Goal: Task Accomplishment & Management: Use online tool/utility

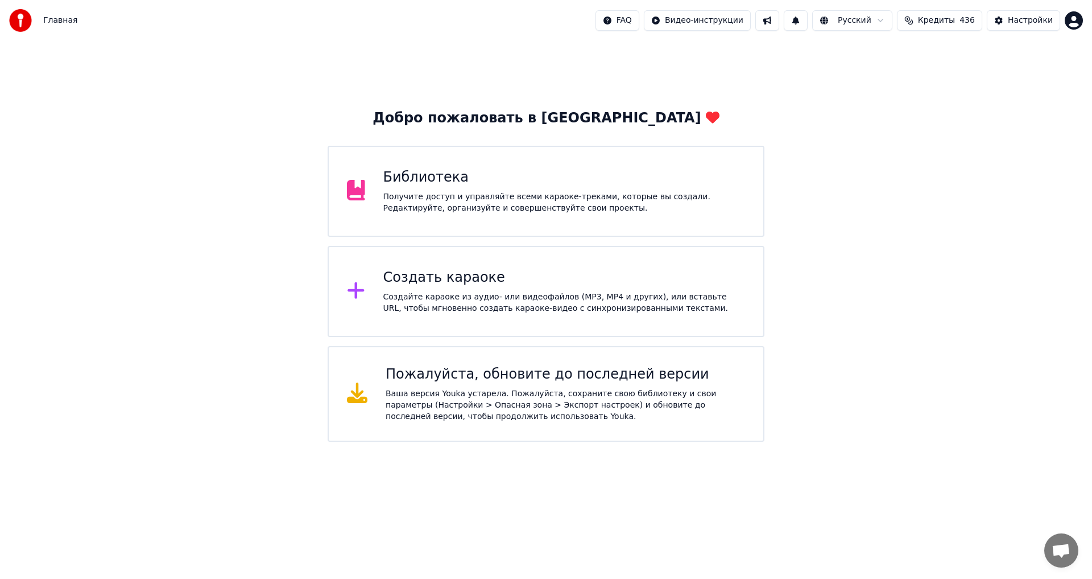
click at [460, 183] on div "Библиотека" at bounding box center [564, 177] width 362 height 18
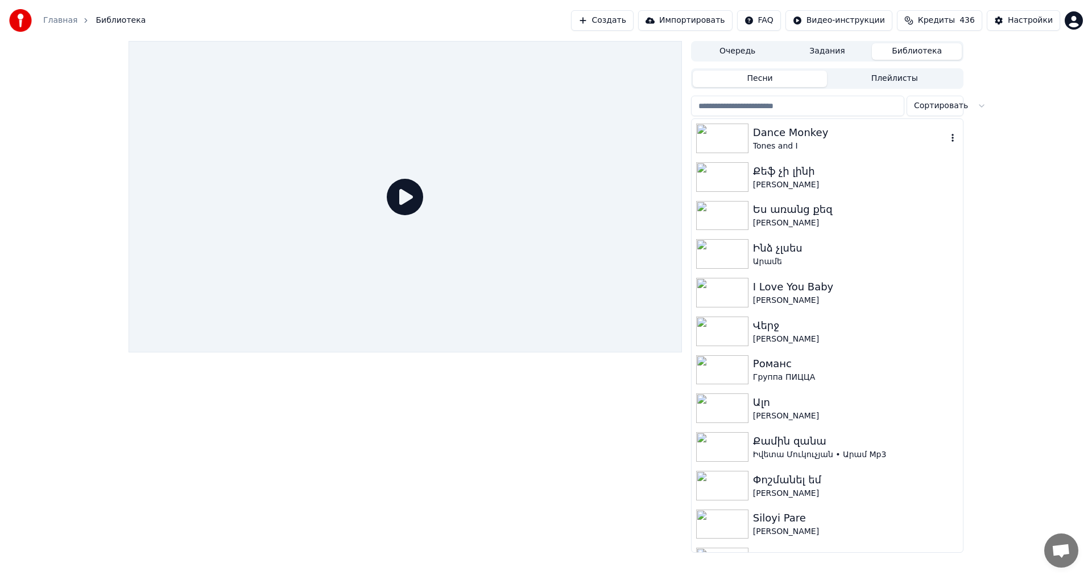
click at [845, 137] on div "Dance Monkey" at bounding box center [850, 133] width 194 height 16
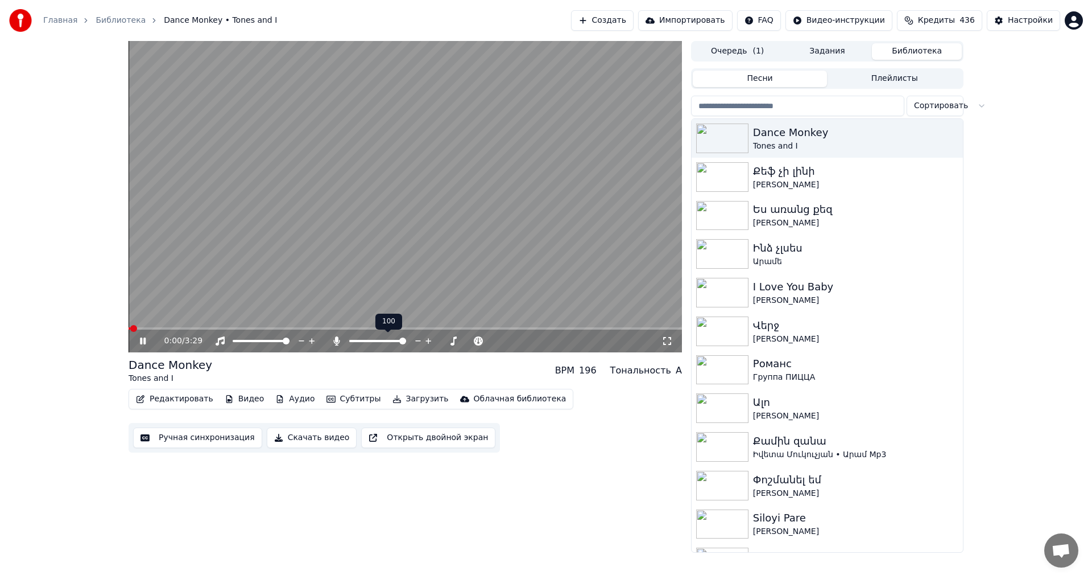
click at [406, 343] on span at bounding box center [402, 340] width 7 height 7
click at [402, 265] on video at bounding box center [406, 196] width 554 height 311
click at [205, 447] on button "Ручная синхронизация" at bounding box center [197, 437] width 129 height 20
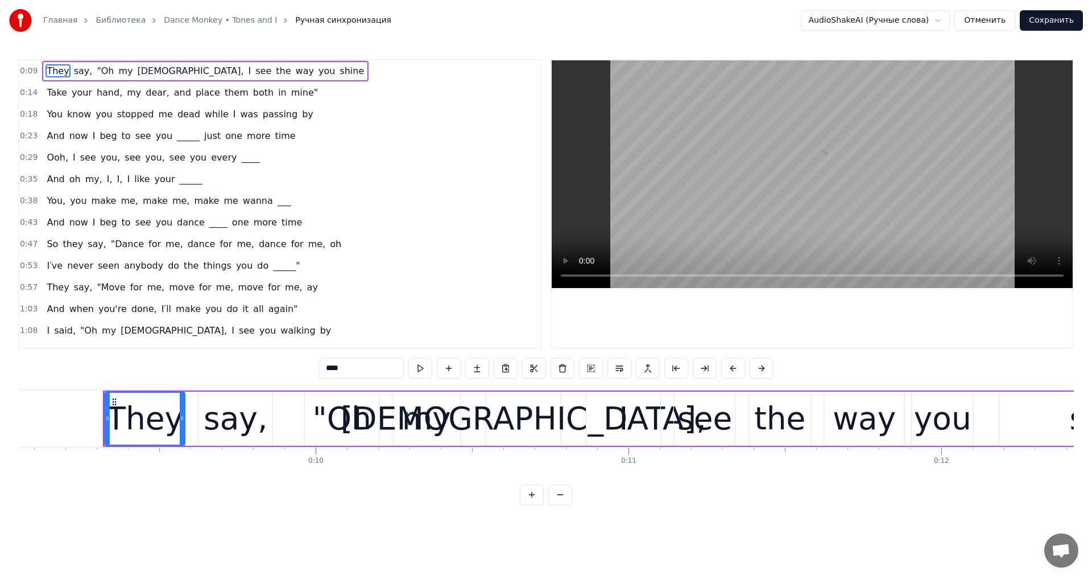
scroll to position [0, 2860]
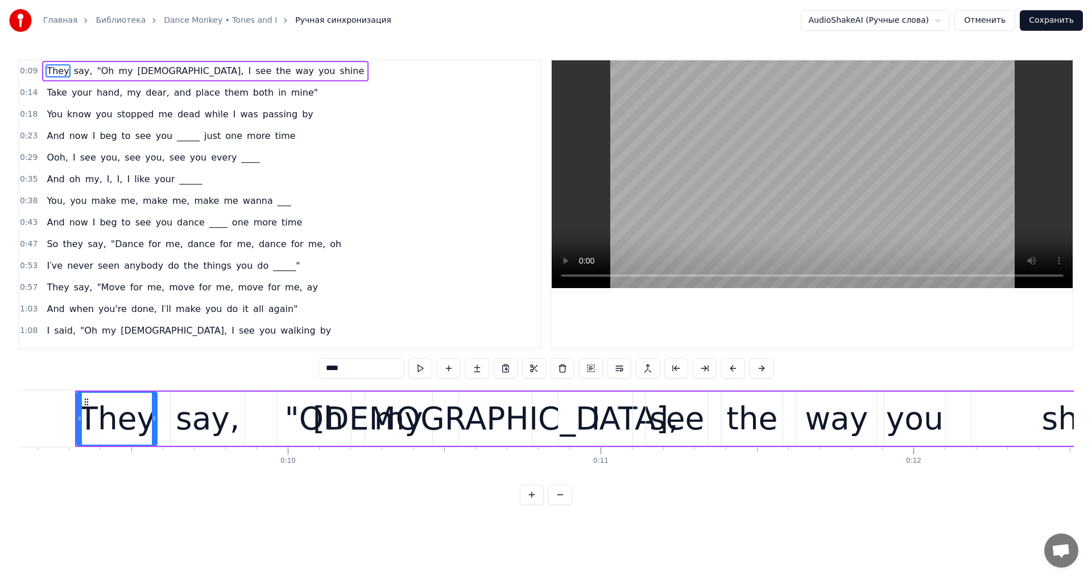
click at [783, 166] on video at bounding box center [812, 174] width 521 height 228
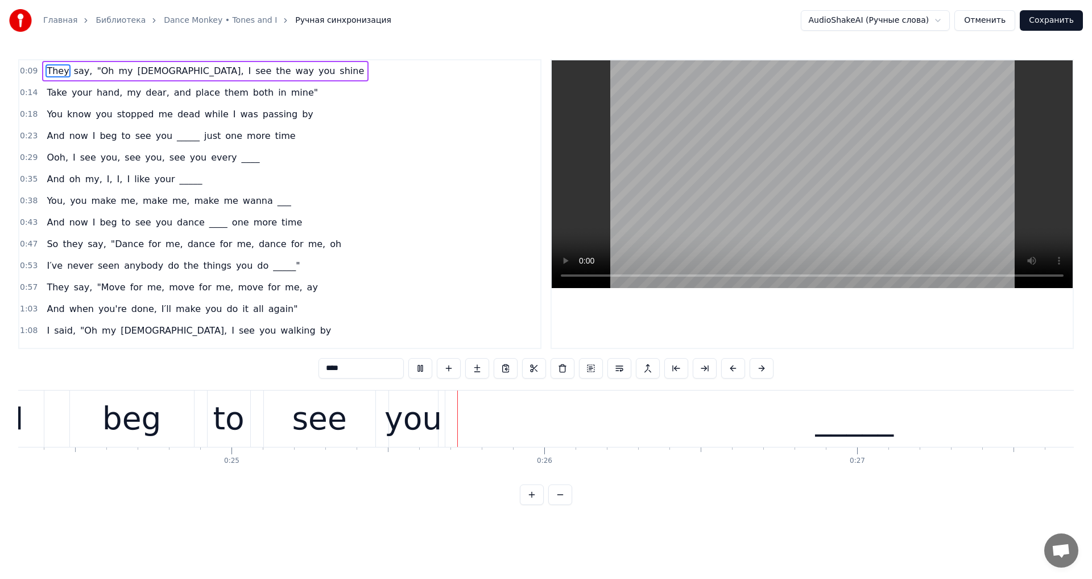
scroll to position [0, 7835]
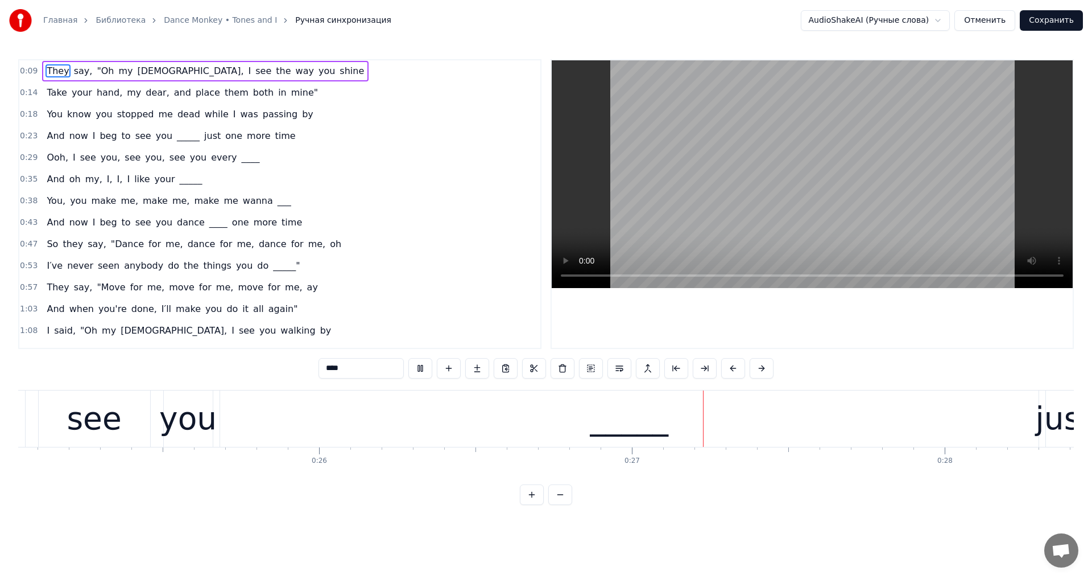
click at [875, 139] on video at bounding box center [812, 174] width 521 height 228
click at [641, 403] on div "_____" at bounding box center [629, 418] width 79 height 47
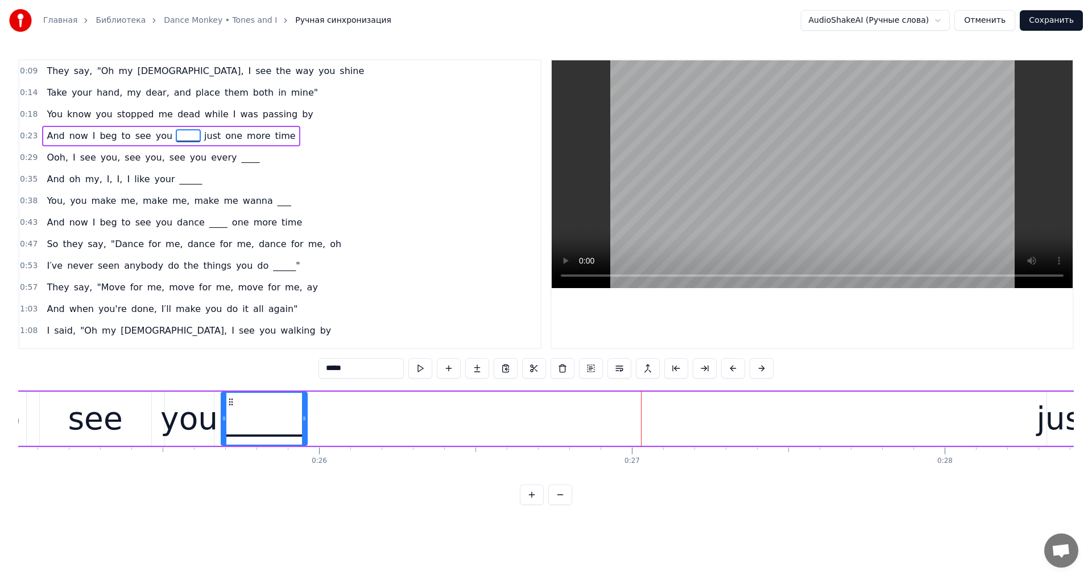
drag, startPoint x: 1036, startPoint y: 414, endPoint x: 303, endPoint y: 474, distance: 735.2
click at [303, 474] on div "They say, "Oh my God, I see the way you shine Take your hand, my dear, and plac…" at bounding box center [546, 432] width 1056 height 85
click at [1051, 410] on div "just" at bounding box center [1065, 418] width 57 height 47
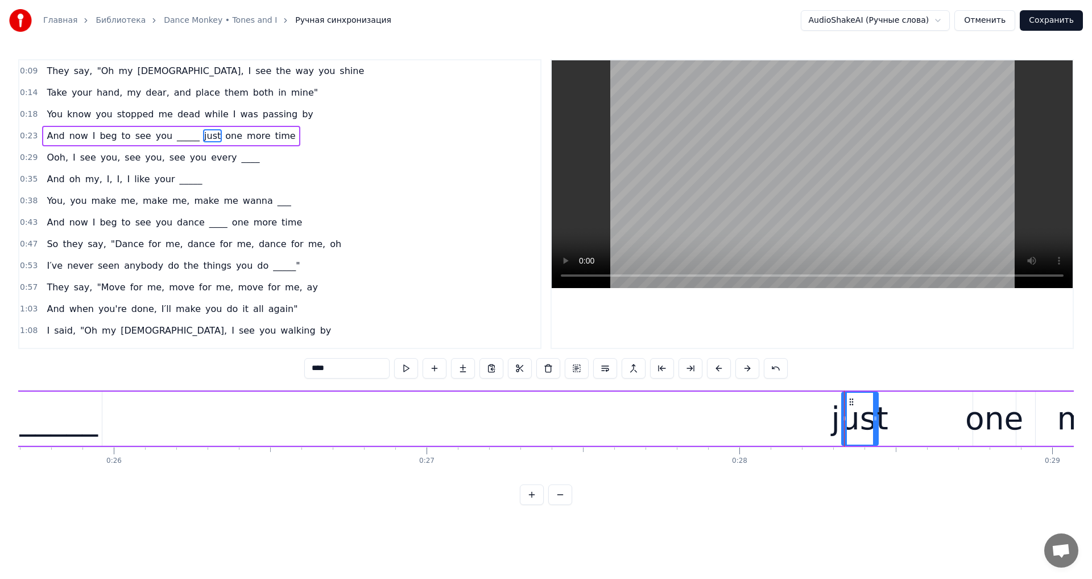
scroll to position [0, 7861]
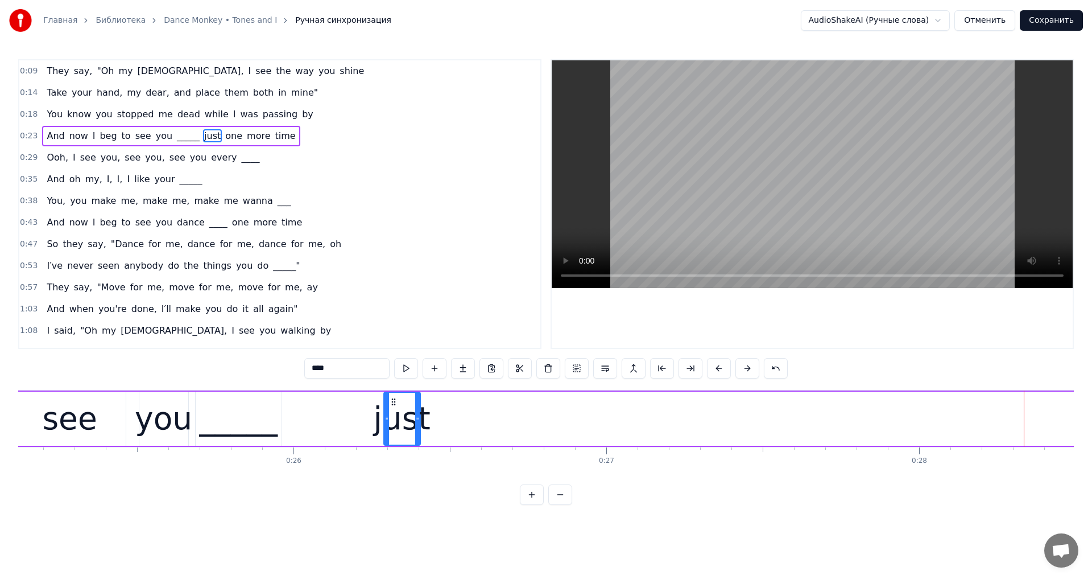
drag, startPoint x: 750, startPoint y: 411, endPoint x: 393, endPoint y: 434, distance: 357.5
click at [393, 434] on div "just" at bounding box center [402, 419] width 35 height 52
drag, startPoint x: 384, startPoint y: 416, endPoint x: 313, endPoint y: 424, distance: 70.9
click at [314, 424] on div at bounding box center [316, 419] width 5 height 52
drag, startPoint x: 418, startPoint y: 423, endPoint x: 453, endPoint y: 425, distance: 35.3
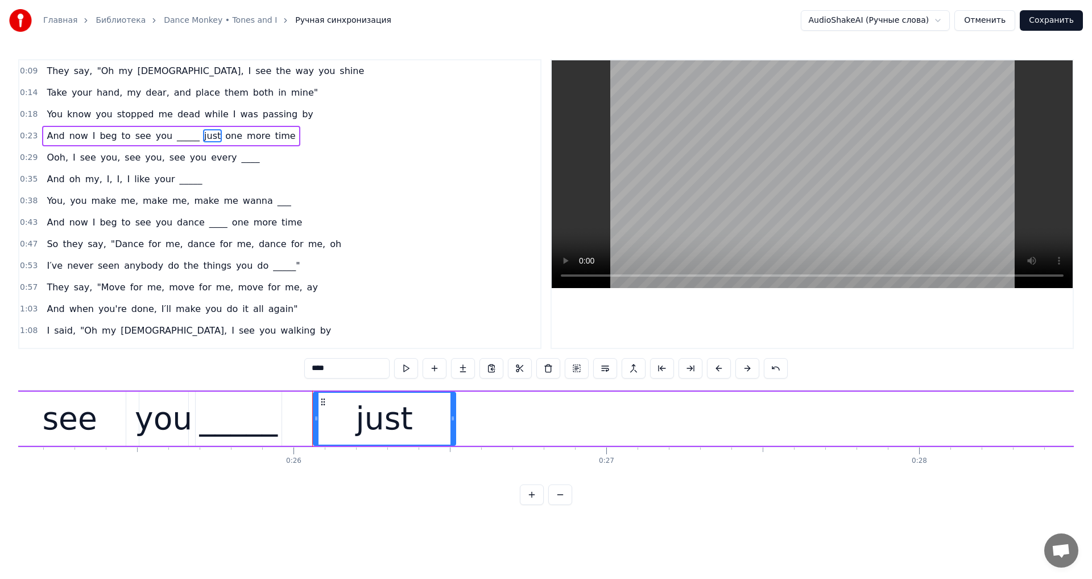
click at [453, 425] on div at bounding box center [453, 419] width 5 height 52
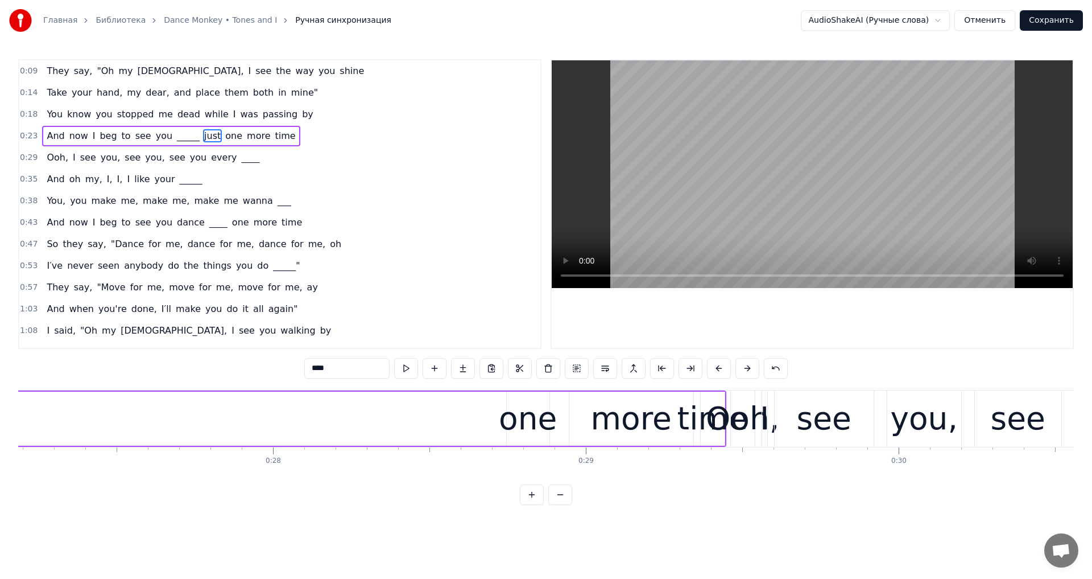
scroll to position [0, 8615]
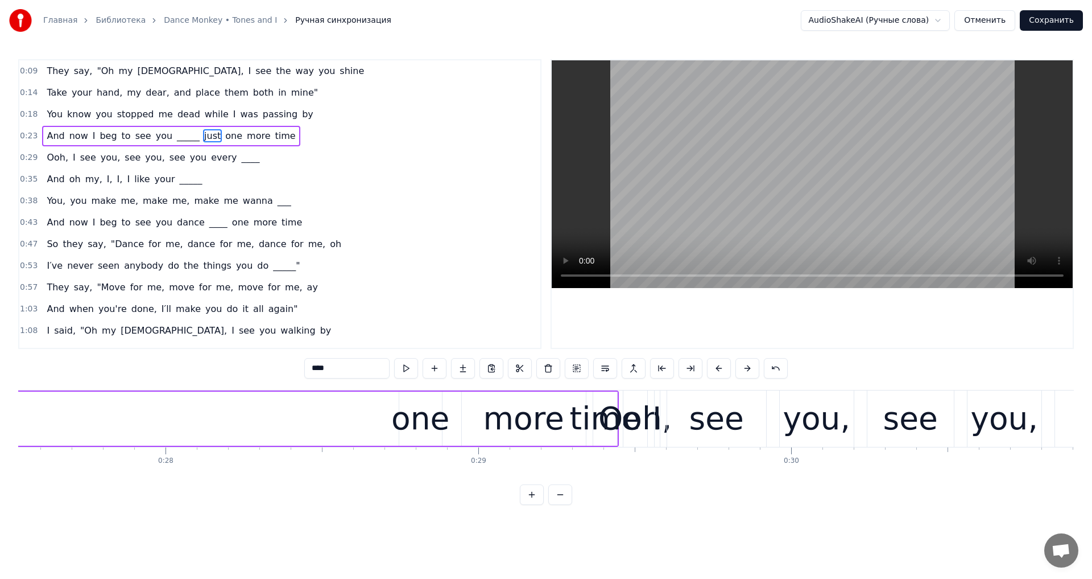
click at [402, 427] on div "one" at bounding box center [420, 418] width 58 height 47
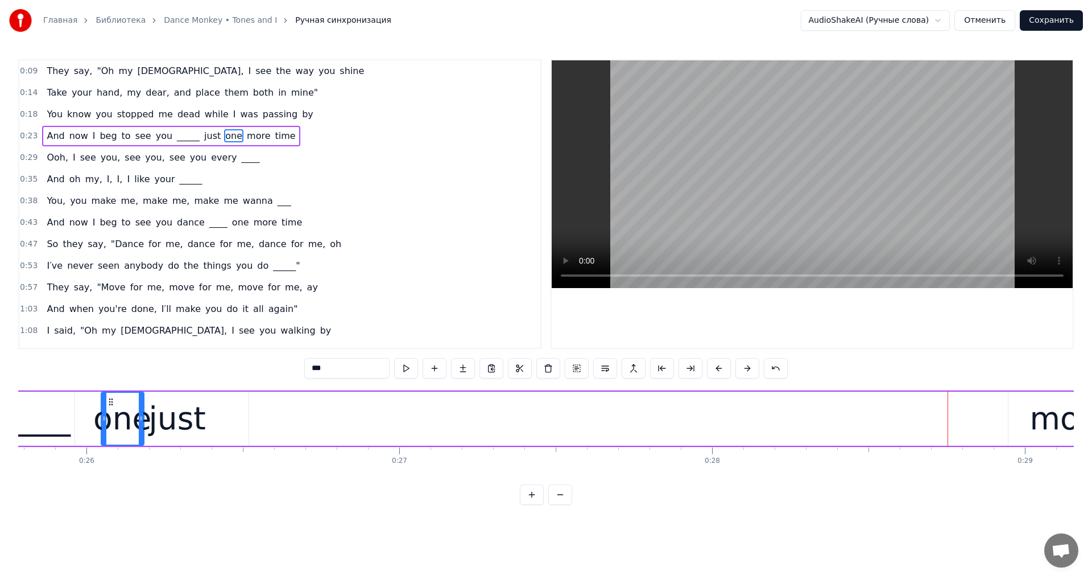
scroll to position [0, 8064]
drag, startPoint x: 407, startPoint y: 400, endPoint x: 274, endPoint y: 465, distance: 147.6
click at [274, 465] on div "They say, "Oh my God, I see the way you shine Take your hand, my dear, and plac…" at bounding box center [546, 432] width 1056 height 85
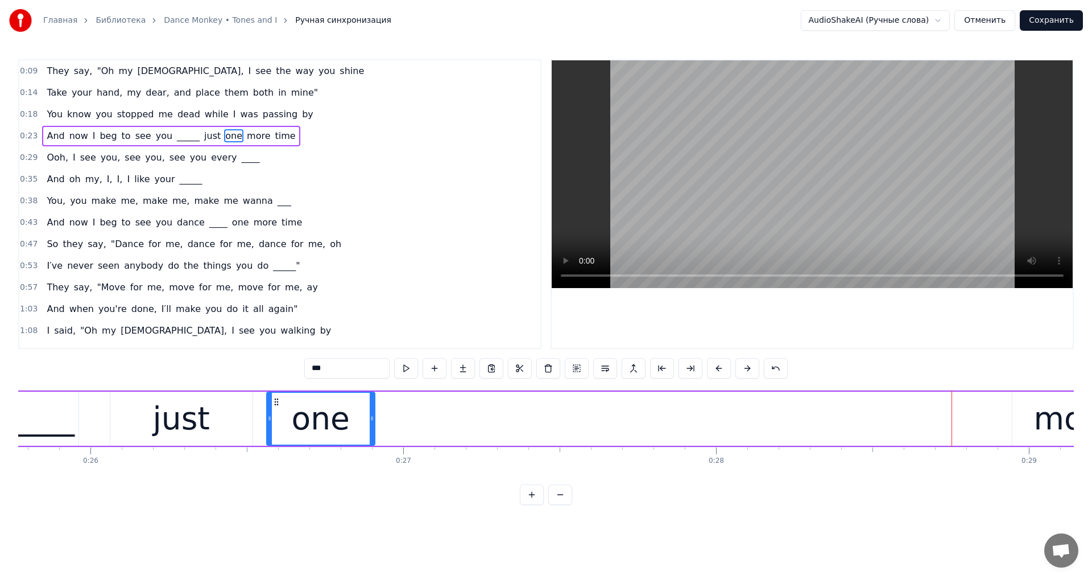
drag, startPoint x: 306, startPoint y: 421, endPoint x: 372, endPoint y: 434, distance: 66.7
click at [372, 434] on div at bounding box center [372, 419] width 5 height 52
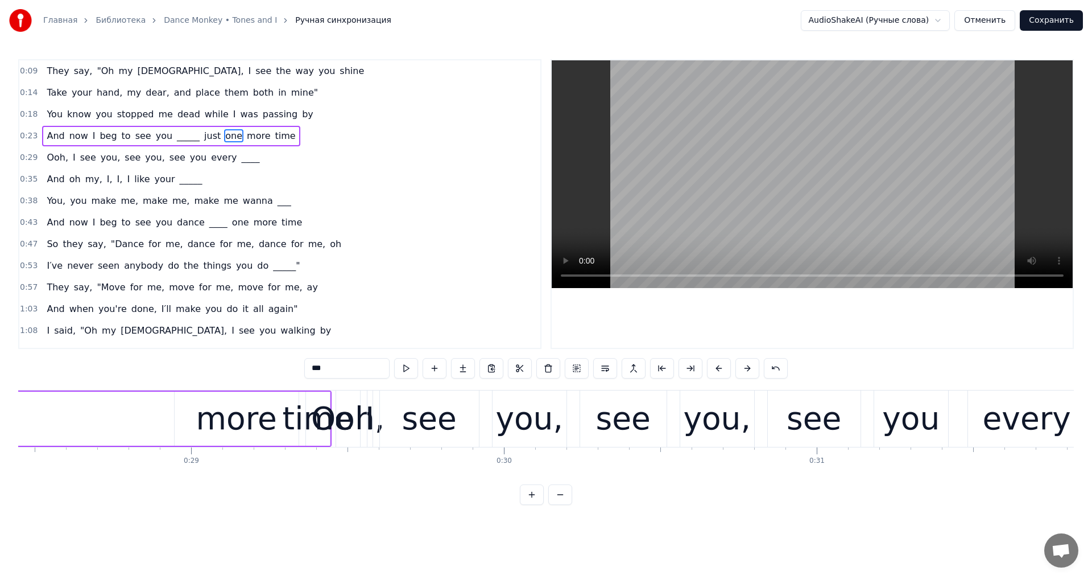
click at [218, 423] on div "more" at bounding box center [236, 418] width 81 height 47
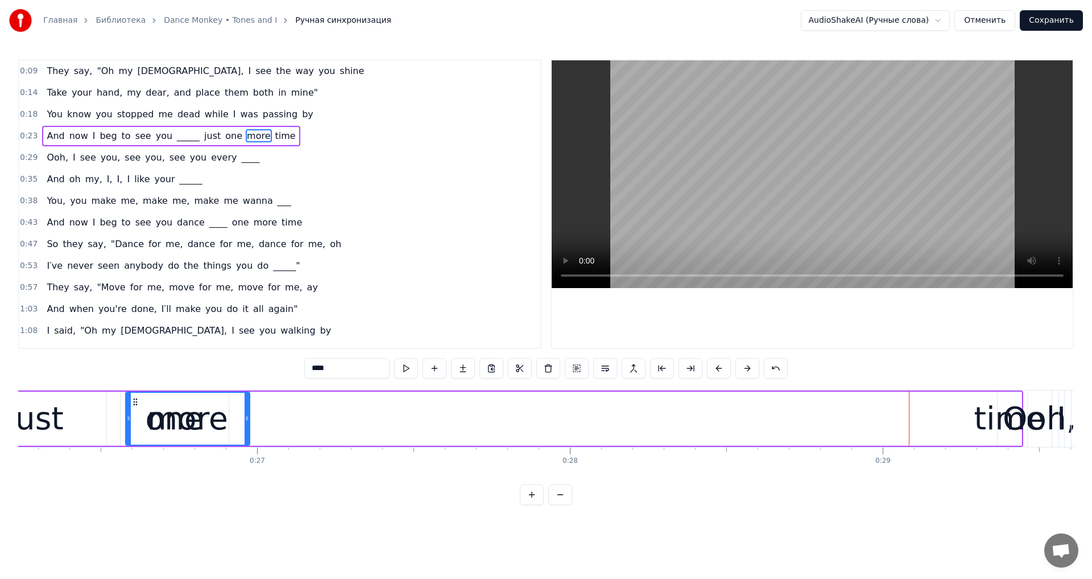
scroll to position [0, 8210]
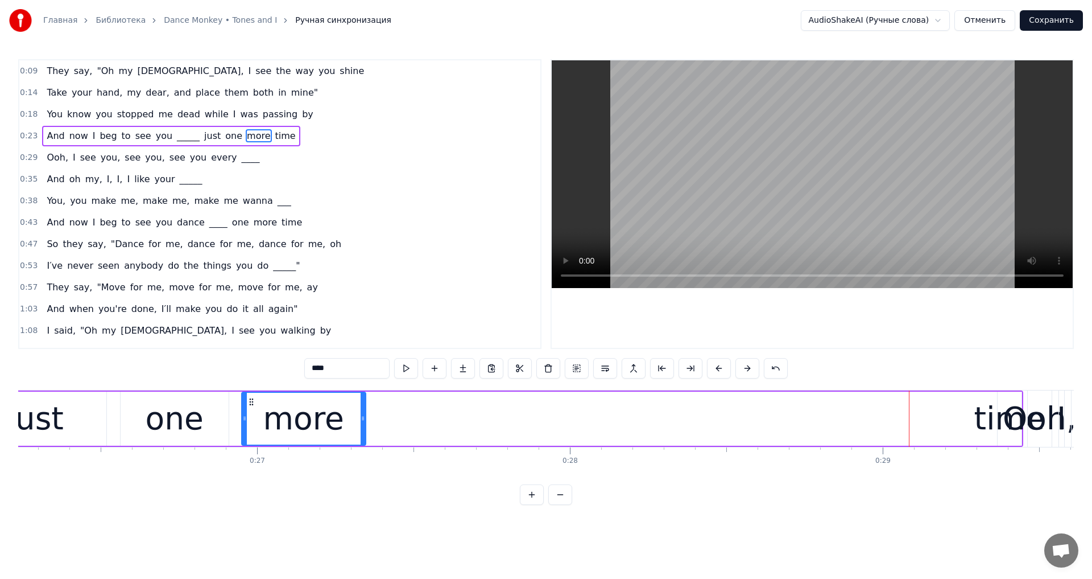
drag, startPoint x: 183, startPoint y: 399, endPoint x: 250, endPoint y: 461, distance: 91.0
click at [250, 461] on div "They say, "Oh my God, I see the way you shine Take your hand, my dear, and plac…" at bounding box center [546, 432] width 1056 height 85
click at [1003, 401] on div "time" at bounding box center [1010, 418] width 71 height 47
type input "****"
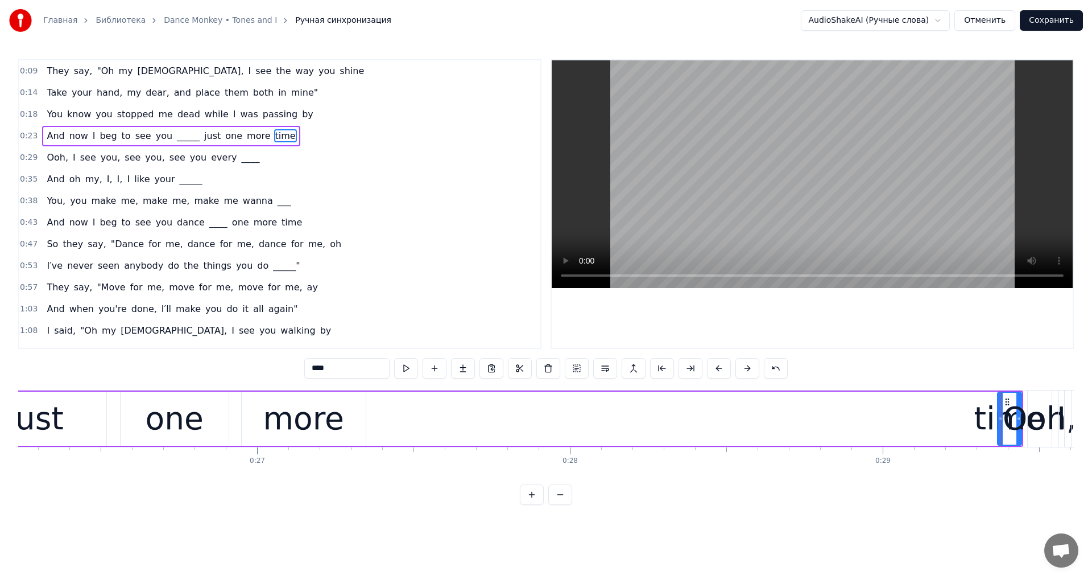
drag, startPoint x: 1006, startPoint y: 398, endPoint x: 956, endPoint y: 412, distance: 52.2
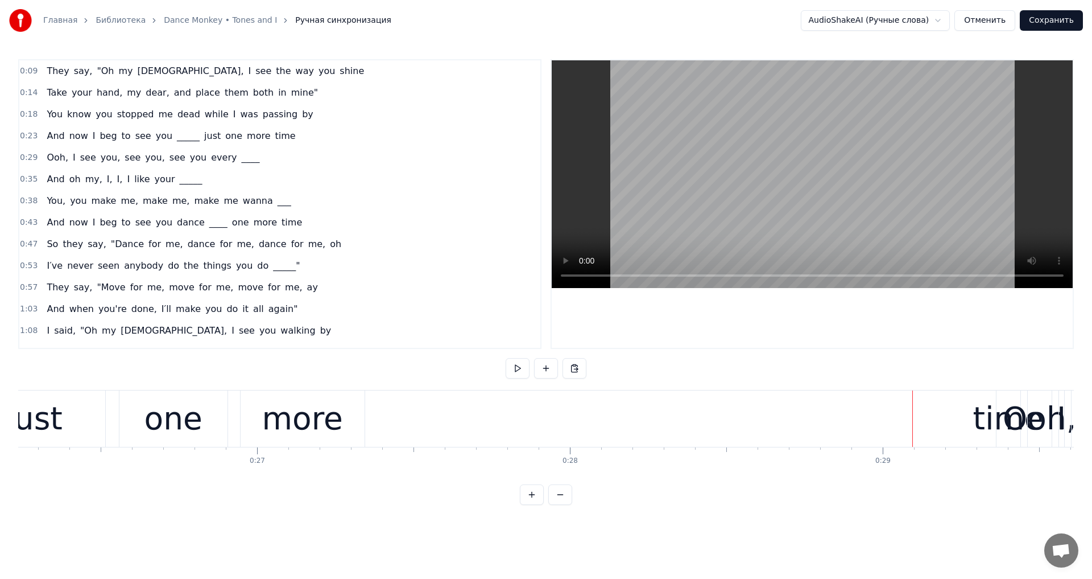
click at [998, 412] on div "time" at bounding box center [1008, 418] width 71 height 47
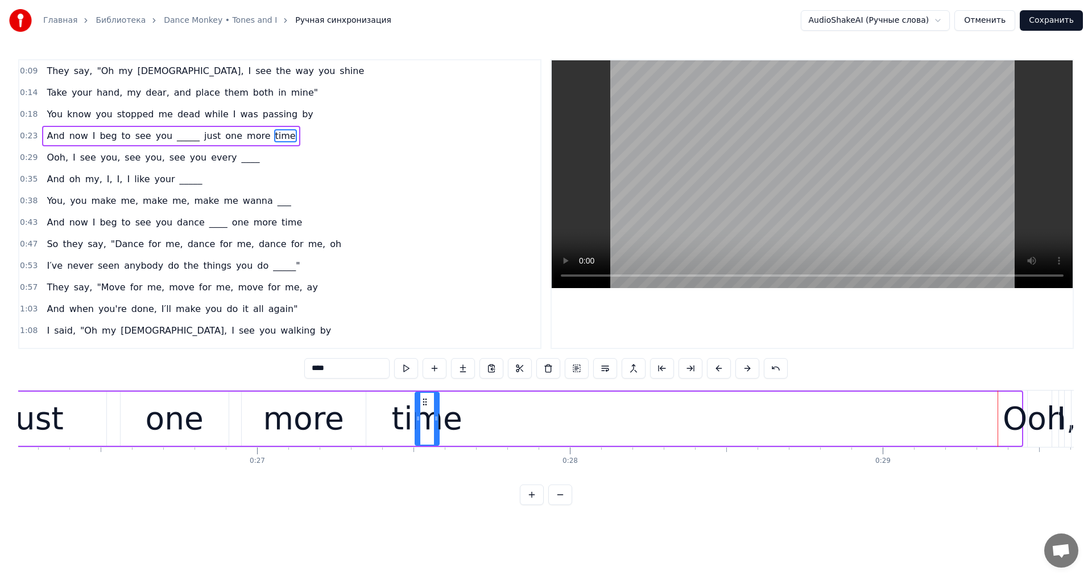
drag, startPoint x: 1005, startPoint y: 400, endPoint x: 423, endPoint y: 449, distance: 584.7
click at [423, 449] on div "They say, "Oh my God, I see the way you shine Take your hand, my dear, and plac…" at bounding box center [546, 432] width 1056 height 85
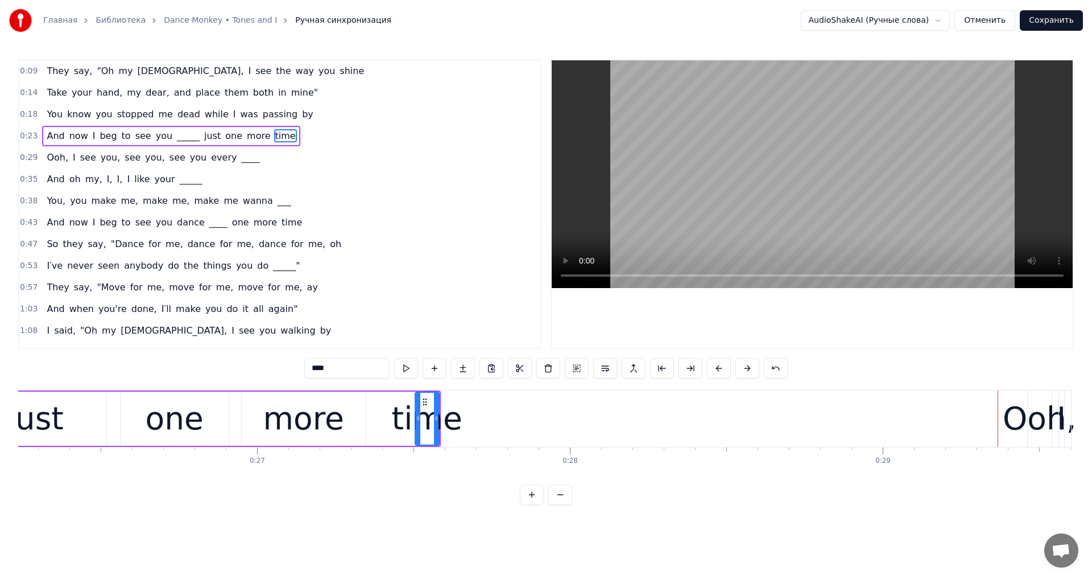
click at [335, 434] on div "more" at bounding box center [303, 418] width 81 height 47
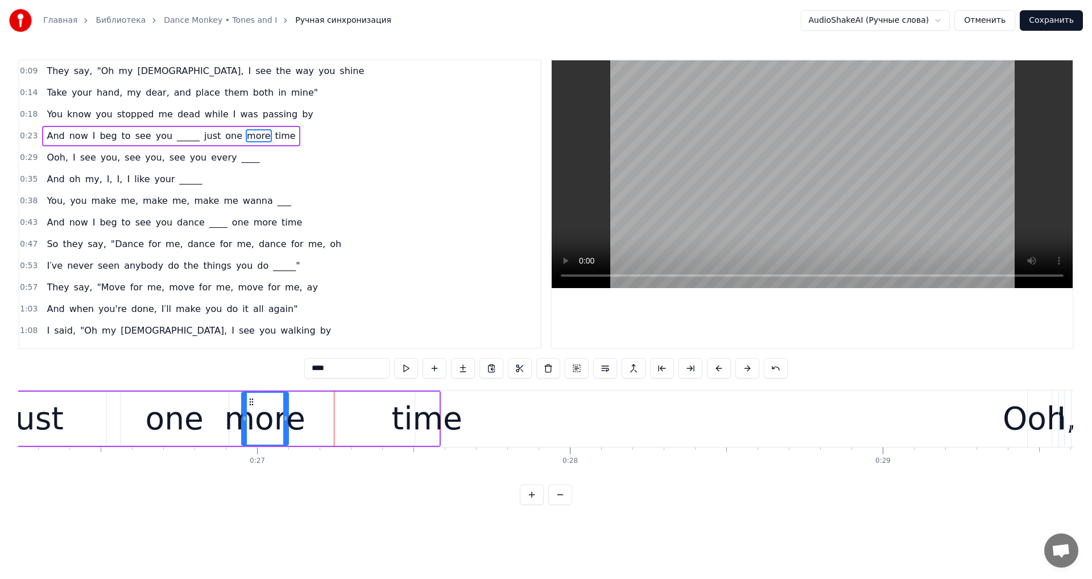
drag, startPoint x: 364, startPoint y: 416, endPoint x: 286, endPoint y: 434, distance: 79.8
click at [286, 434] on div at bounding box center [285, 419] width 5 height 52
click at [424, 426] on div "time" at bounding box center [427, 418] width 71 height 47
type input "****"
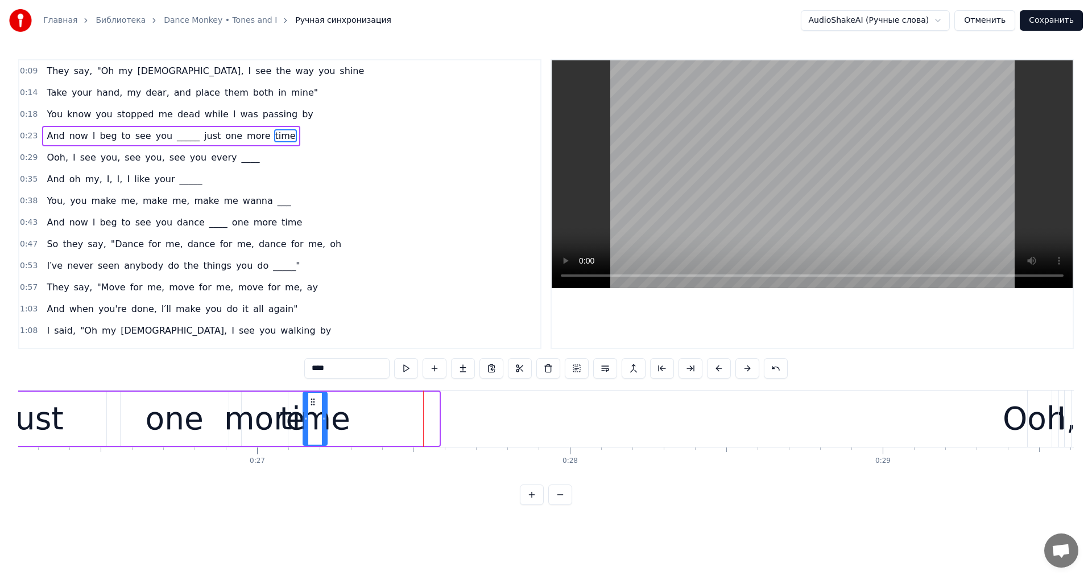
drag, startPoint x: 422, startPoint y: 402, endPoint x: 310, endPoint y: 426, distance: 114.7
click at [310, 426] on div "time" at bounding box center [315, 419] width 23 height 52
drag, startPoint x: 325, startPoint y: 420, endPoint x: 405, endPoint y: 424, distance: 79.2
click at [402, 424] on div at bounding box center [400, 419] width 5 height 52
click at [815, 171] on video at bounding box center [812, 174] width 521 height 228
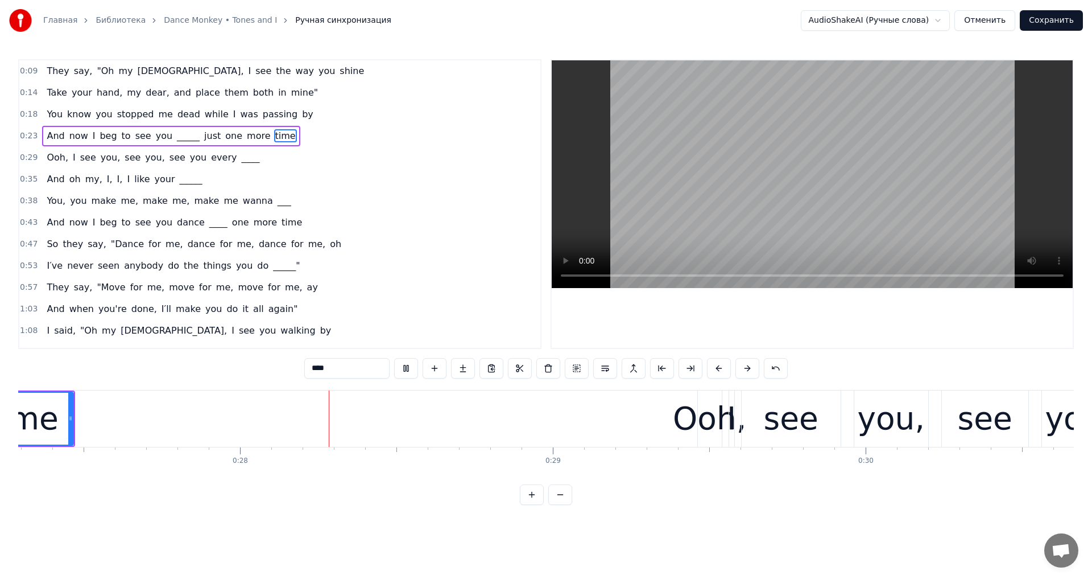
scroll to position [0, 8612]
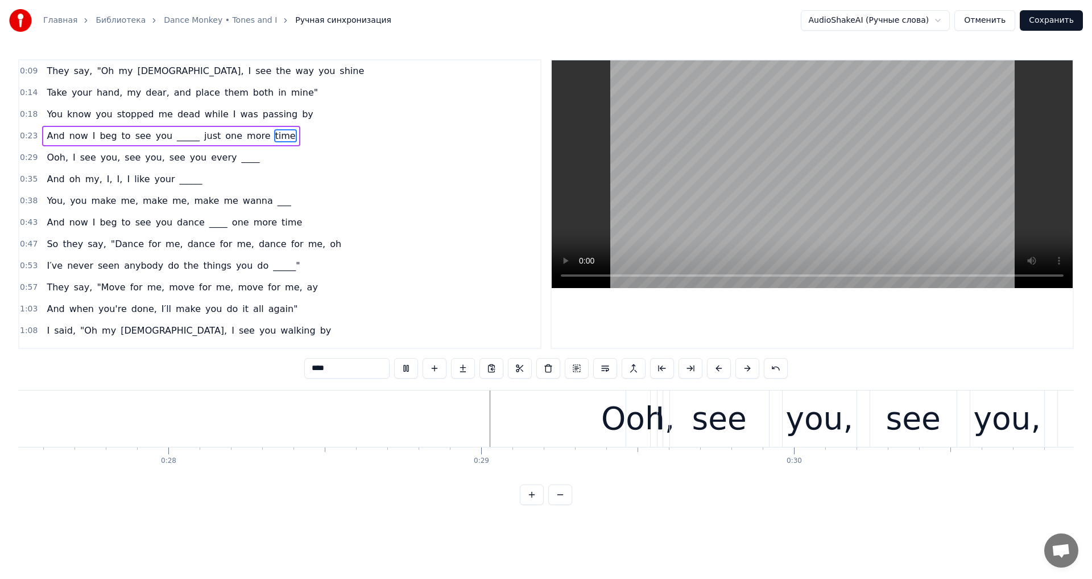
click at [831, 183] on video at bounding box center [812, 174] width 521 height 228
click at [651, 409] on div "Ooh," at bounding box center [637, 418] width 73 height 47
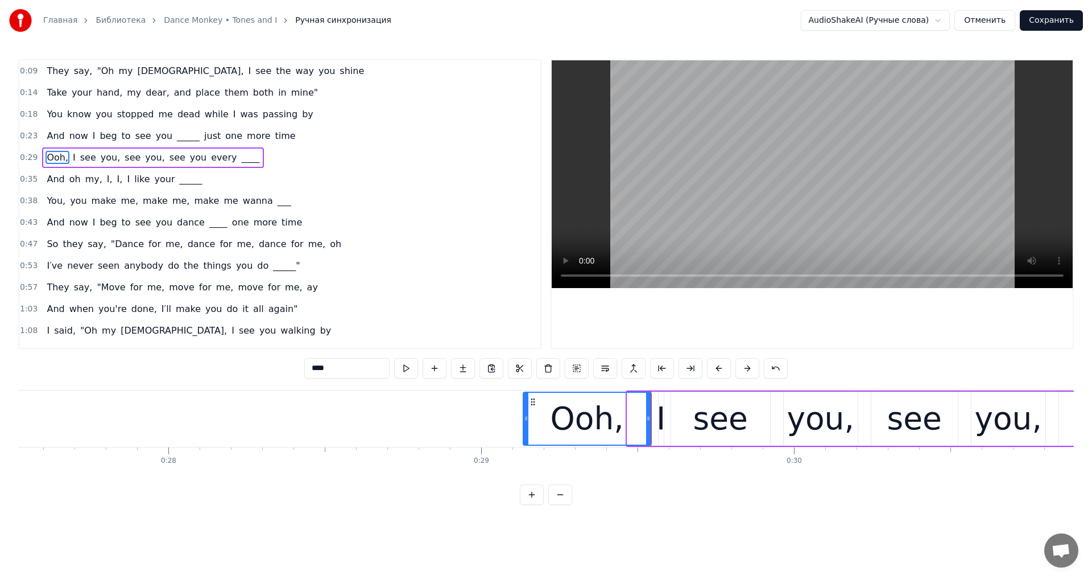
drag, startPoint x: 628, startPoint y: 414, endPoint x: 529, endPoint y: 403, distance: 100.1
click at [525, 420] on icon at bounding box center [526, 418] width 5 height 9
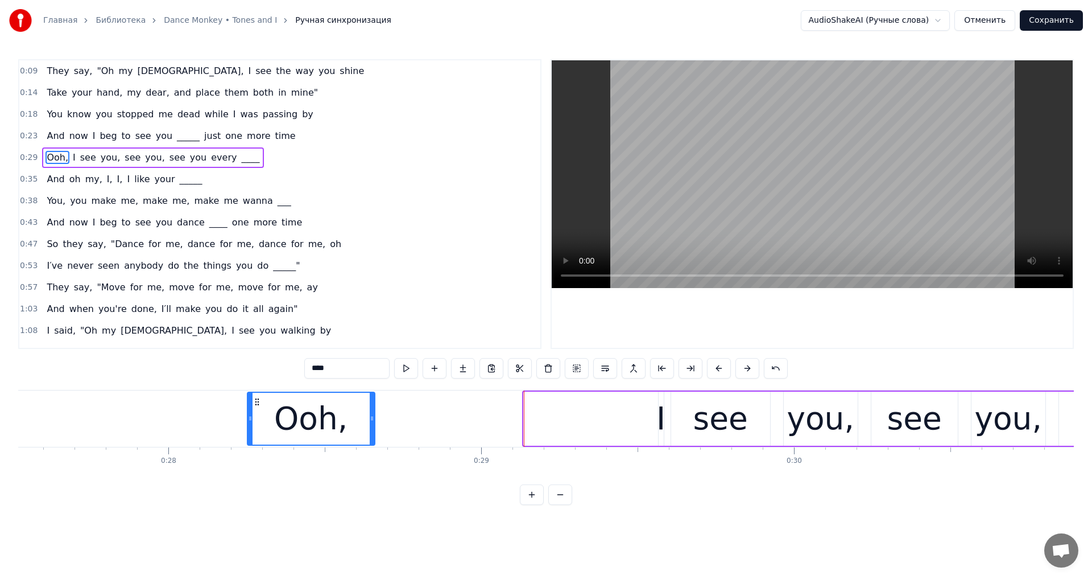
drag, startPoint x: 534, startPoint y: 401, endPoint x: 257, endPoint y: 428, distance: 277.9
click at [257, 428] on div "Ooh," at bounding box center [311, 419] width 126 height 52
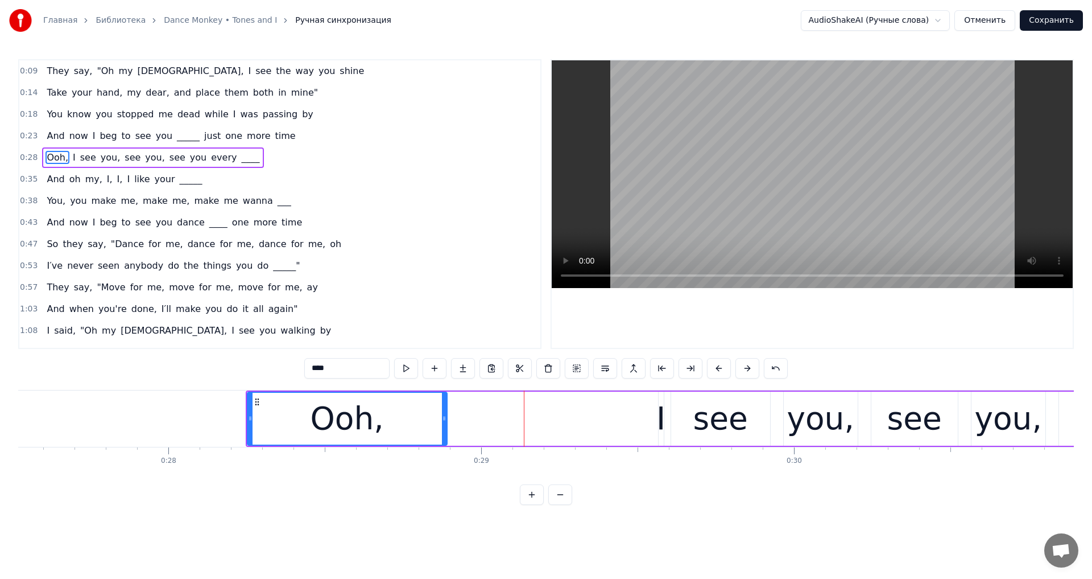
drag, startPoint x: 372, startPoint y: 413, endPoint x: 444, endPoint y: 417, distance: 72.4
click at [444, 417] on div at bounding box center [444, 419] width 5 height 52
click at [661, 413] on div "I" at bounding box center [661, 418] width 9 height 47
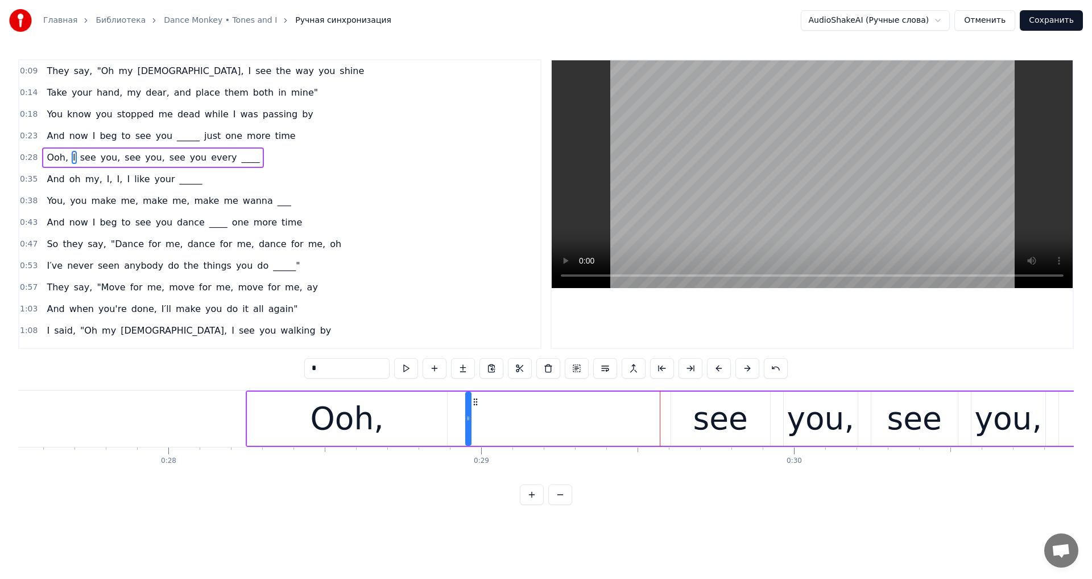
drag, startPoint x: 667, startPoint y: 401, endPoint x: 475, endPoint y: 422, distance: 194.0
drag, startPoint x: 471, startPoint y: 416, endPoint x: 380, endPoint y: 415, distance: 90.5
click at [377, 430] on div at bounding box center [377, 419] width 5 height 52
drag, startPoint x: 384, startPoint y: 403, endPoint x: 471, endPoint y: 421, distance: 88.9
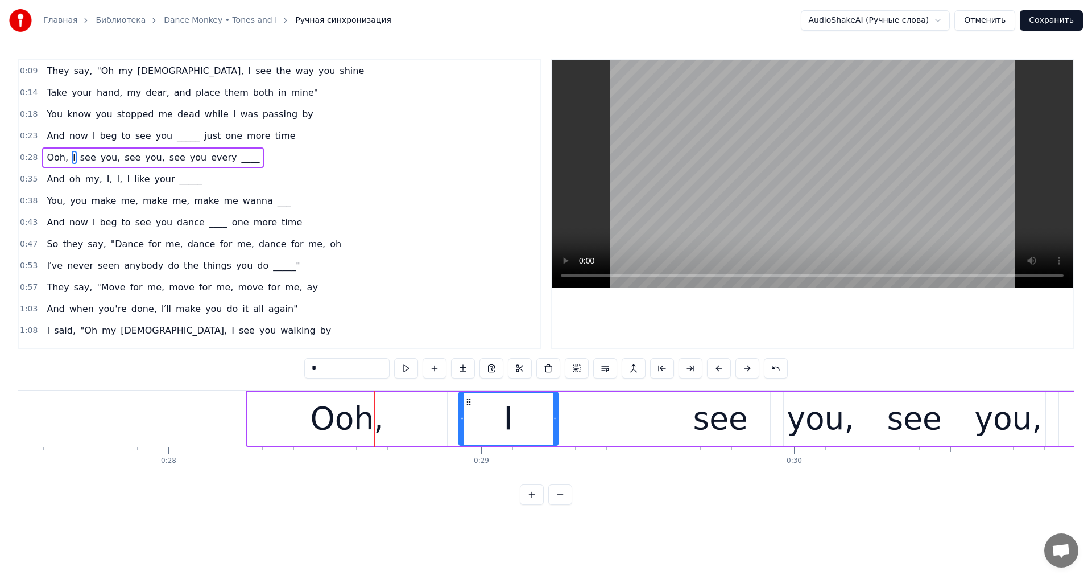
click at [471, 421] on div "I" at bounding box center [509, 419] width 98 height 52
click at [761, 154] on video at bounding box center [812, 174] width 521 height 228
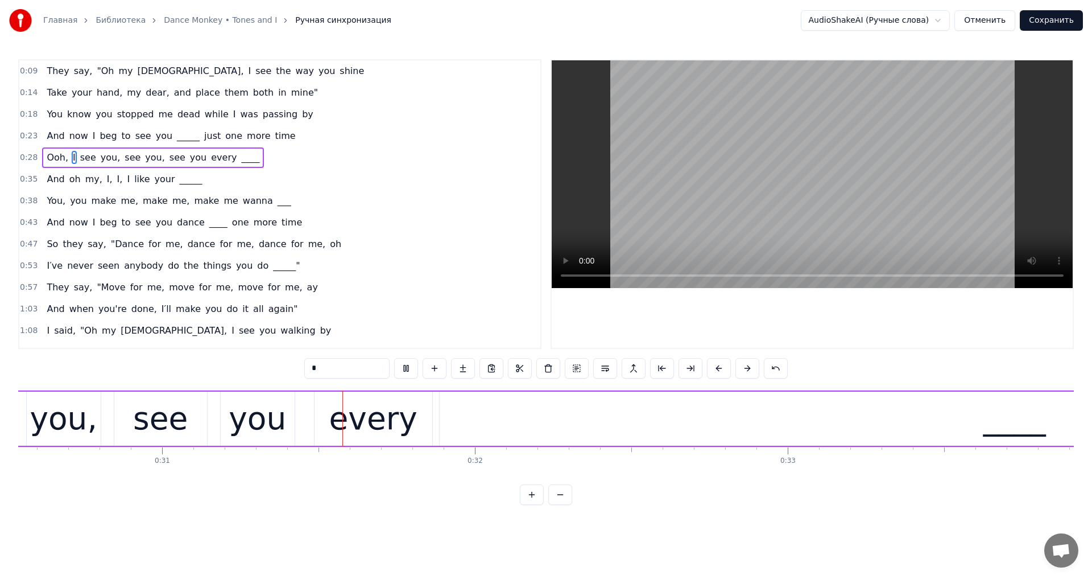
scroll to position [0, 9611]
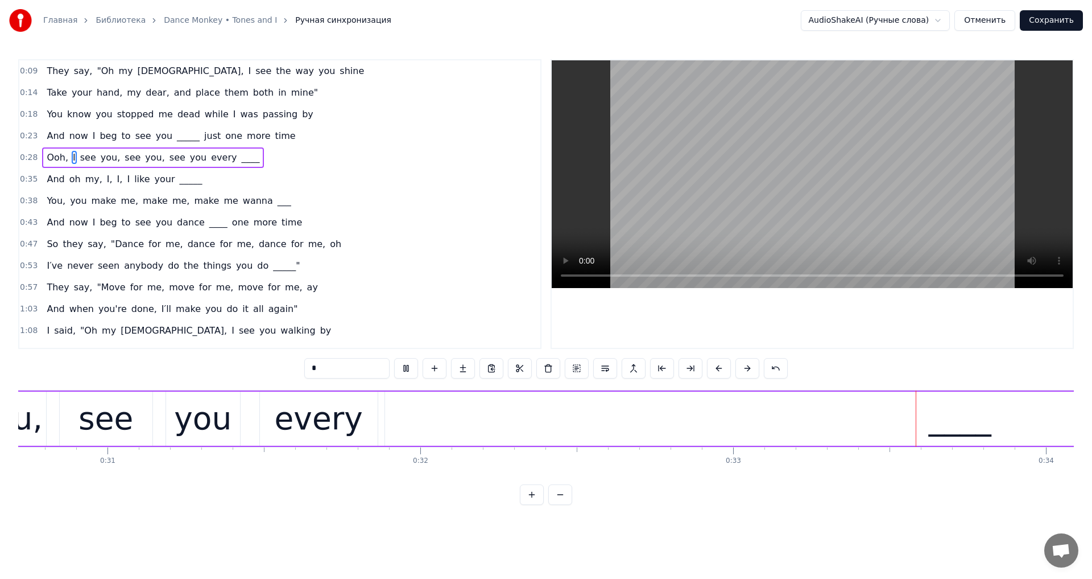
click at [760, 187] on video at bounding box center [812, 174] width 521 height 228
click at [894, 420] on div "____" at bounding box center [960, 418] width 1150 height 54
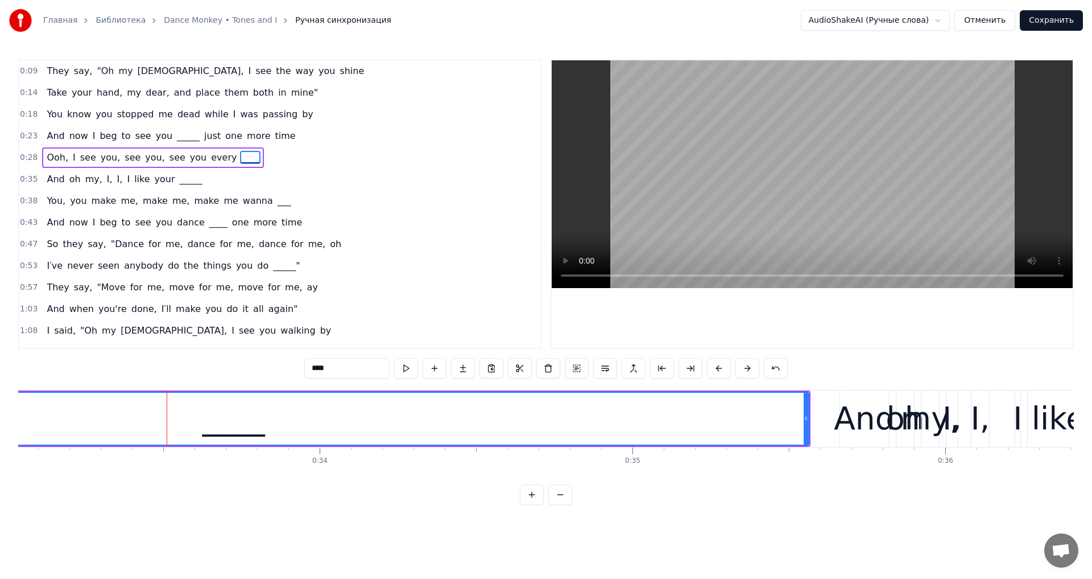
scroll to position [0, 10410]
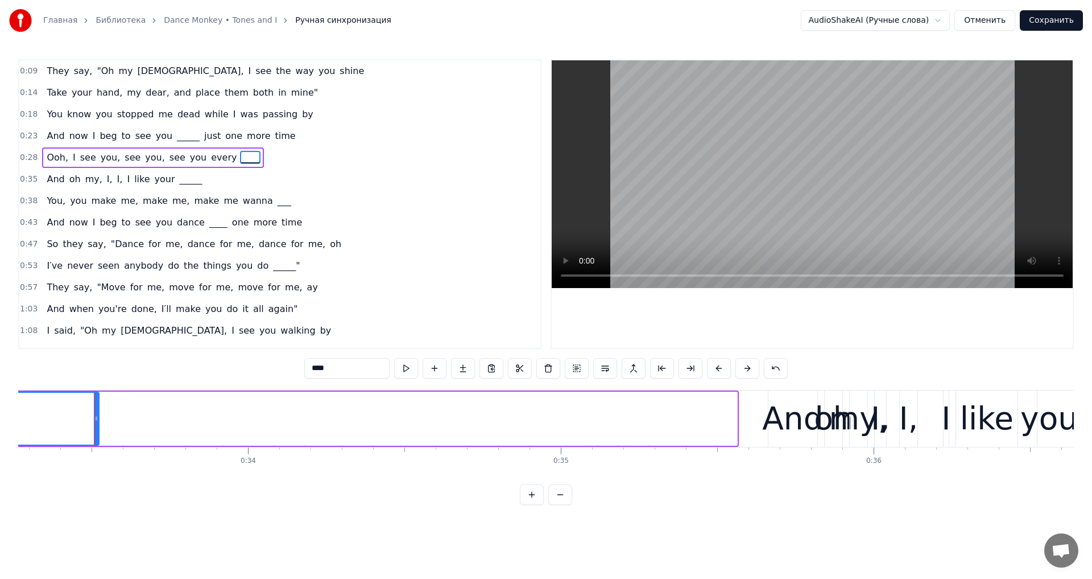
drag, startPoint x: 736, startPoint y: 425, endPoint x: 117, endPoint y: 462, distance: 620.1
click at [94, 475] on div "They say, "Oh my God, I see the way you shine Take your hand, my dear, and plac…" at bounding box center [546, 432] width 1056 height 85
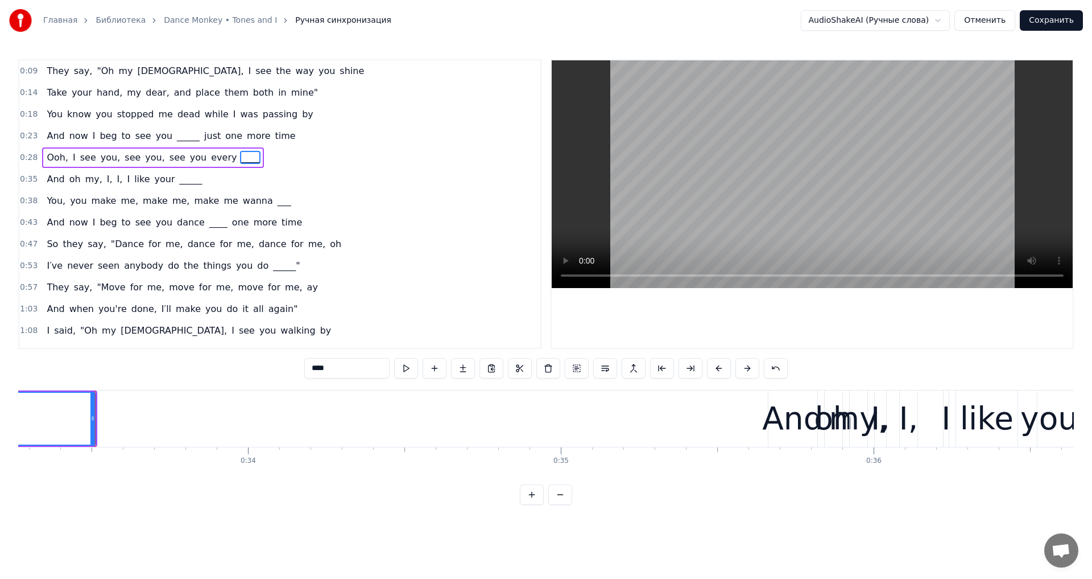
scroll to position [0, 9620]
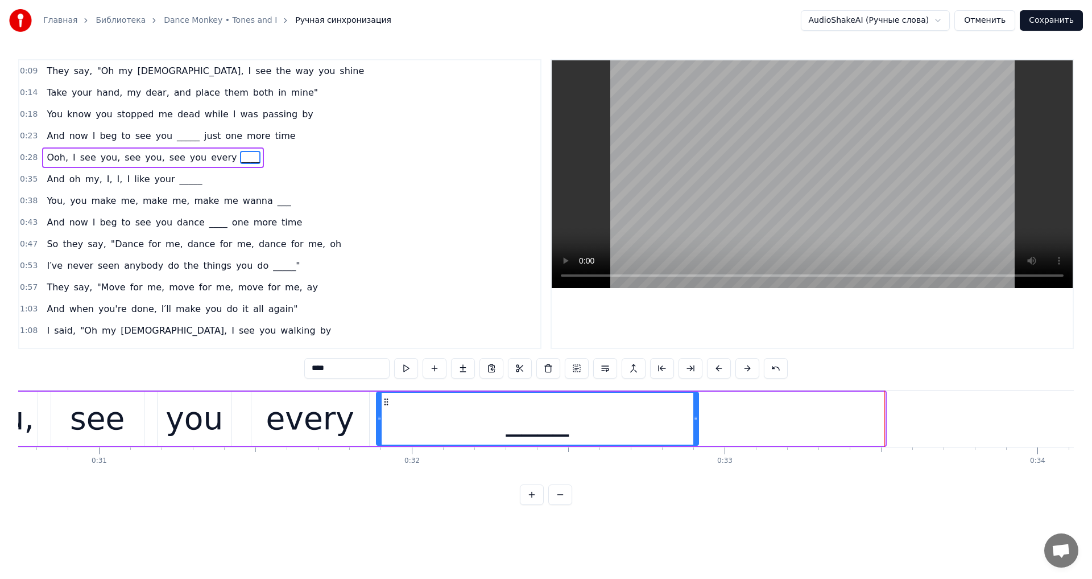
drag, startPoint x: 881, startPoint y: 419, endPoint x: 702, endPoint y: 431, distance: 179.6
click at [698, 432] on div at bounding box center [696, 419] width 5 height 52
click at [748, 233] on video at bounding box center [812, 174] width 521 height 228
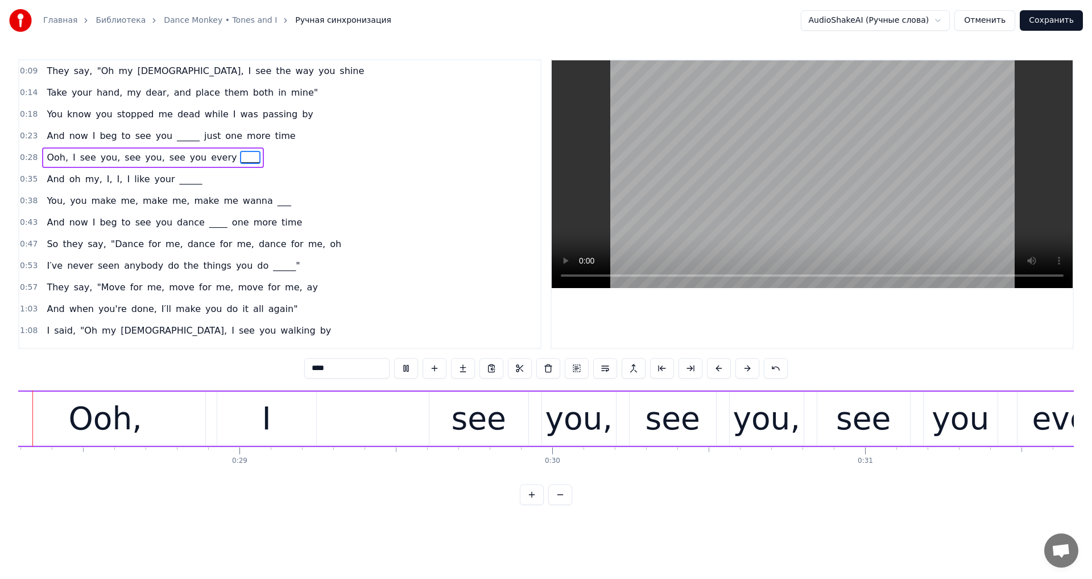
scroll to position [0, 8800]
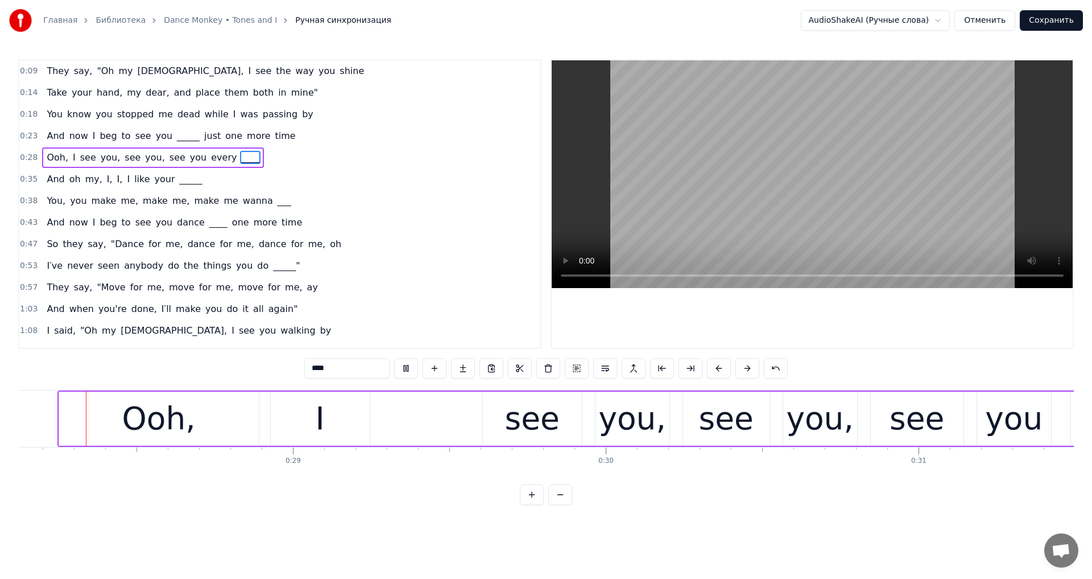
click at [736, 203] on video at bounding box center [812, 174] width 521 height 228
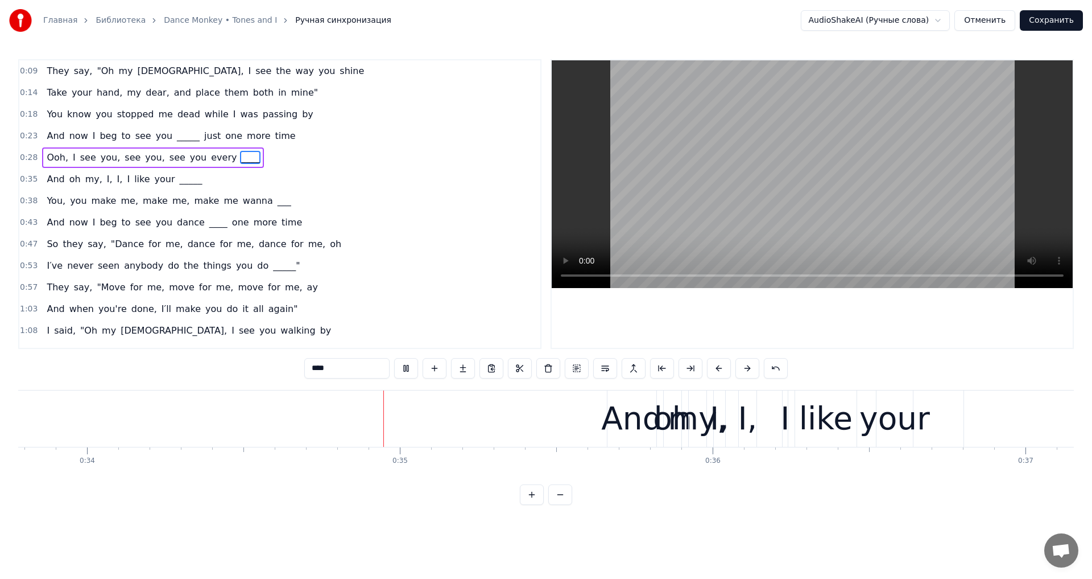
scroll to position [0, 10732]
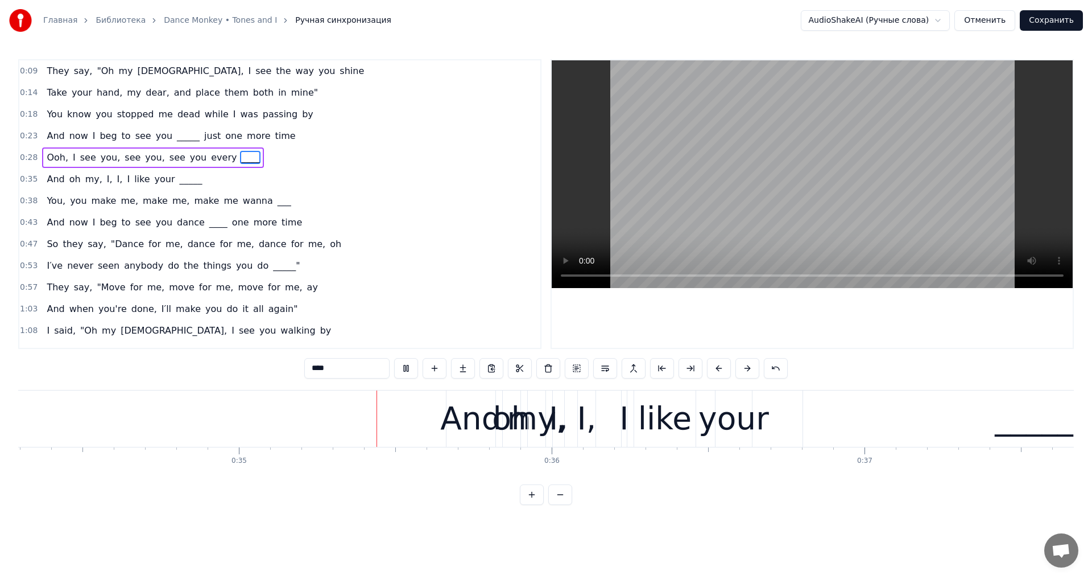
click at [726, 222] on video at bounding box center [812, 174] width 521 height 228
click at [817, 145] on video at bounding box center [812, 174] width 521 height 228
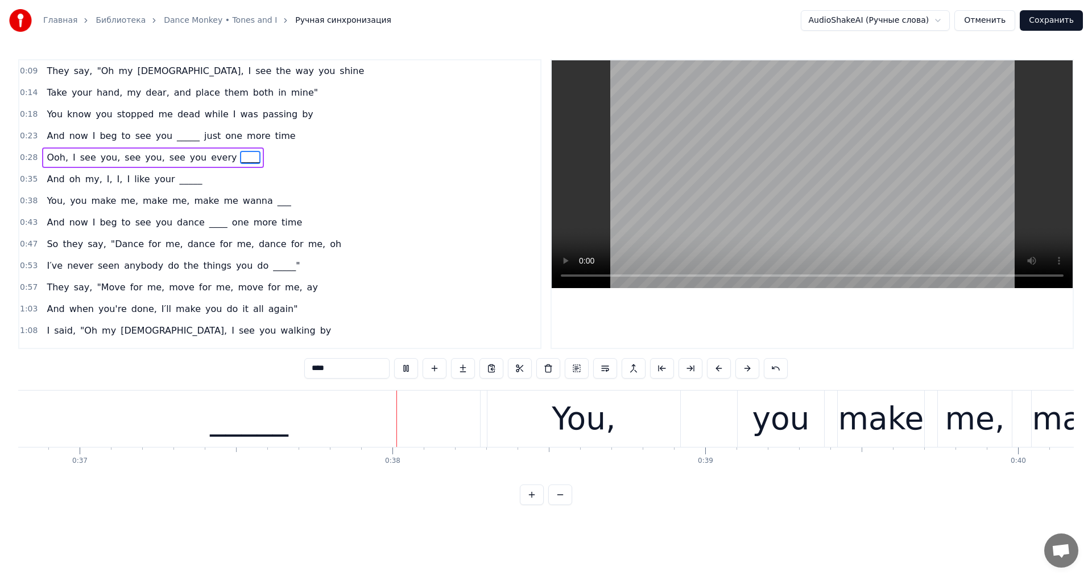
scroll to position [0, 11684]
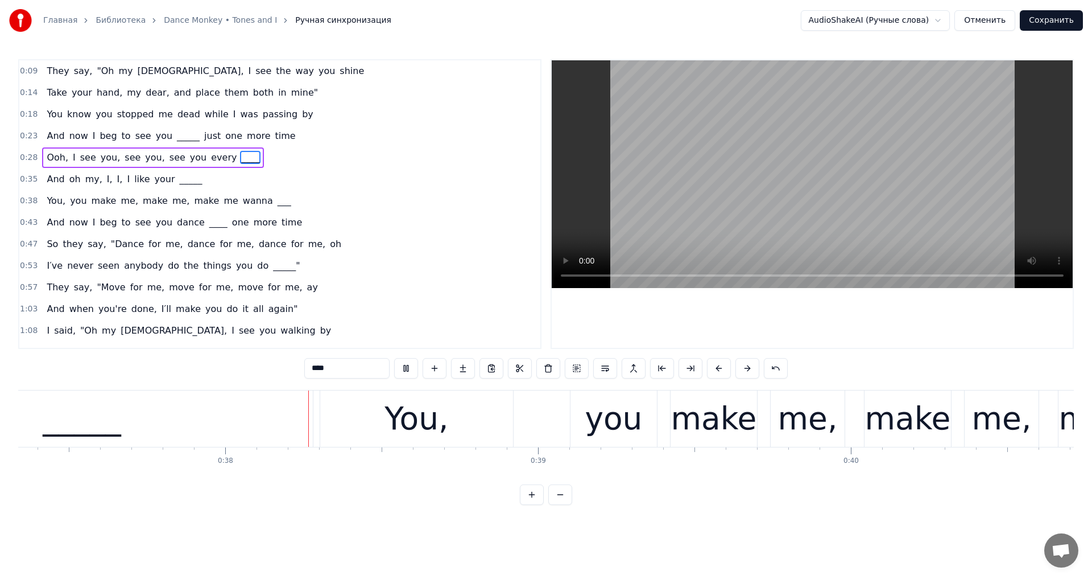
click at [822, 142] on video at bounding box center [812, 174] width 521 height 228
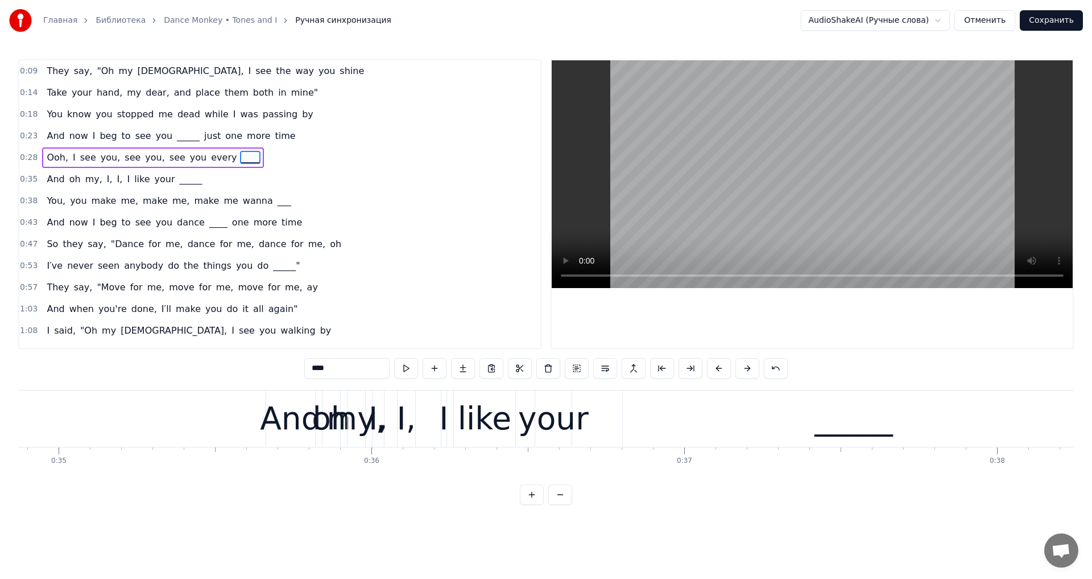
scroll to position [0, 10840]
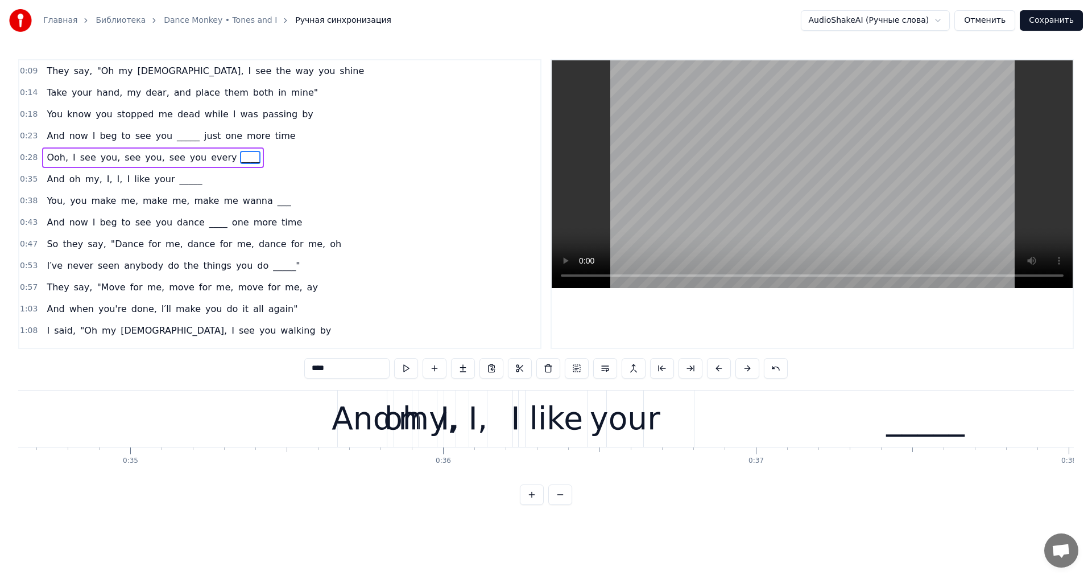
click at [480, 423] on div "I," at bounding box center [478, 418] width 19 height 47
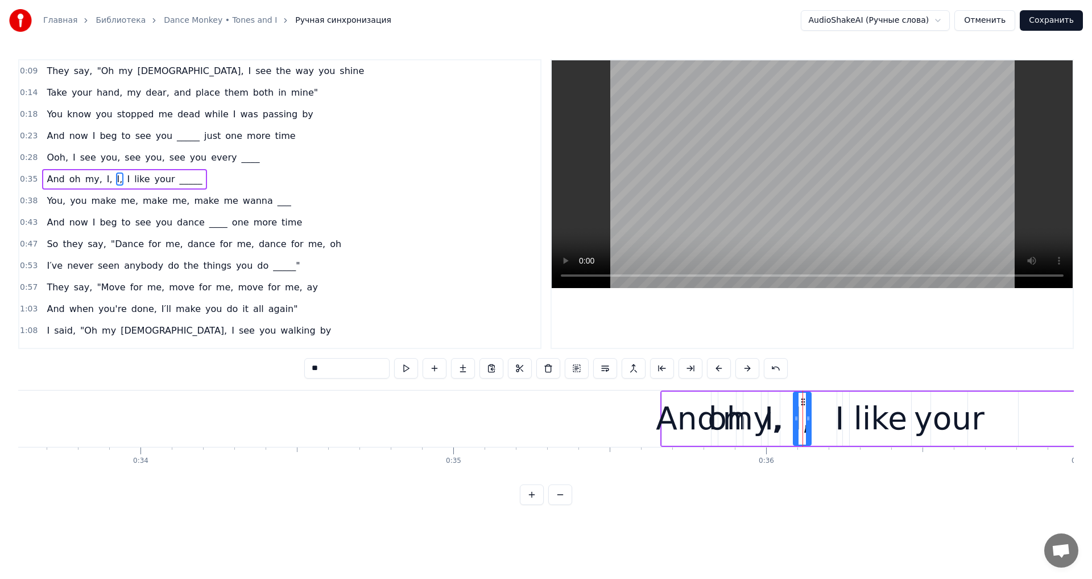
scroll to position [0, 10445]
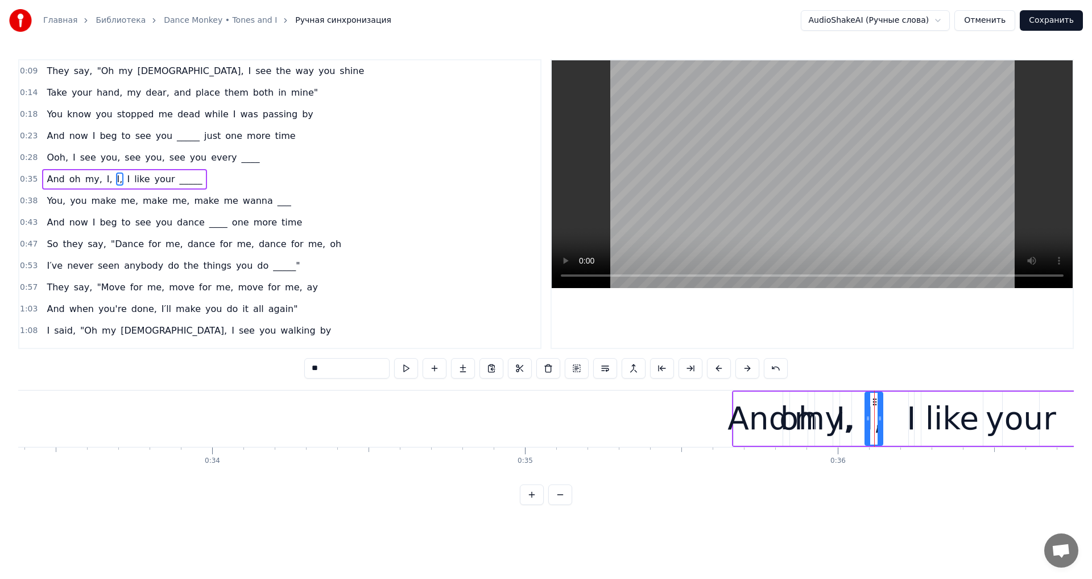
click at [748, 410] on div "And" at bounding box center [758, 418] width 61 height 47
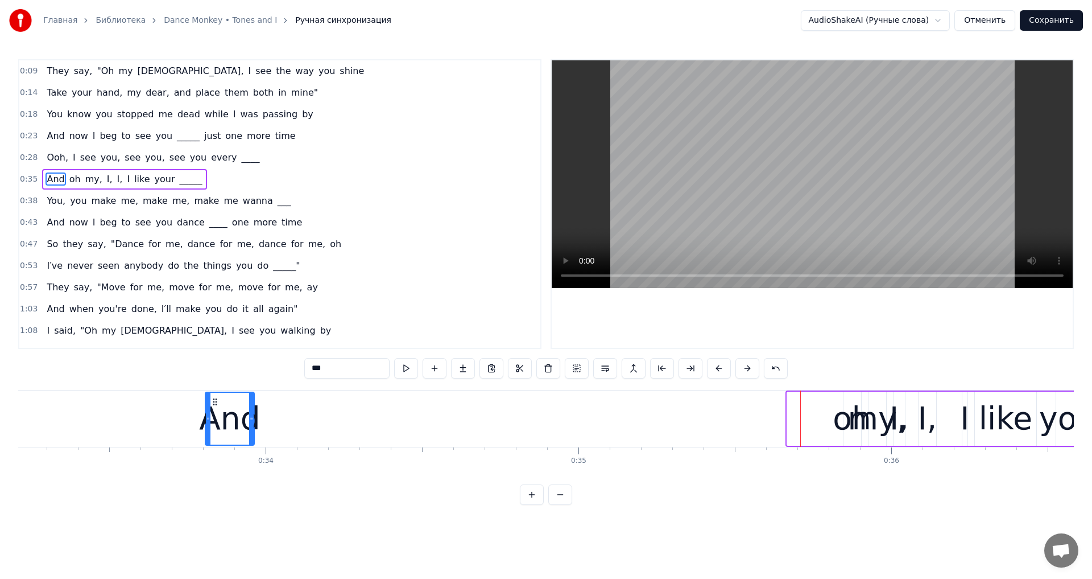
scroll to position [0, 10376]
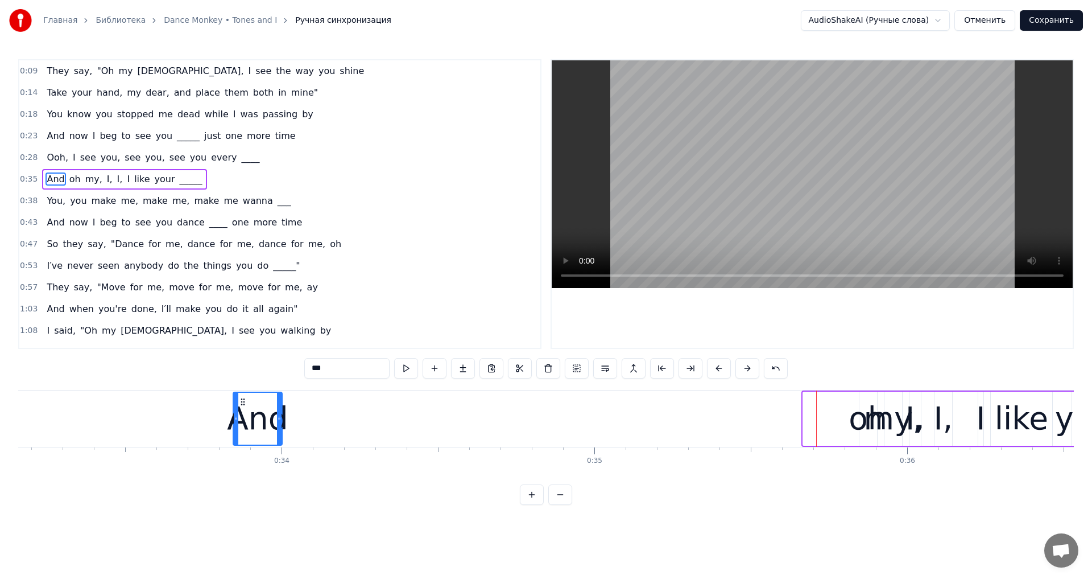
drag, startPoint x: 744, startPoint y: 401, endPoint x: 243, endPoint y: 452, distance: 503.2
click at [243, 452] on div "They say, "Oh my God, I see the way you shine Take your hand, my dear, and plac…" at bounding box center [546, 432] width 1056 height 85
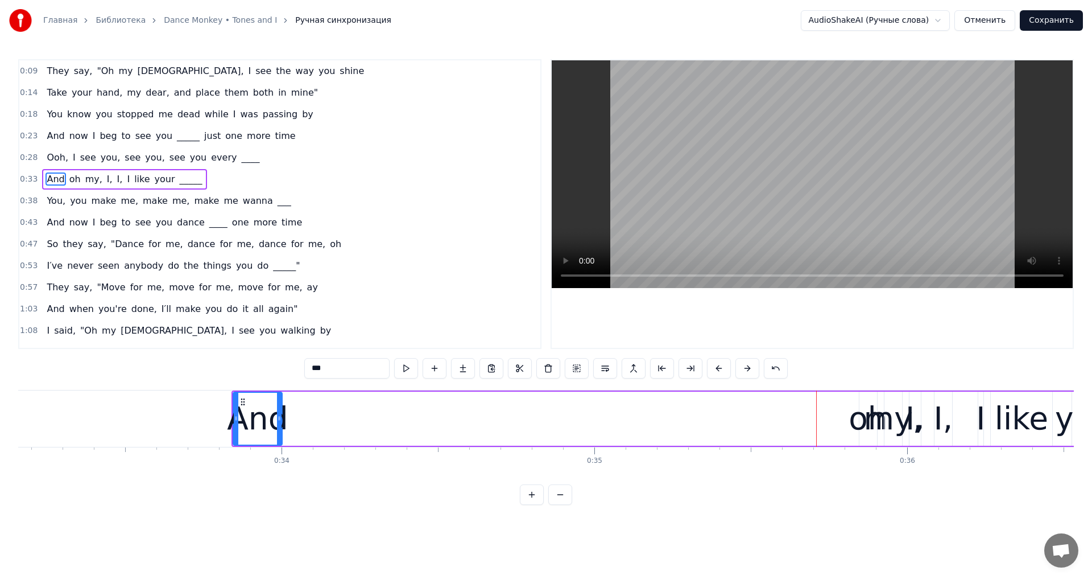
click at [865, 415] on div "oh" at bounding box center [868, 418] width 39 height 47
type input "**"
drag, startPoint x: 869, startPoint y: 400, endPoint x: 316, endPoint y: 436, distance: 554.8
click at [316, 436] on div "oh" at bounding box center [318, 419] width 16 height 52
drag, startPoint x: 331, startPoint y: 420, endPoint x: 344, endPoint y: 424, distance: 14.4
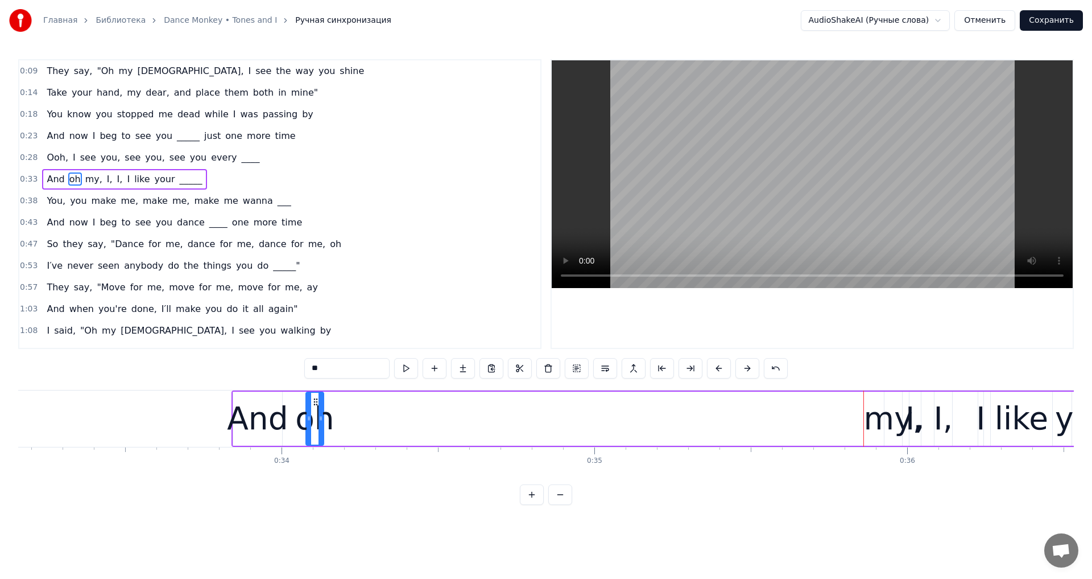
click at [357, 424] on div "And oh my, I, I, I like your _____" at bounding box center [928, 418] width 1392 height 56
click at [318, 420] on div "oh" at bounding box center [314, 418] width 39 height 47
drag, startPoint x: 321, startPoint y: 418, endPoint x: 370, endPoint y: 423, distance: 49.2
click at [370, 423] on div at bounding box center [368, 419] width 5 height 52
click at [889, 418] on div "my," at bounding box center [893, 418] width 59 height 47
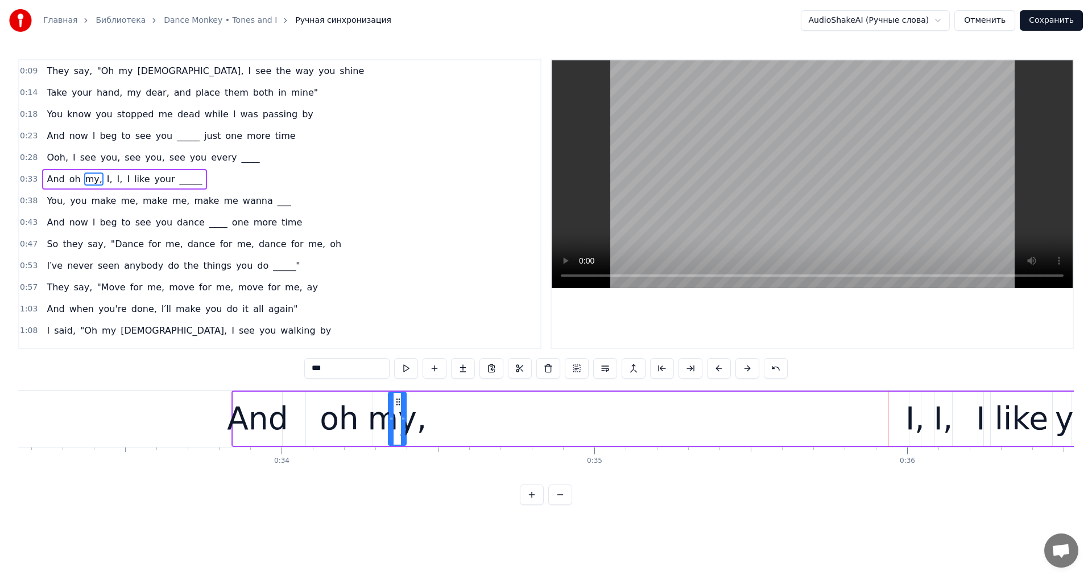
drag, startPoint x: 893, startPoint y: 400, endPoint x: 397, endPoint y: 416, distance: 496.4
click at [397, 416] on div "my," at bounding box center [397, 419] width 16 height 52
drag, startPoint x: 405, startPoint y: 415, endPoint x: 494, endPoint y: 428, distance: 89.6
click at [489, 428] on div at bounding box center [486, 419] width 5 height 52
click at [913, 419] on div "I," at bounding box center [915, 418] width 19 height 47
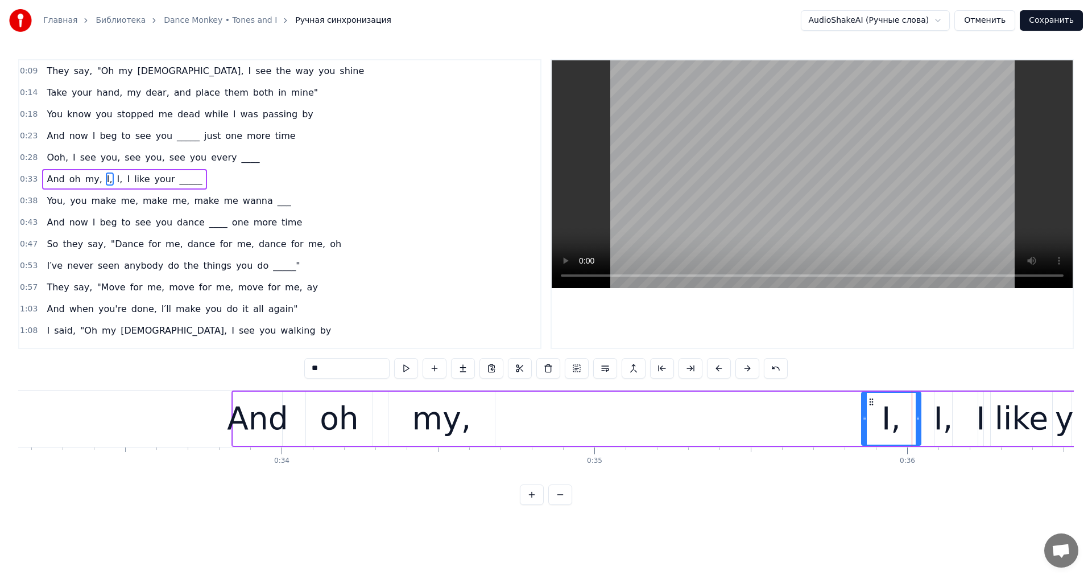
drag, startPoint x: 913, startPoint y: 419, endPoint x: 865, endPoint y: 427, distance: 48.5
click at [865, 427] on div at bounding box center [865, 419] width 5 height 52
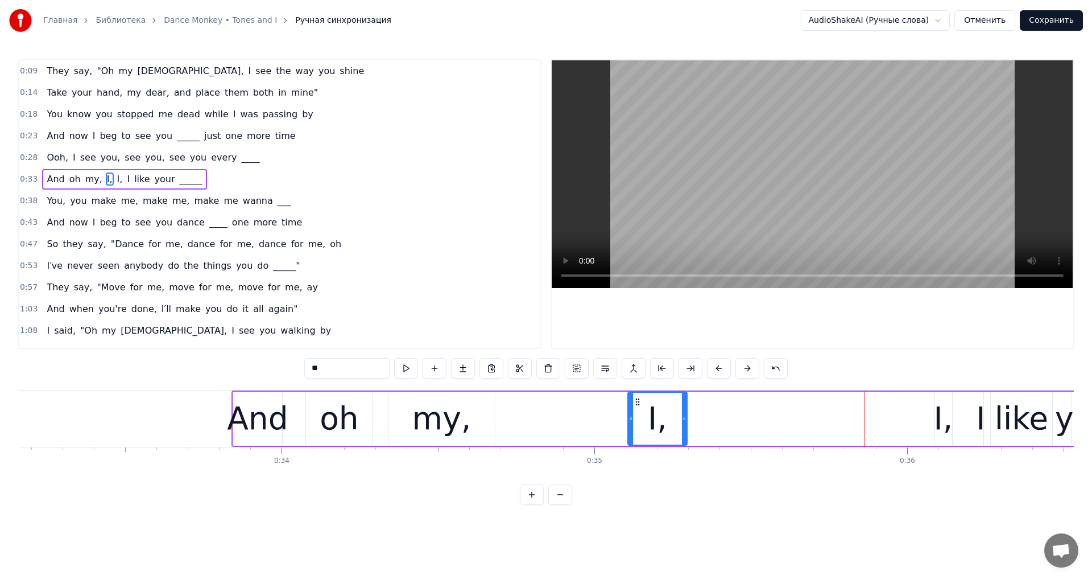
drag, startPoint x: 657, startPoint y: 420, endPoint x: 643, endPoint y: 422, distance: 13.7
click at [629, 428] on div "I," at bounding box center [658, 419] width 58 height 52
drag, startPoint x: 674, startPoint y: 421, endPoint x: 738, endPoint y: 426, distance: 63.9
click at [738, 426] on div at bounding box center [737, 419] width 5 height 52
click at [939, 423] on div "I," at bounding box center [943, 418] width 19 height 47
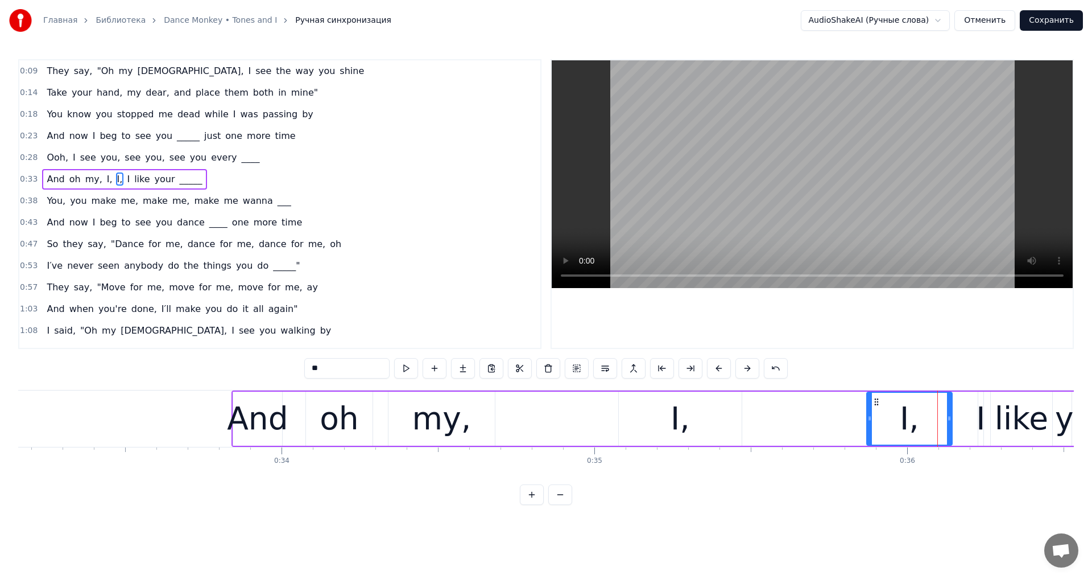
drag, startPoint x: 937, startPoint y: 423, endPoint x: 874, endPoint y: 418, distance: 63.4
click at [868, 435] on div at bounding box center [870, 419] width 5 height 52
drag, startPoint x: 868, startPoint y: 402, endPoint x: 935, endPoint y: 418, distance: 69.0
click at [793, 418] on div at bounding box center [791, 419] width 5 height 52
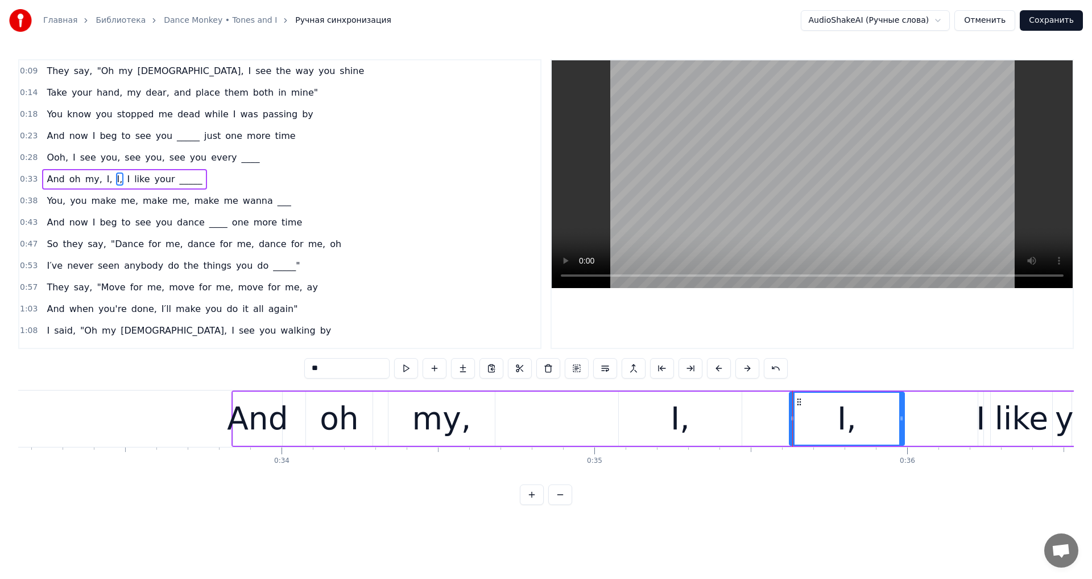
drag, startPoint x: 950, startPoint y: 419, endPoint x: 942, endPoint y: 422, distance: 8.3
click at [902, 432] on div at bounding box center [902, 419] width 5 height 52
click at [983, 415] on div "I" at bounding box center [980, 418] width 9 height 47
type input "*"
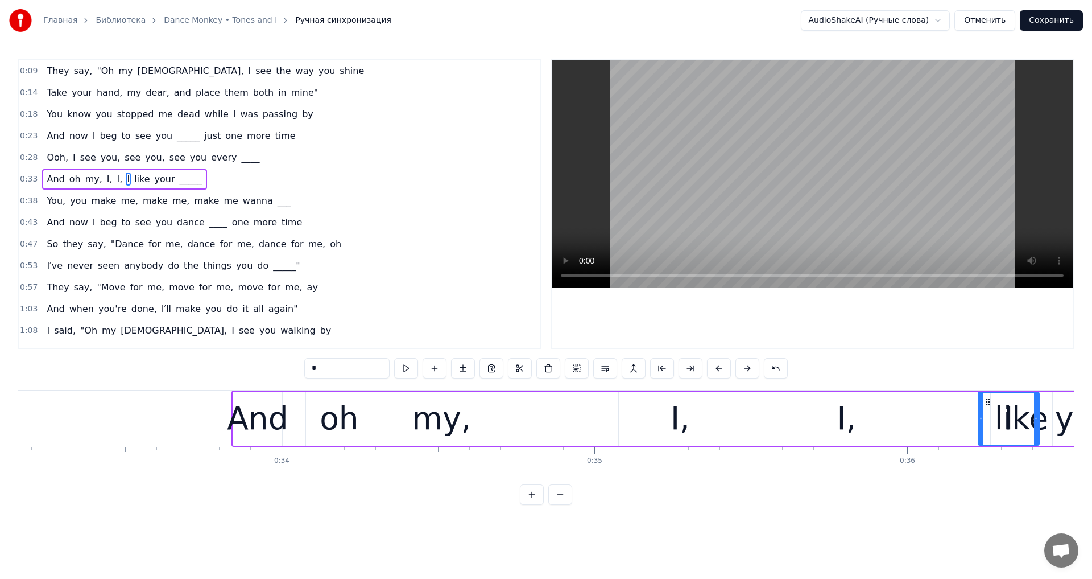
drag, startPoint x: 980, startPoint y: 418, endPoint x: 1040, endPoint y: 434, distance: 62.4
click at [1039, 434] on div at bounding box center [1036, 419] width 5 height 52
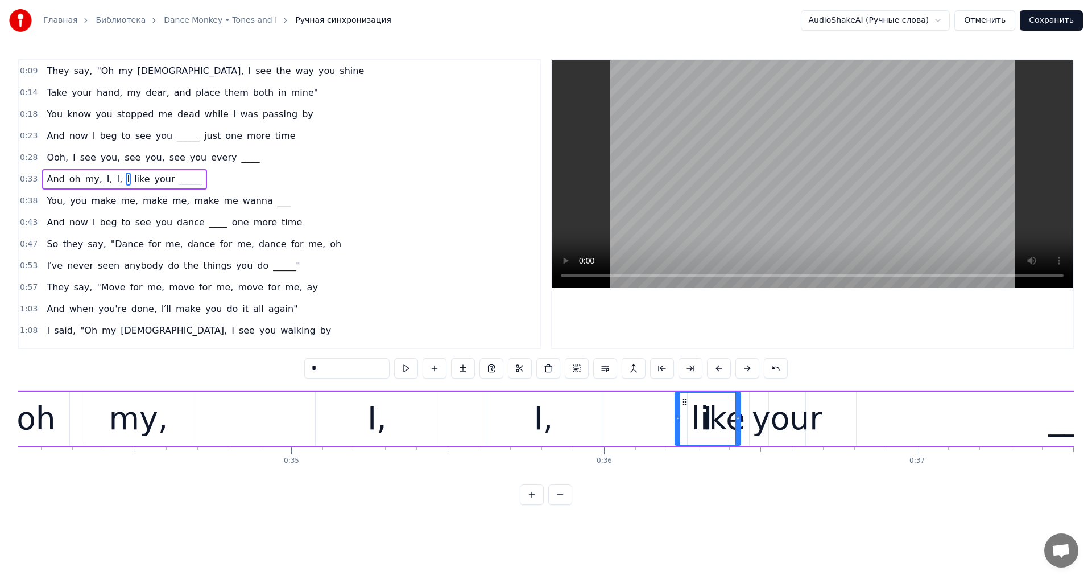
drag, startPoint x: 985, startPoint y: 403, endPoint x: 971, endPoint y: 406, distance: 15.1
click at [985, 403] on div "And oh my, I, I, I like your _____" at bounding box center [624, 418] width 1392 height 56
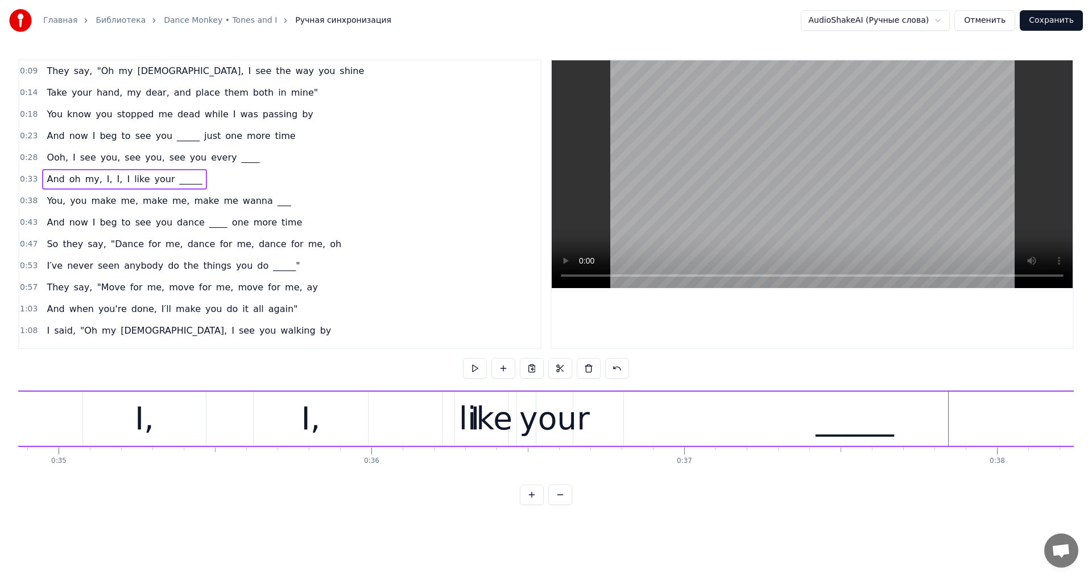
scroll to position [0, 10697]
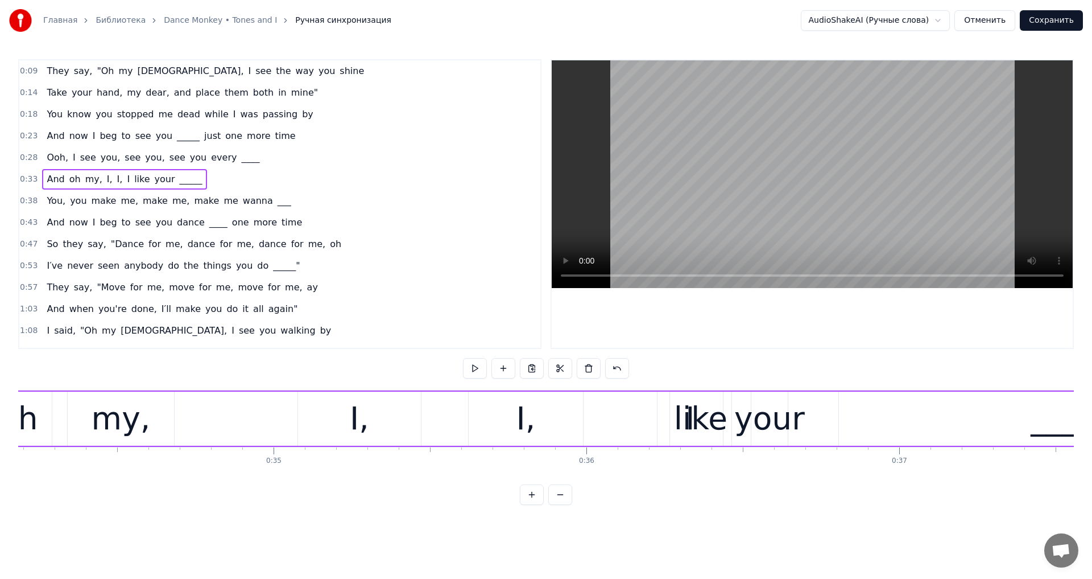
click at [700, 428] on div "like" at bounding box center [700, 418] width 53 height 47
drag, startPoint x: 680, startPoint y: 402, endPoint x: 702, endPoint y: 412, distance: 24.4
click at [702, 412] on div "like" at bounding box center [723, 419] width 60 height 52
click at [687, 414] on div "I" at bounding box center [690, 418] width 9 height 47
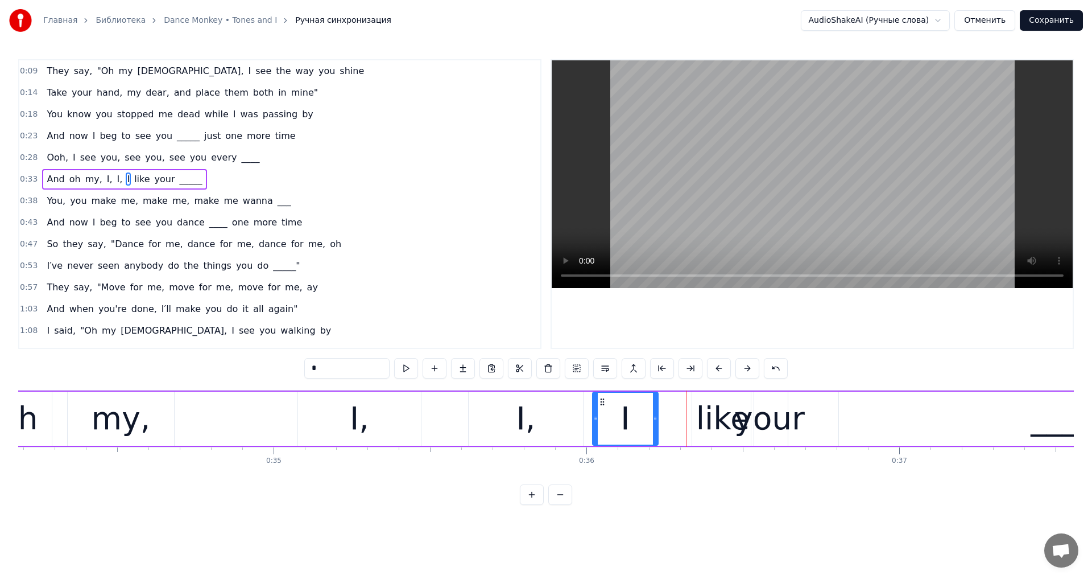
drag, startPoint x: 653, startPoint y: 403, endPoint x: 601, endPoint y: 410, distance: 52.2
click at [601, 410] on div "I" at bounding box center [625, 419] width 64 height 52
click at [725, 410] on div "like" at bounding box center [722, 418] width 53 height 47
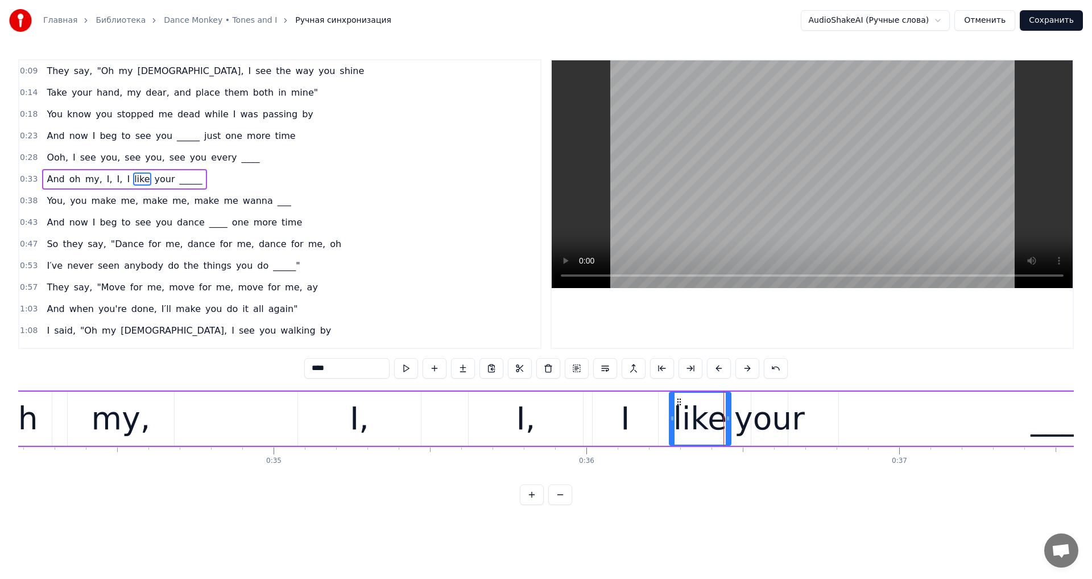
drag, startPoint x: 697, startPoint y: 399, endPoint x: 678, endPoint y: 403, distance: 19.1
click at [678, 403] on icon at bounding box center [679, 401] width 9 height 9
click at [698, 188] on video at bounding box center [812, 174] width 521 height 228
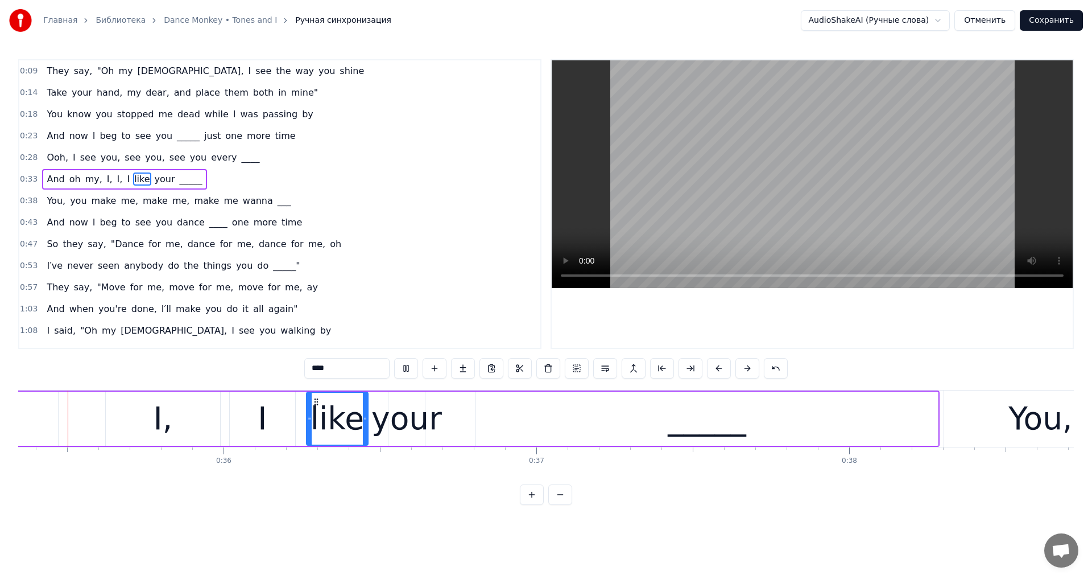
scroll to position [0, 11041]
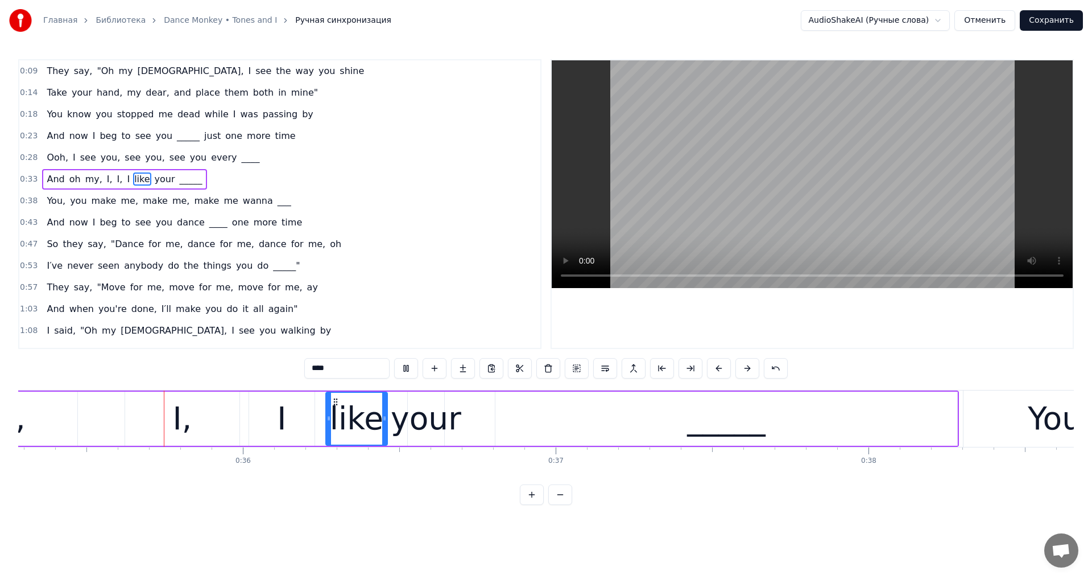
click at [745, 186] on video at bounding box center [812, 174] width 521 height 228
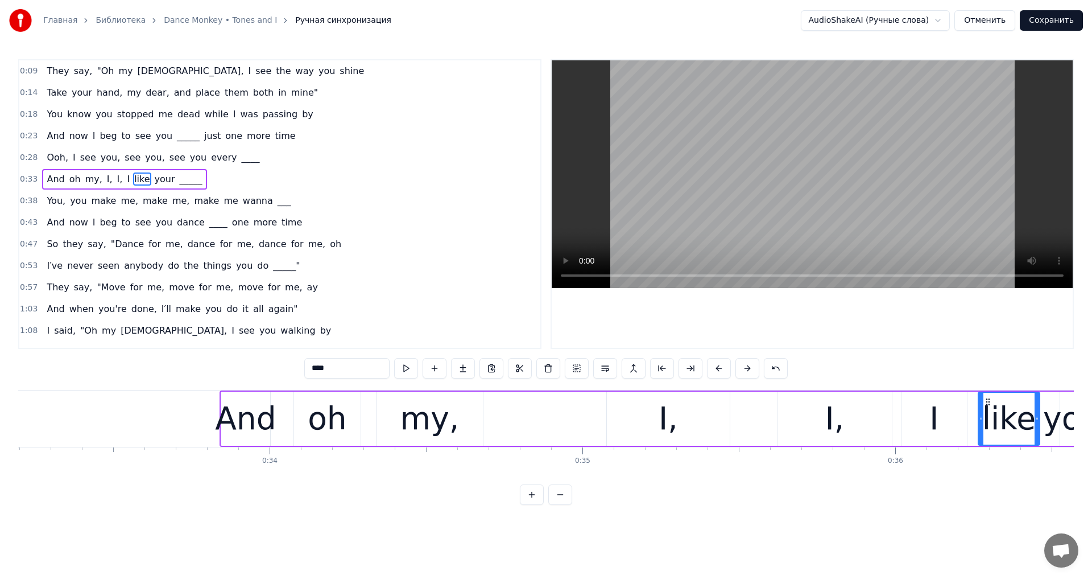
click at [703, 194] on video at bounding box center [812, 174] width 521 height 228
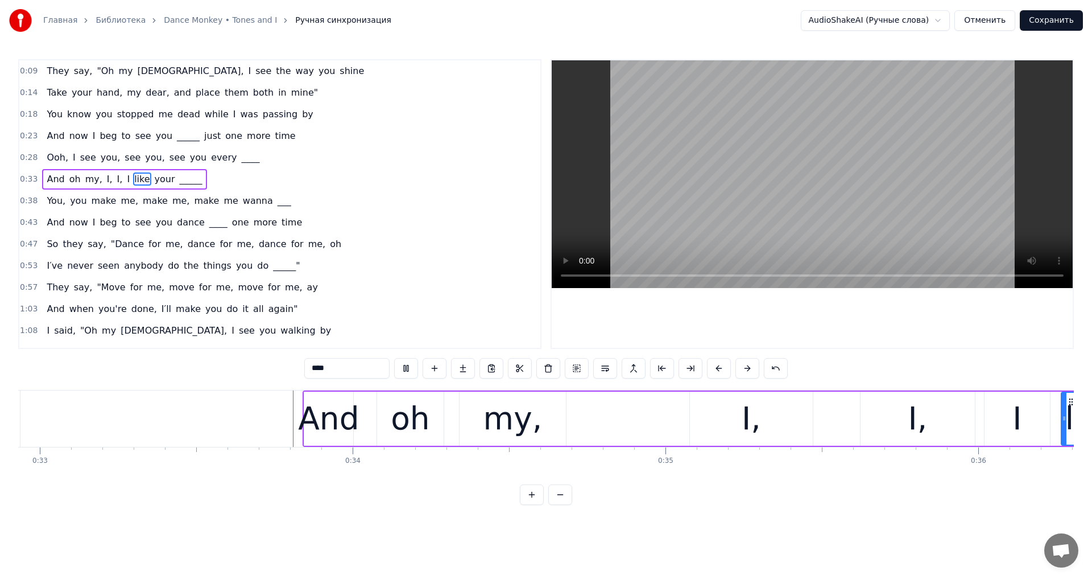
scroll to position [0, 10305]
click at [703, 194] on video at bounding box center [812, 174] width 521 height 228
click at [512, 424] on div "my," at bounding box center [512, 418] width 59 height 47
type input "***"
drag, startPoint x: 564, startPoint y: 417, endPoint x: 514, endPoint y: 435, distance: 53.1
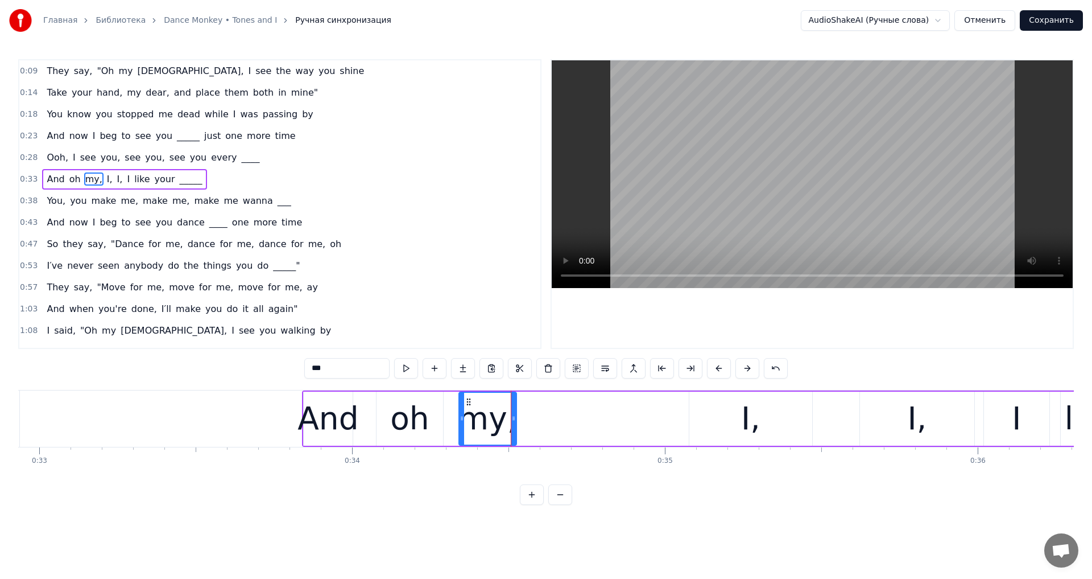
click at [514, 435] on div at bounding box center [513, 419] width 5 height 52
click at [681, 411] on div "And oh my, I, I, I like your _____" at bounding box center [998, 418] width 1392 height 56
click at [707, 403] on div "I," at bounding box center [751, 418] width 123 height 54
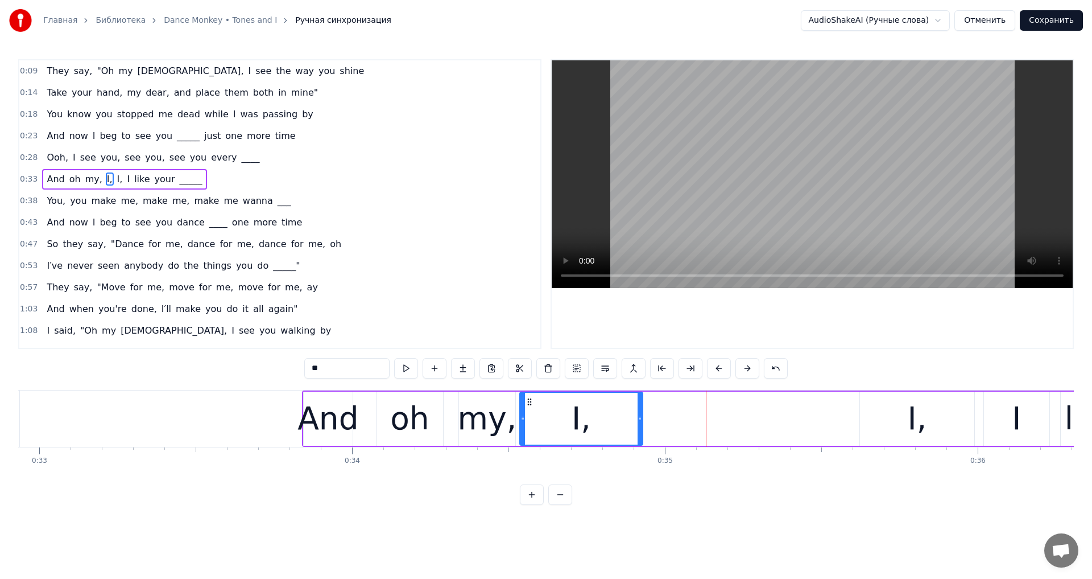
drag, startPoint x: 698, startPoint y: 400, endPoint x: 528, endPoint y: 439, distance: 173.9
click at [528, 439] on div "I," at bounding box center [582, 419] width 122 height 52
drag, startPoint x: 640, startPoint y: 415, endPoint x: 599, endPoint y: 427, distance: 42.0
click at [599, 427] on div at bounding box center [601, 419] width 5 height 52
click at [889, 411] on div "I," at bounding box center [917, 418] width 114 height 54
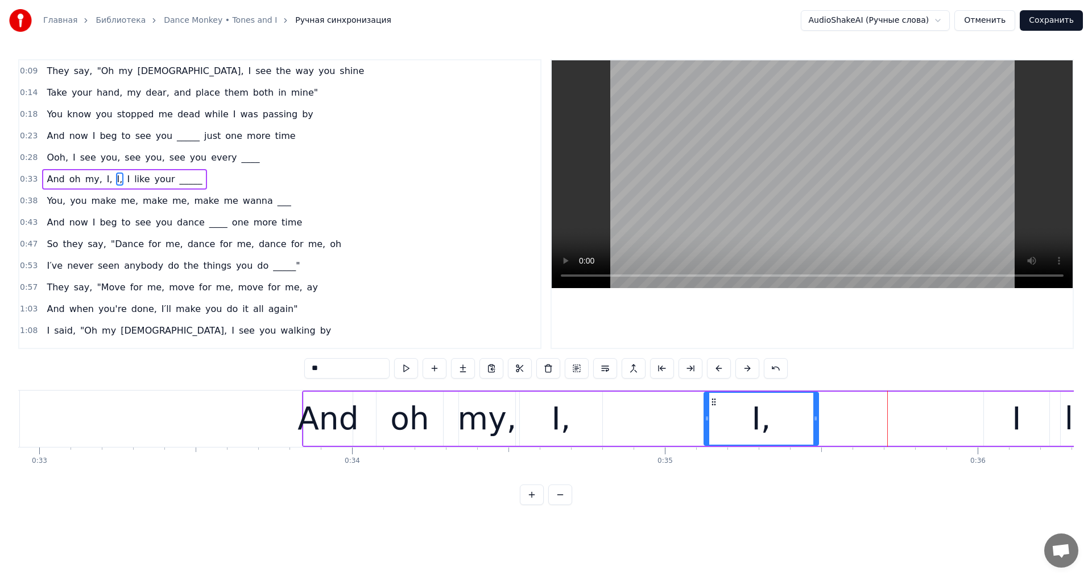
drag, startPoint x: 872, startPoint y: 400, endPoint x: 716, endPoint y: 427, distance: 158.2
click at [716, 427] on div "I," at bounding box center [761, 419] width 113 height 52
click at [999, 409] on div "I" at bounding box center [1016, 418] width 65 height 54
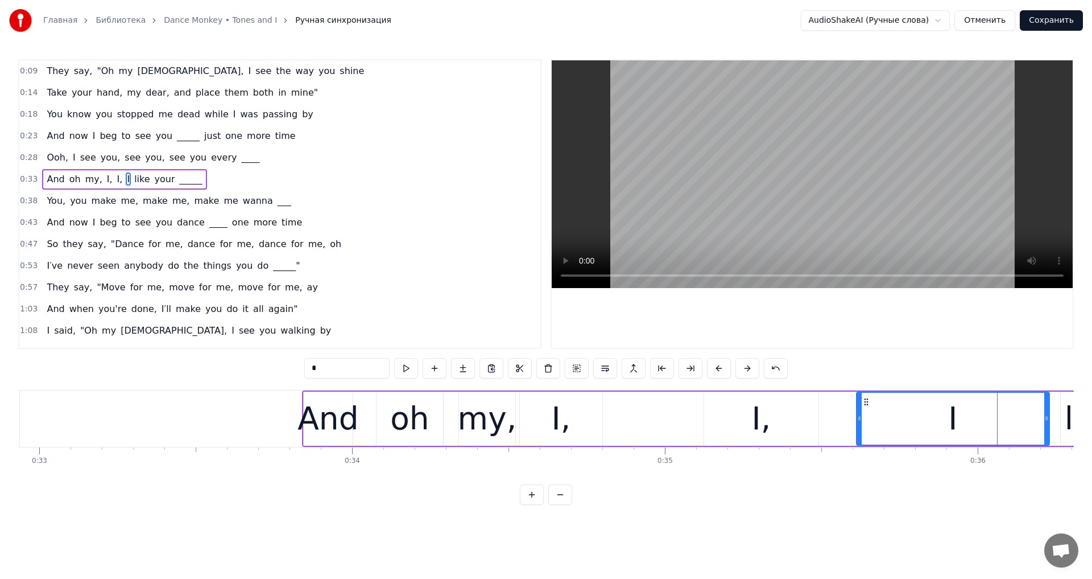
drag, startPoint x: 985, startPoint y: 411, endPoint x: 857, endPoint y: 416, distance: 127.5
click at [857, 416] on div at bounding box center [859, 419] width 5 height 52
drag, startPoint x: 1048, startPoint y: 417, endPoint x: 998, endPoint y: 426, distance: 50.8
click at [998, 426] on div at bounding box center [997, 419] width 5 height 52
drag, startPoint x: 204, startPoint y: 485, endPoint x: 213, endPoint y: 486, distance: 9.3
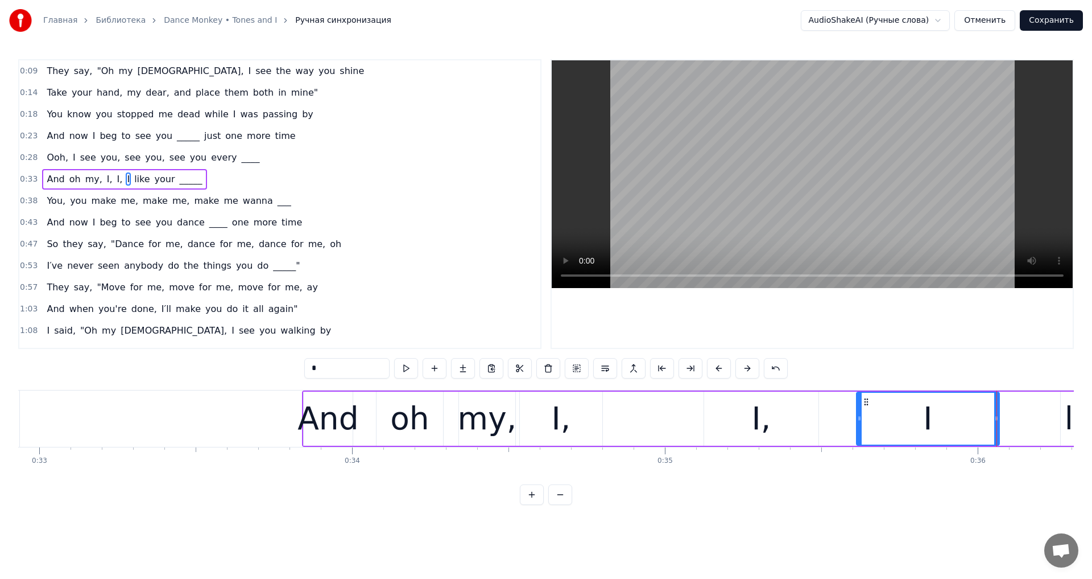
click at [213, 486] on div "0:09 They say, "Oh my God, I see the way you shine 0:14 Take your hand, my dear…" at bounding box center [546, 281] width 1056 height 445
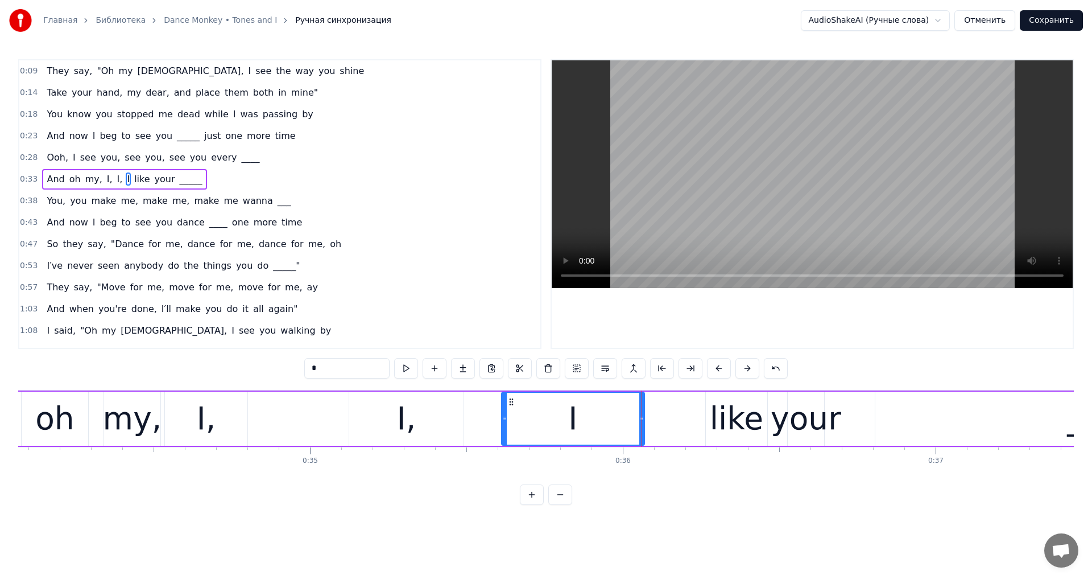
scroll to position [0, 10769]
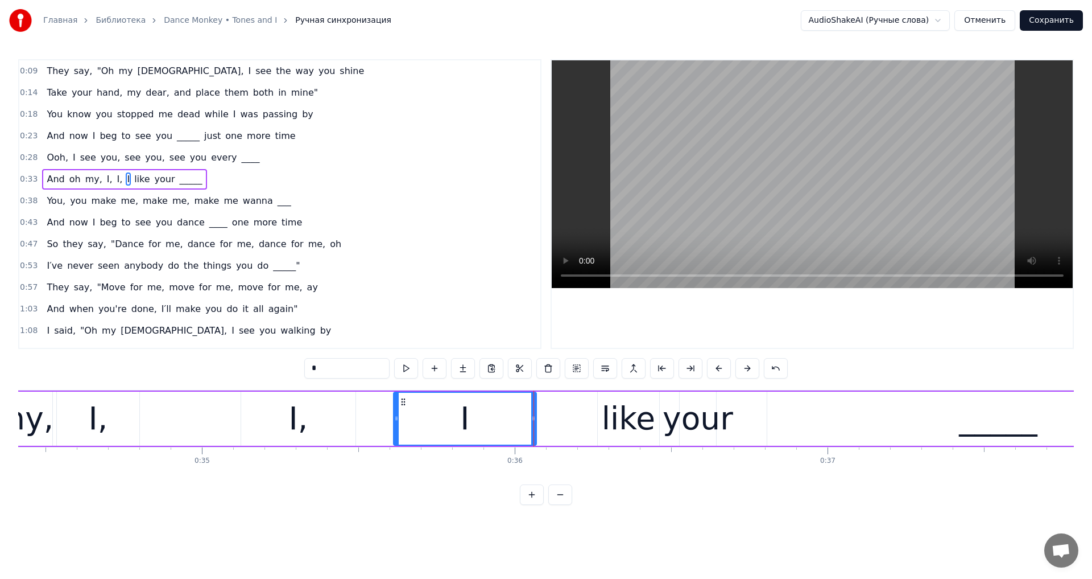
click at [438, 423] on div "I" at bounding box center [465, 419] width 142 height 52
drag, startPoint x: 397, startPoint y: 422, endPoint x: 376, endPoint y: 422, distance: 20.5
click at [357, 432] on div at bounding box center [359, 419] width 5 height 52
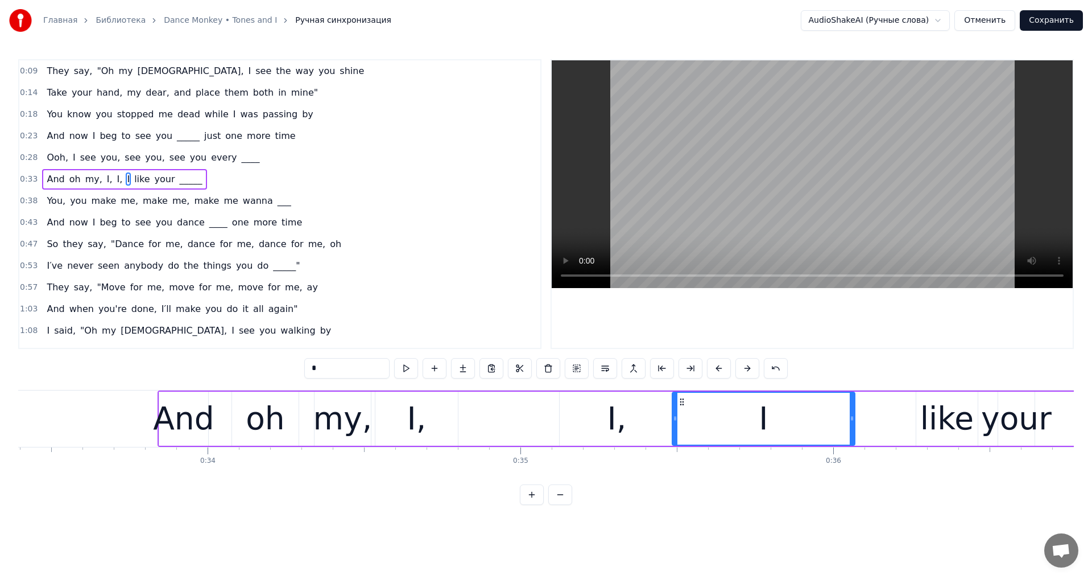
click at [816, 135] on video at bounding box center [812, 174] width 521 height 228
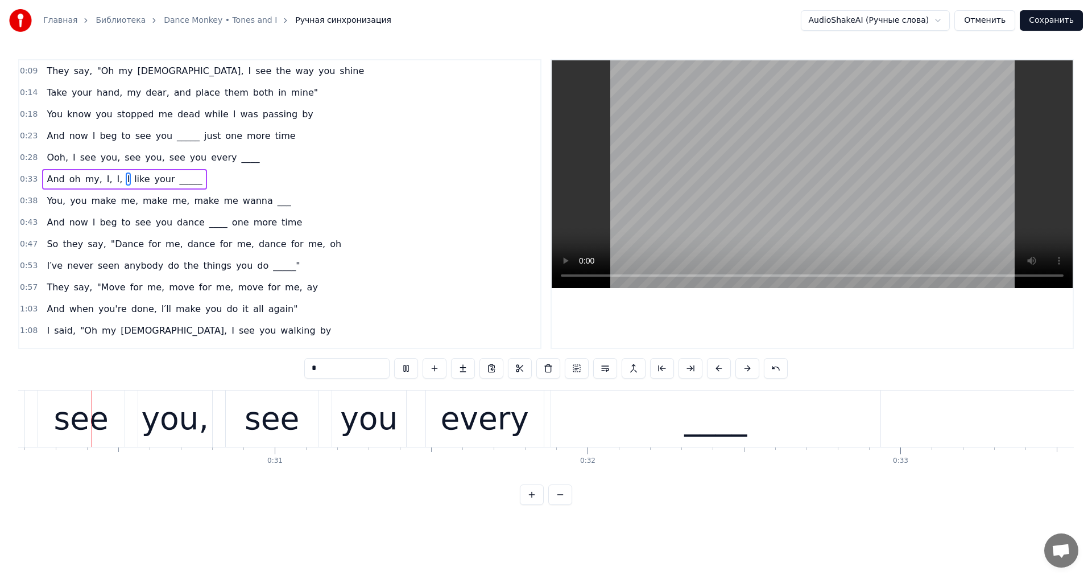
scroll to position [0, 9420]
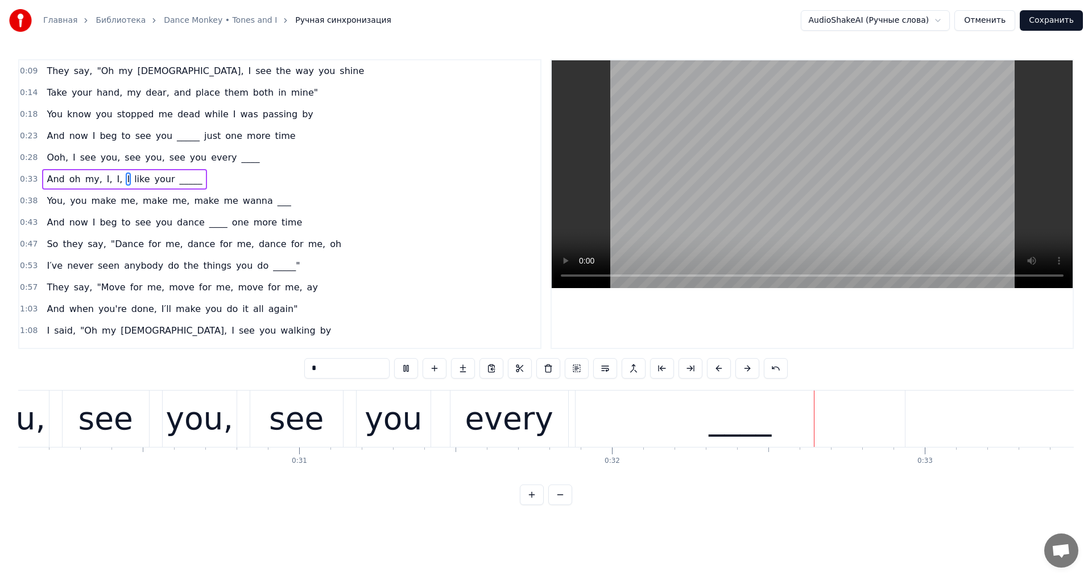
click at [893, 171] on video at bounding box center [812, 174] width 521 height 228
click at [766, 125] on video at bounding box center [812, 174] width 521 height 228
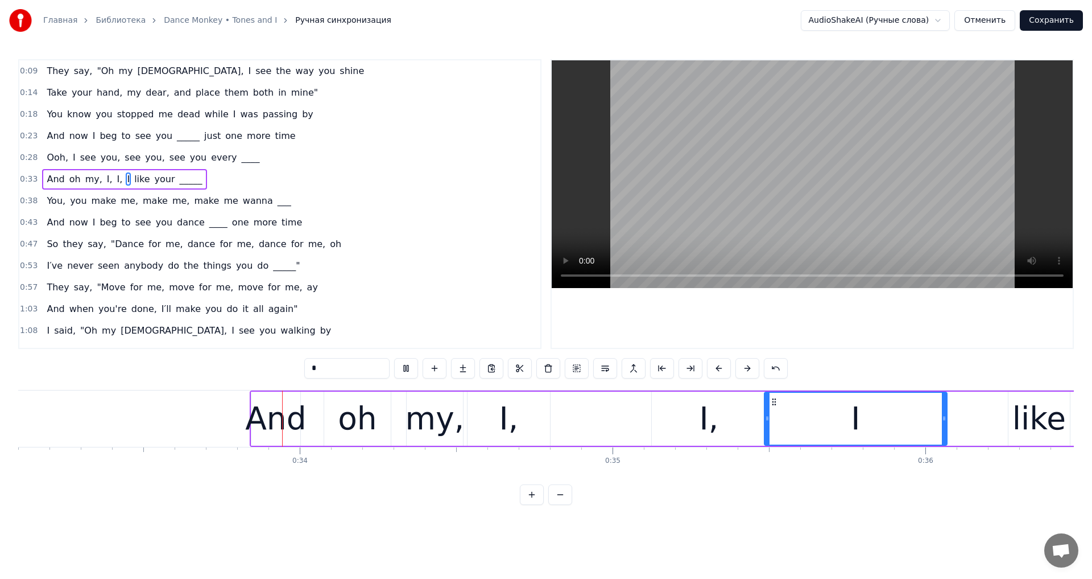
scroll to position [0, 10408]
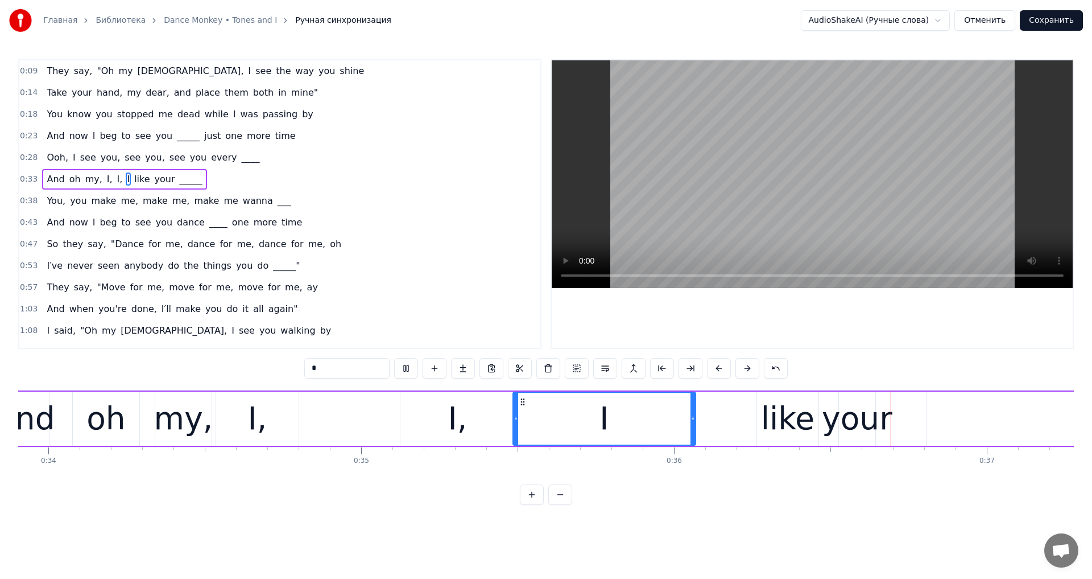
click at [775, 196] on video at bounding box center [812, 174] width 521 height 228
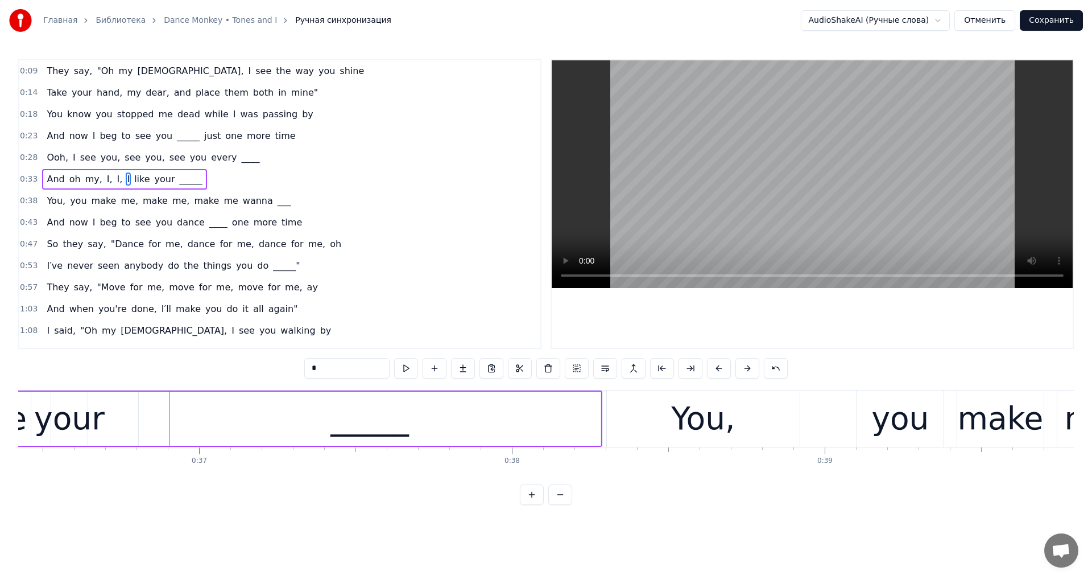
scroll to position [0, 11406]
click at [696, 233] on video at bounding box center [812, 174] width 521 height 228
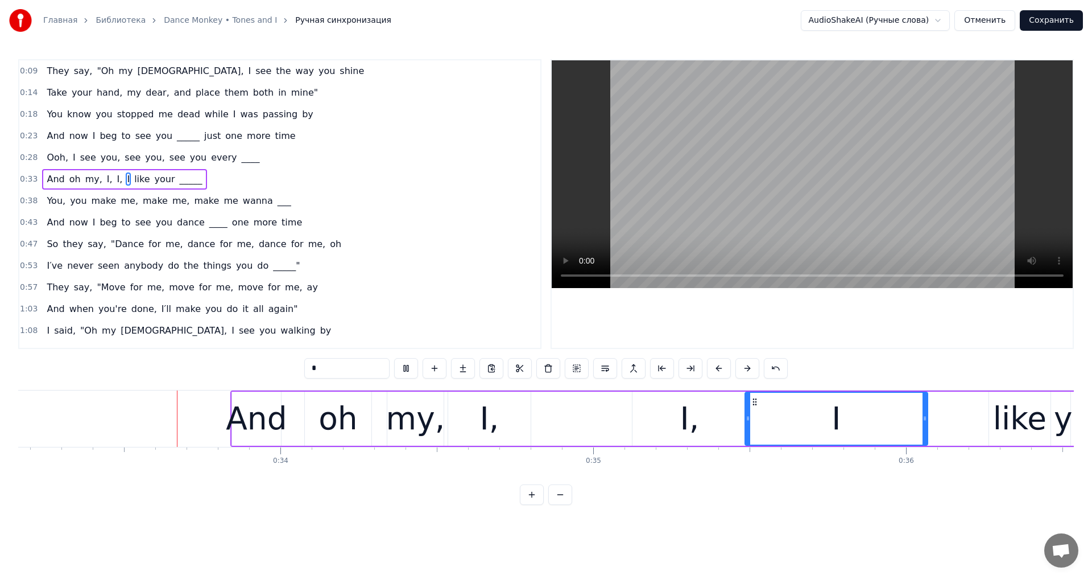
scroll to position [0, 10370]
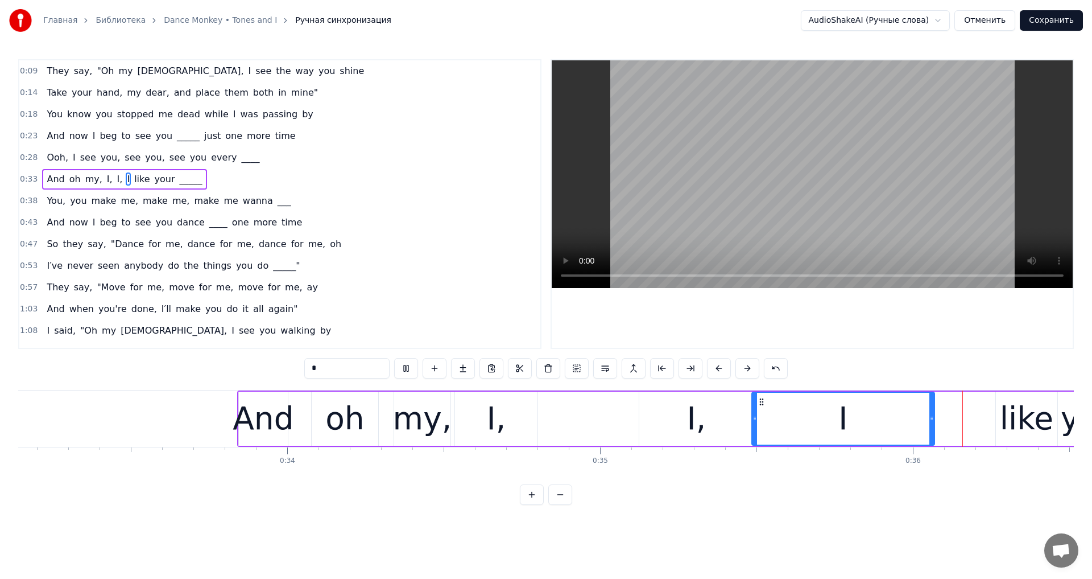
click at [697, 226] on video at bounding box center [812, 174] width 521 height 228
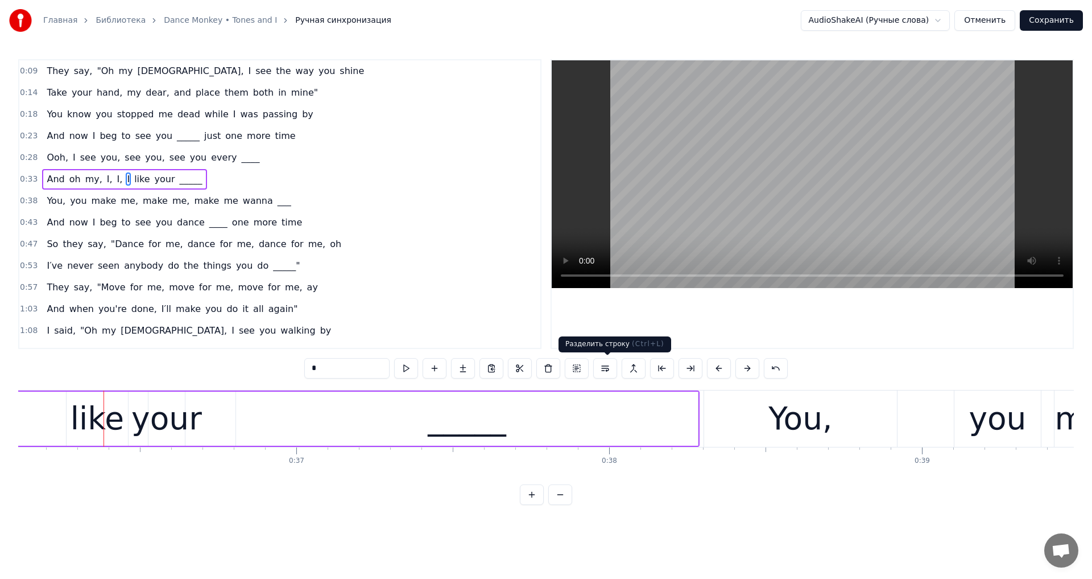
scroll to position [0, 11328]
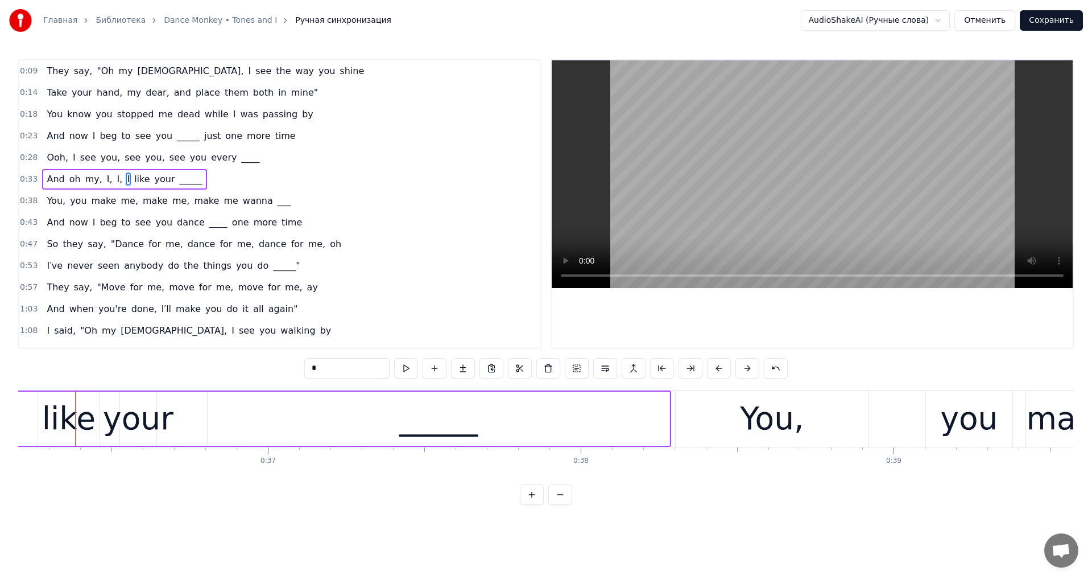
click at [678, 159] on video at bounding box center [812, 174] width 521 height 228
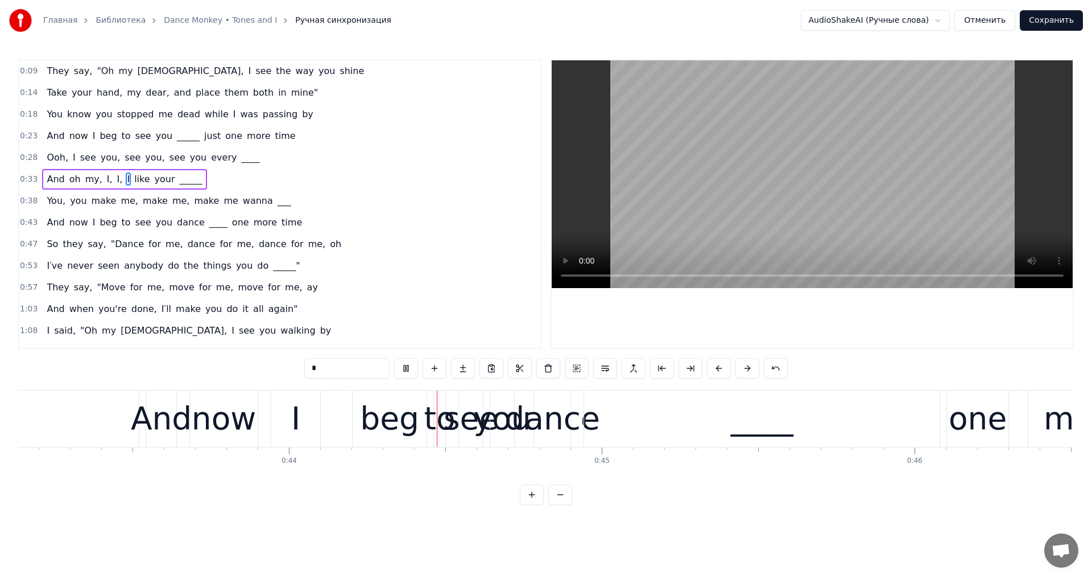
scroll to position [0, 13692]
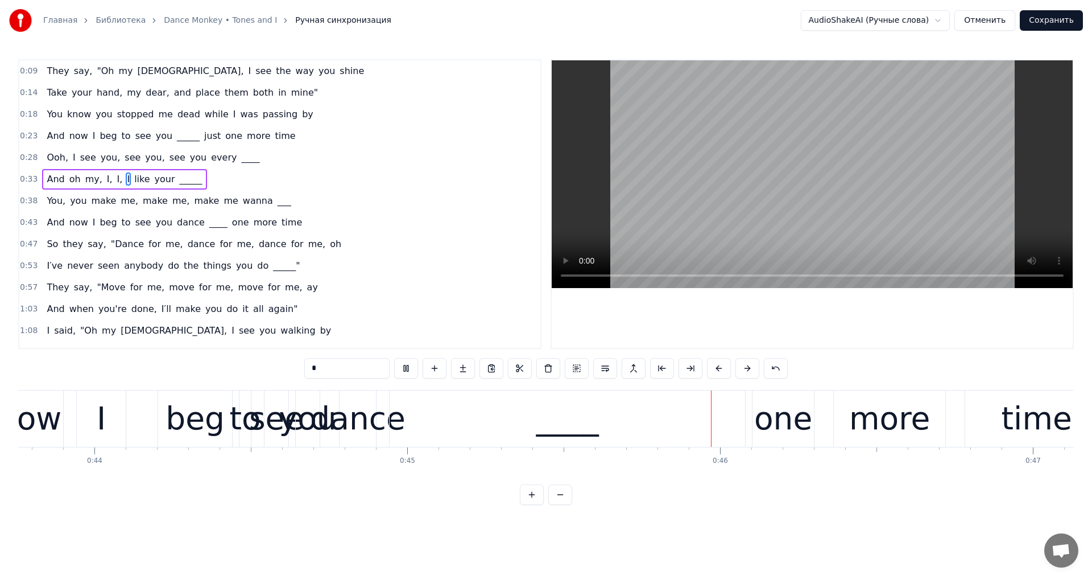
click at [833, 182] on video at bounding box center [812, 174] width 521 height 228
click at [745, 196] on video at bounding box center [812, 174] width 521 height 228
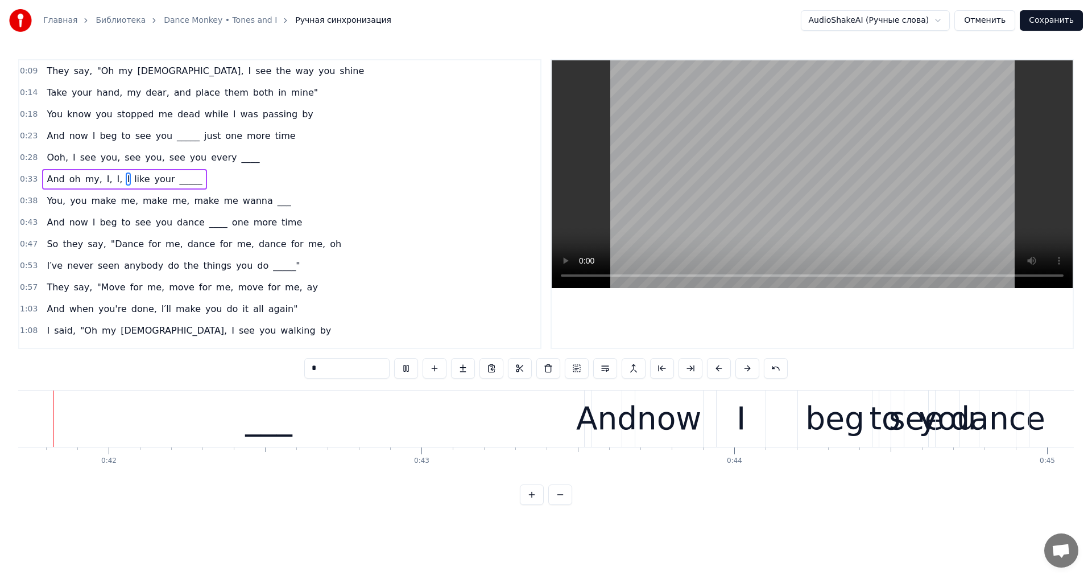
scroll to position [0, 12995]
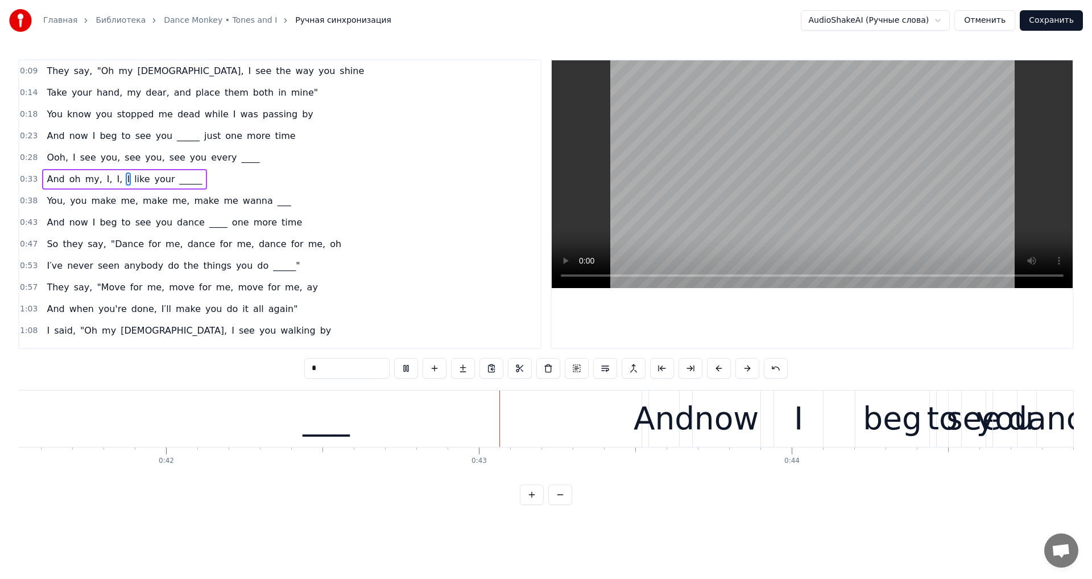
click at [806, 199] on video at bounding box center [812, 174] width 521 height 228
click at [348, 407] on div "___" at bounding box center [326, 418] width 631 height 56
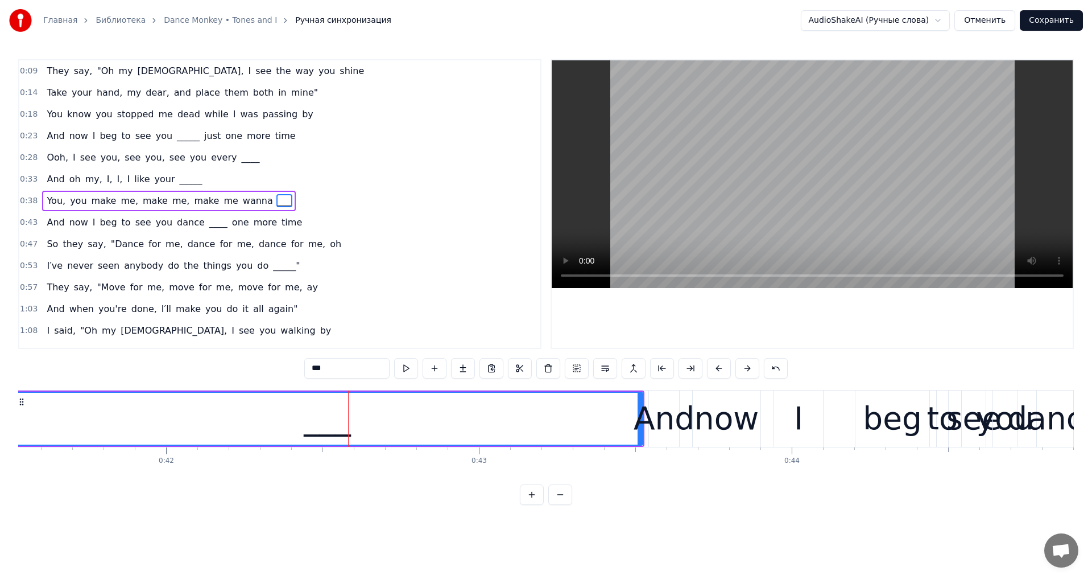
click at [639, 419] on div "And" at bounding box center [664, 418] width 61 height 47
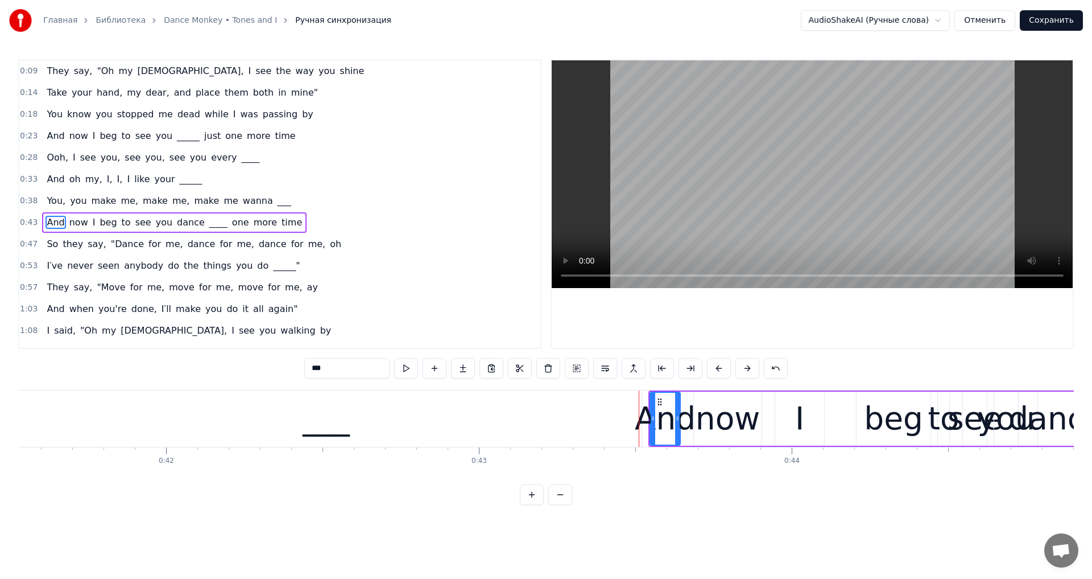
scroll to position [18, 0]
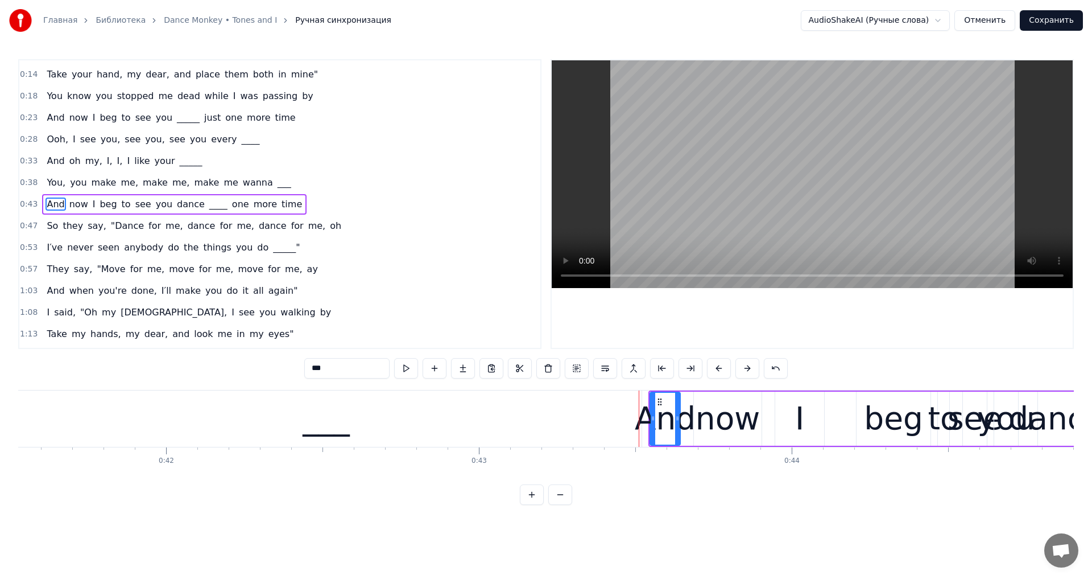
click at [572, 420] on div "___" at bounding box center [326, 418] width 631 height 56
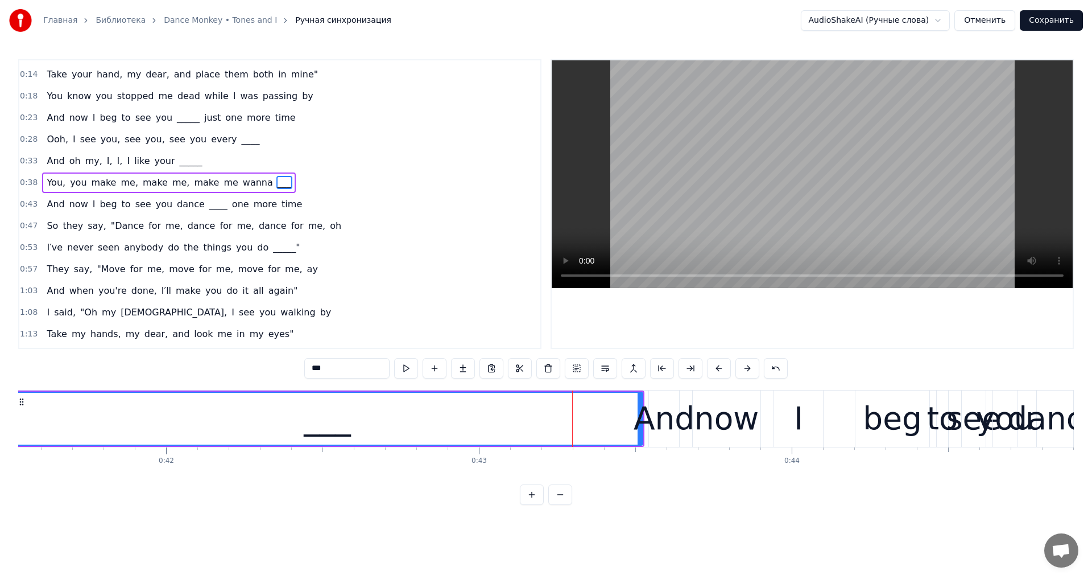
scroll to position [0, 0]
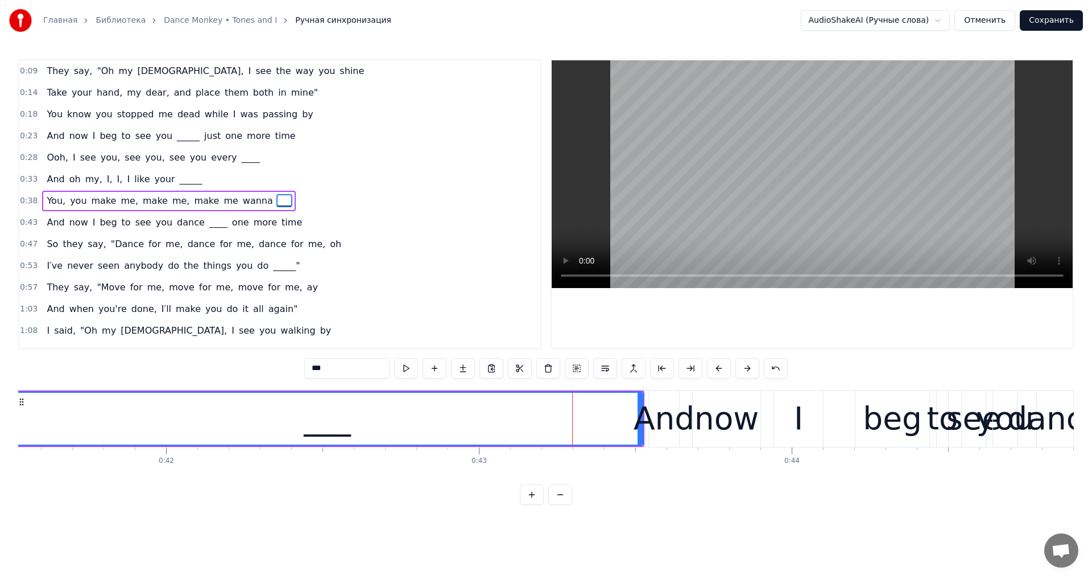
click at [638, 440] on div "And" at bounding box center [664, 418] width 61 height 47
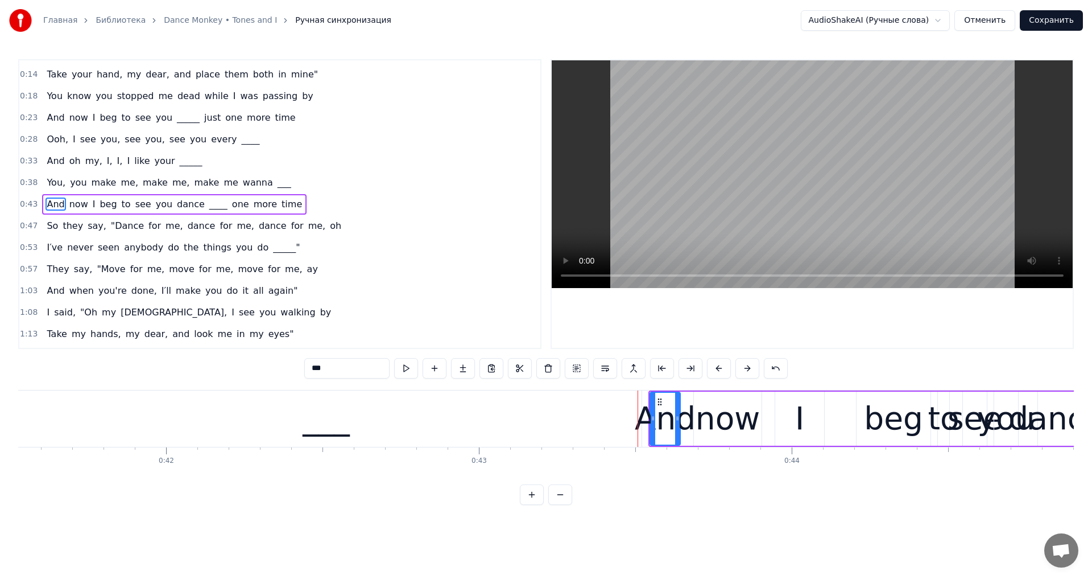
click at [312, 416] on div "___" at bounding box center [326, 418] width 47 height 47
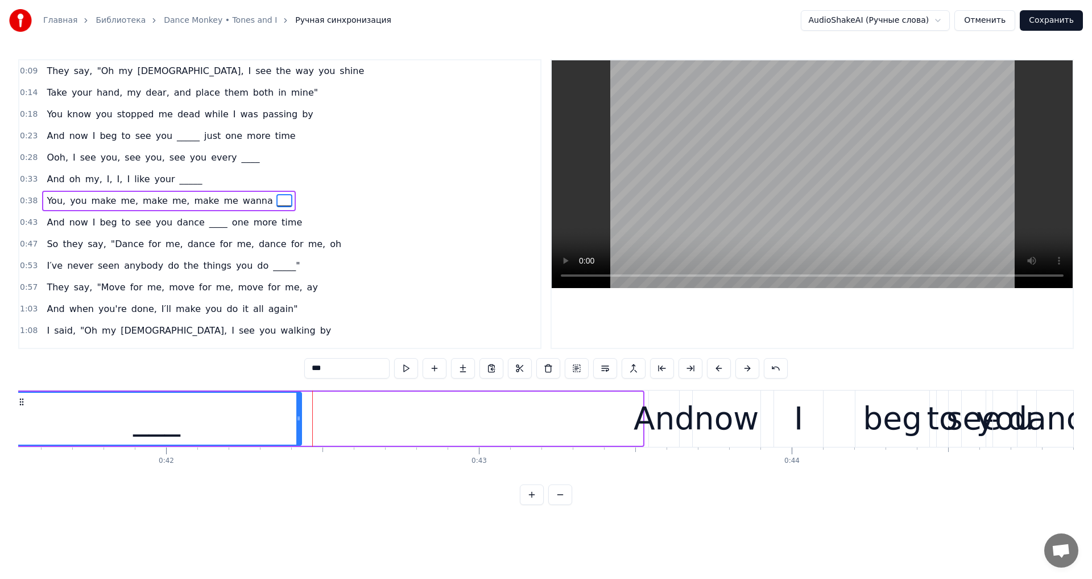
drag, startPoint x: 641, startPoint y: 444, endPoint x: 301, endPoint y: 429, distance: 340.0
click at [301, 429] on div at bounding box center [298, 419] width 5 height 52
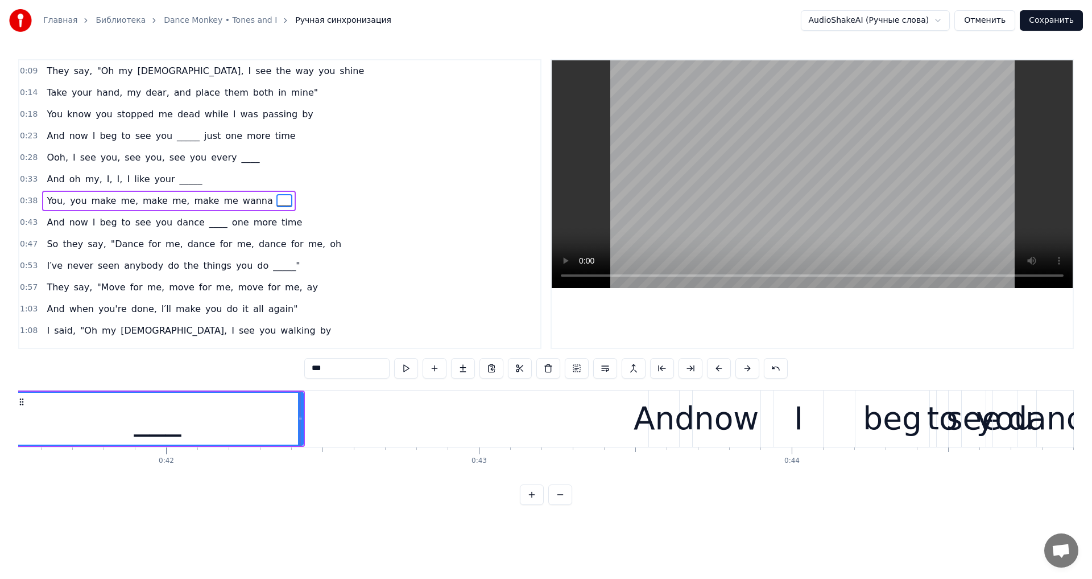
click at [805, 204] on video at bounding box center [812, 174] width 521 height 228
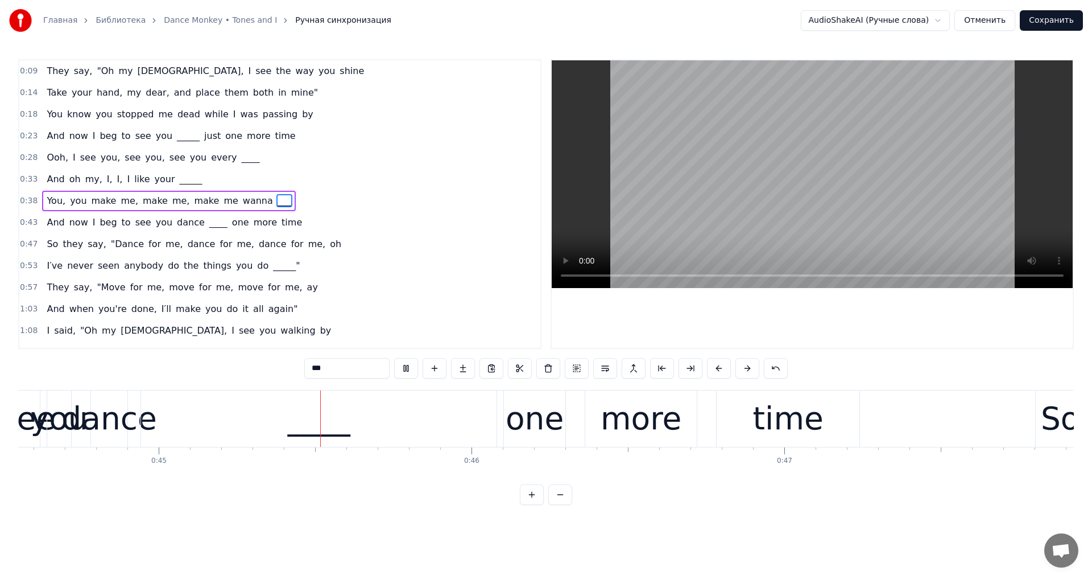
click at [798, 205] on video at bounding box center [812, 174] width 521 height 228
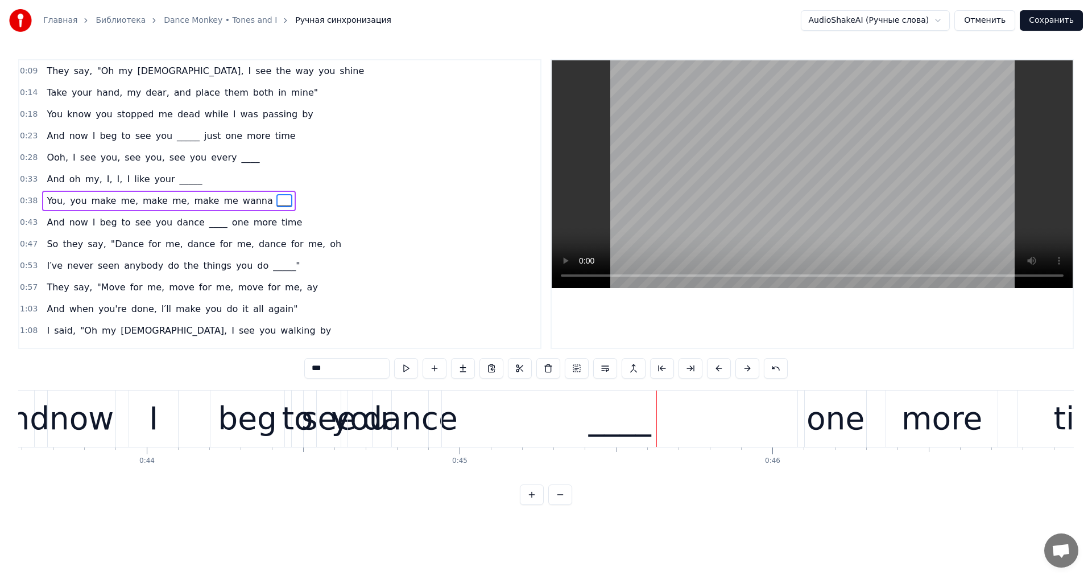
scroll to position [0, 13676]
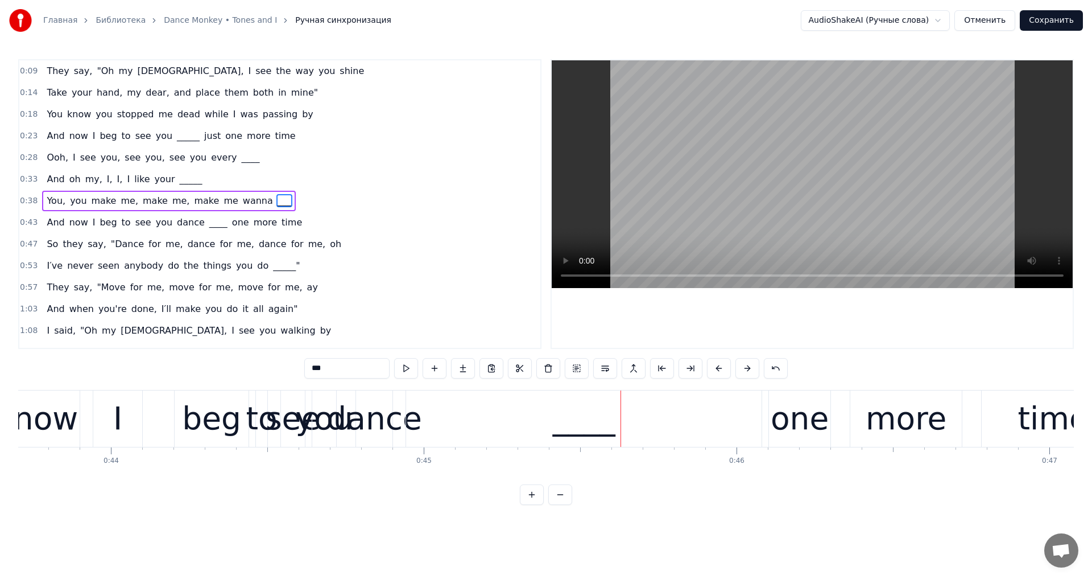
click at [460, 430] on div "____" at bounding box center [584, 418] width 356 height 56
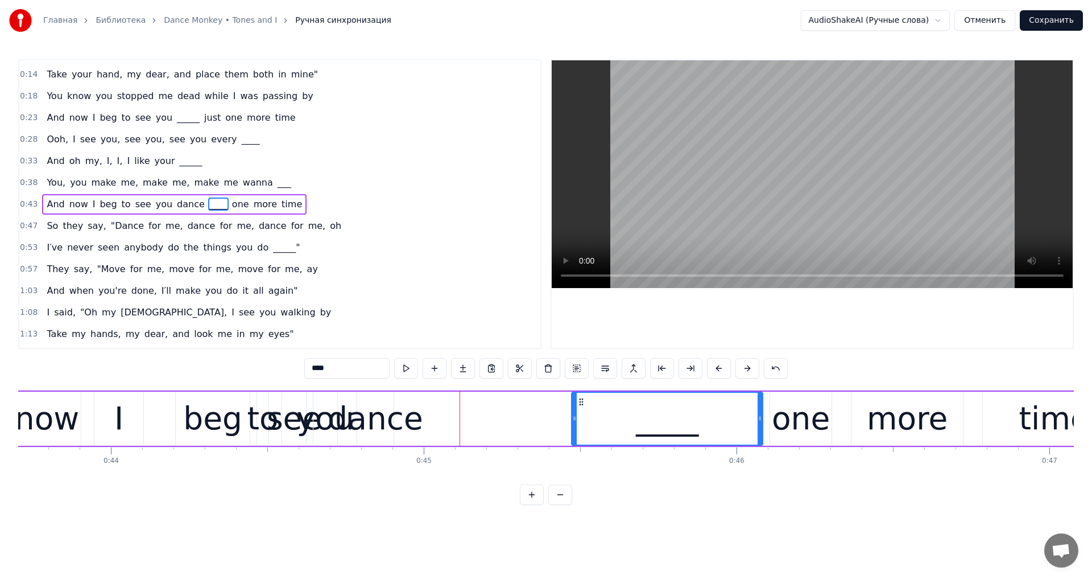
drag, startPoint x: 409, startPoint y: 422, endPoint x: 534, endPoint y: 429, distance: 124.8
click at [575, 432] on div at bounding box center [574, 419] width 5 height 52
click at [370, 423] on div "dance" at bounding box center [376, 418] width 96 height 47
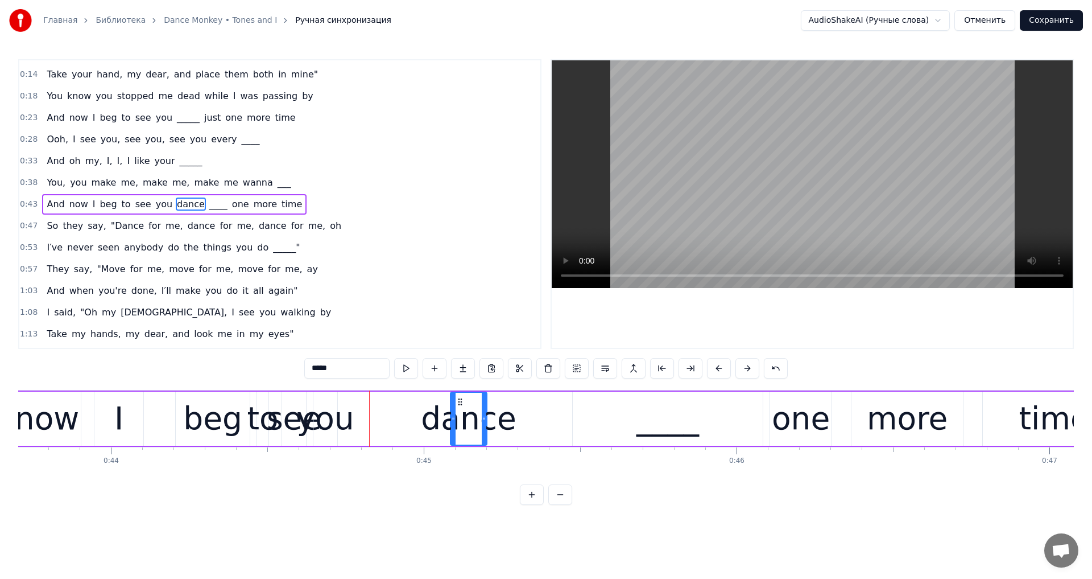
drag, startPoint x: 368, startPoint y: 402, endPoint x: 461, endPoint y: 416, distance: 94.4
click at [461, 416] on div "dance" at bounding box center [468, 419] width 35 height 52
click at [335, 422] on div "you" at bounding box center [325, 418] width 57 height 47
drag, startPoint x: 336, startPoint y: 422, endPoint x: 335, endPoint y: 409, distance: 13.1
click at [364, 422] on icon at bounding box center [361, 418] width 5 height 9
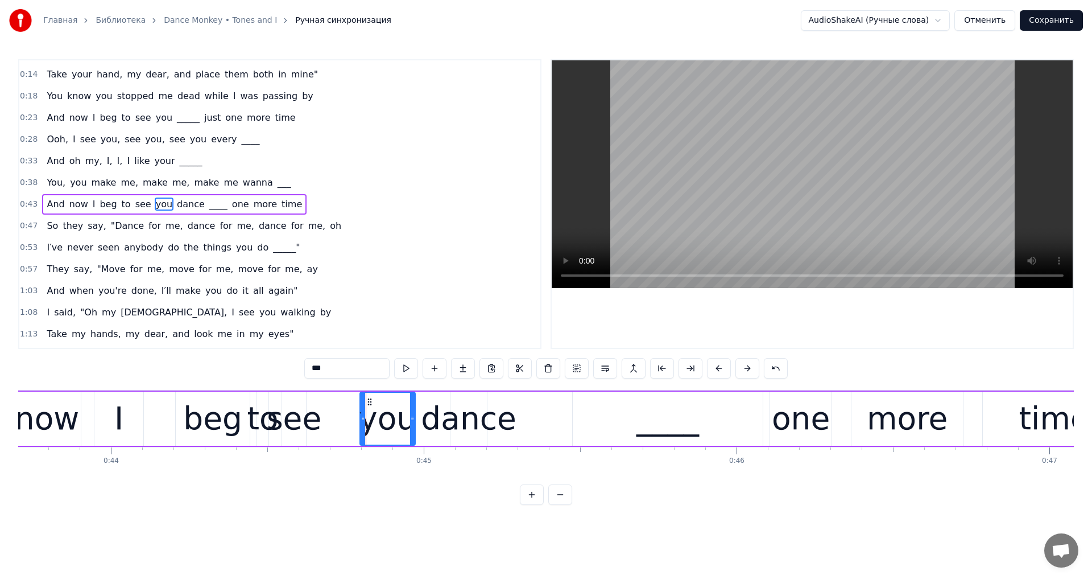
drag, startPoint x: 354, startPoint y: 405, endPoint x: 368, endPoint y: 408, distance: 13.9
click at [368, 408] on div "you" at bounding box center [388, 419] width 54 height 52
drag, startPoint x: 280, startPoint y: 424, endPoint x: 286, endPoint y: 425, distance: 6.4
click at [281, 424] on div "see" at bounding box center [294, 418] width 55 height 47
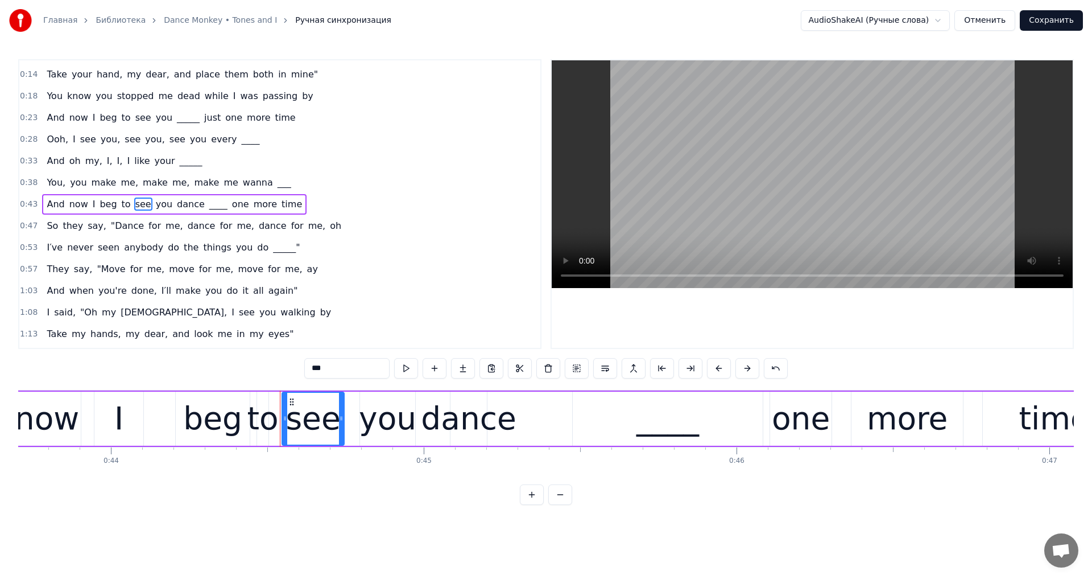
drag, startPoint x: 304, startPoint y: 424, endPoint x: 345, endPoint y: 426, distance: 40.4
click at [344, 426] on div at bounding box center [341, 419] width 5 height 52
click at [702, 229] on video at bounding box center [812, 174] width 521 height 228
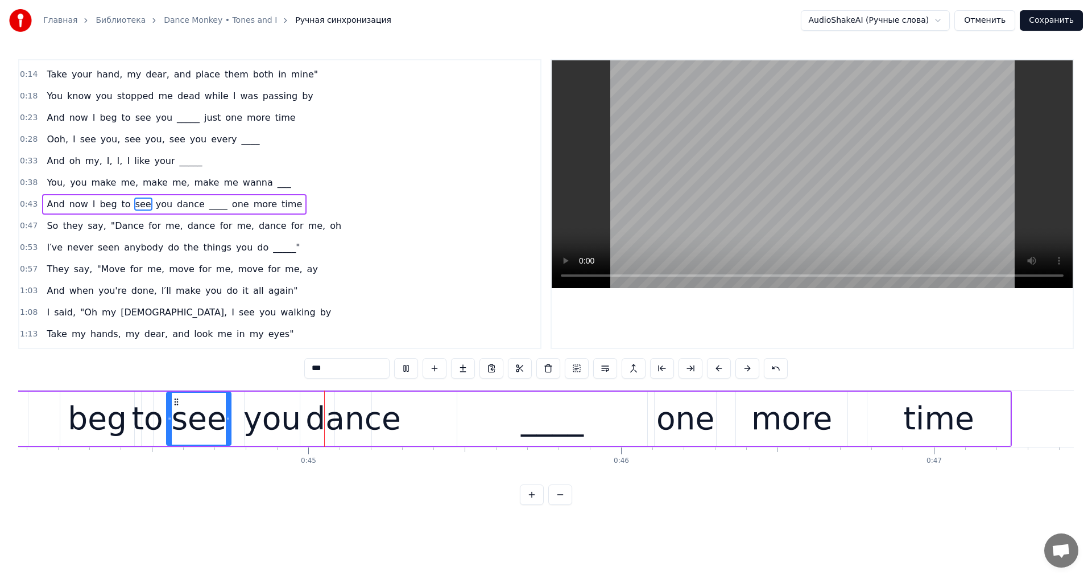
scroll to position [0, 13845]
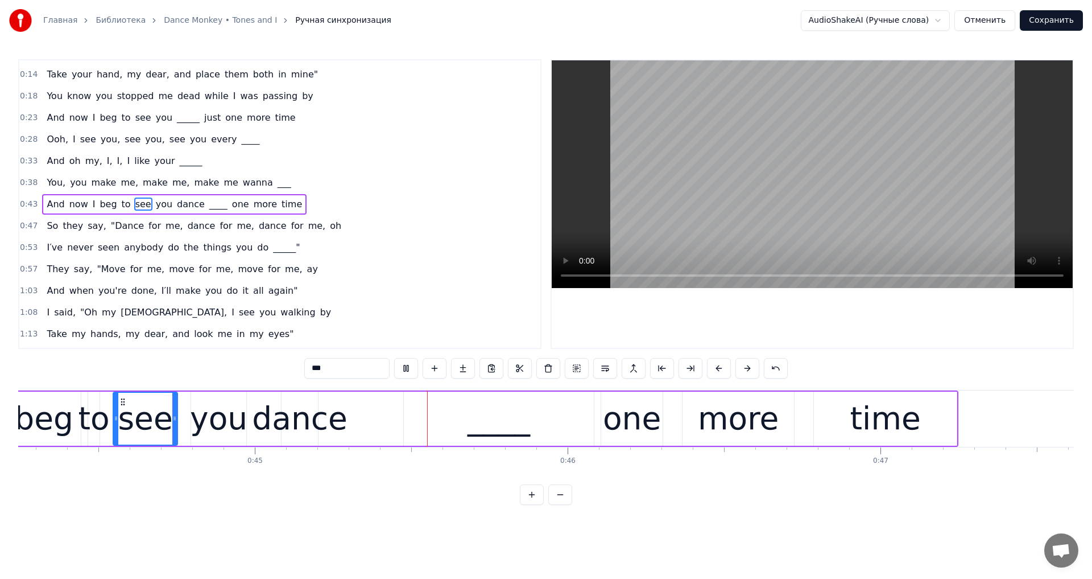
click at [800, 228] on video at bounding box center [812, 174] width 521 height 228
click at [758, 182] on video at bounding box center [812, 174] width 521 height 228
click at [293, 416] on div "dance" at bounding box center [300, 418] width 96 height 47
type input "*****"
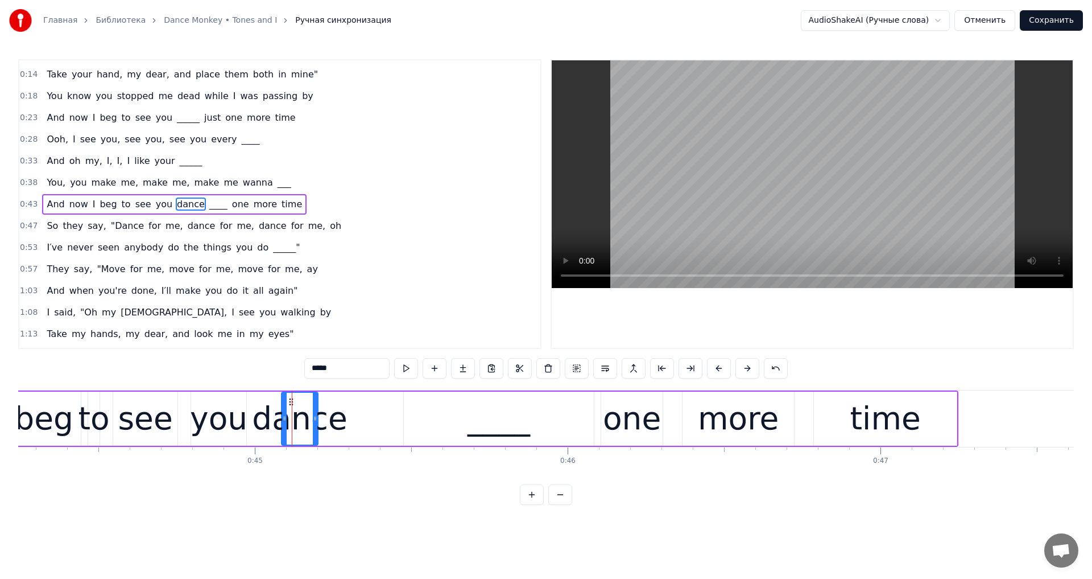
drag, startPoint x: 318, startPoint y: 415, endPoint x: 360, endPoint y: 422, distance: 42.7
click at [360, 422] on div "And now I beg to see you dance ____ one more time" at bounding box center [379, 418] width 1160 height 56
click at [779, 228] on video at bounding box center [812, 174] width 521 height 228
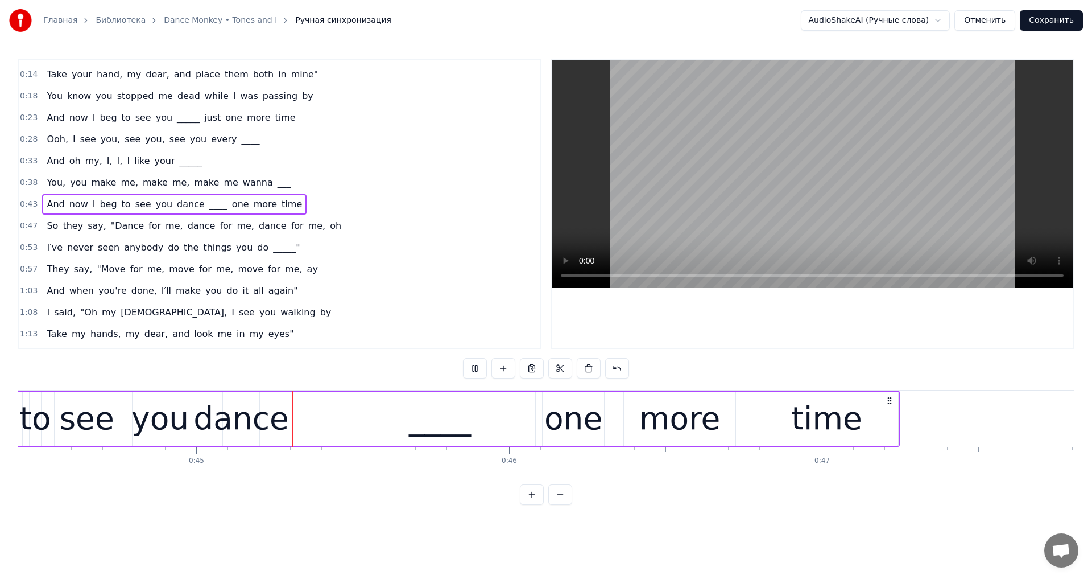
scroll to position [0, 13913]
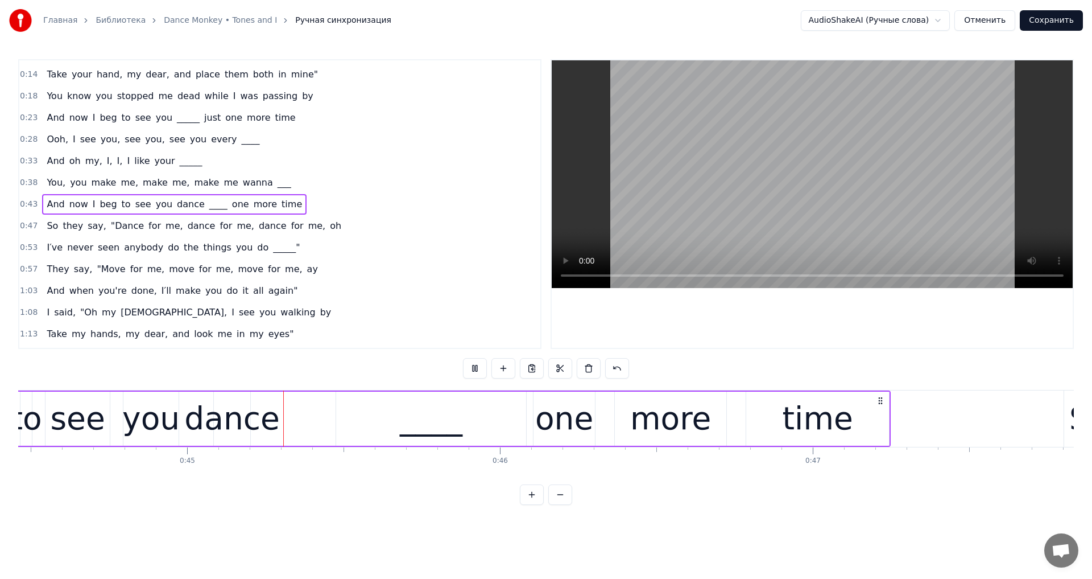
click at [766, 225] on video at bounding box center [812, 174] width 521 height 228
click at [240, 427] on div "dance" at bounding box center [232, 418] width 96 height 47
click at [394, 415] on div "____" at bounding box center [431, 418] width 190 height 54
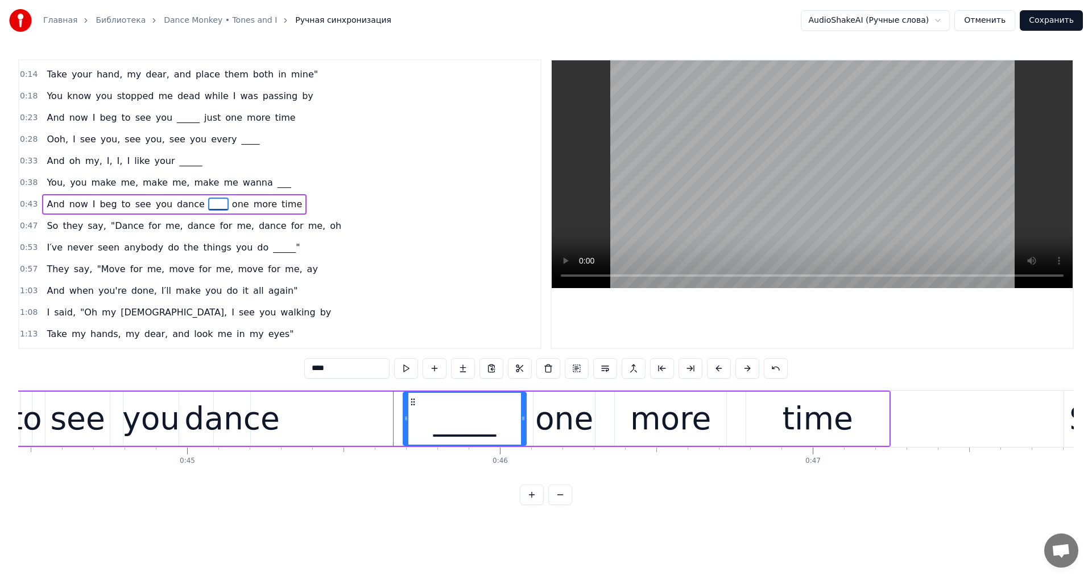
drag, startPoint x: 338, startPoint y: 420, endPoint x: 352, endPoint y: 426, distance: 15.0
click at [404, 427] on div at bounding box center [406, 419] width 5 height 52
click at [248, 418] on div "dance" at bounding box center [232, 418] width 96 height 47
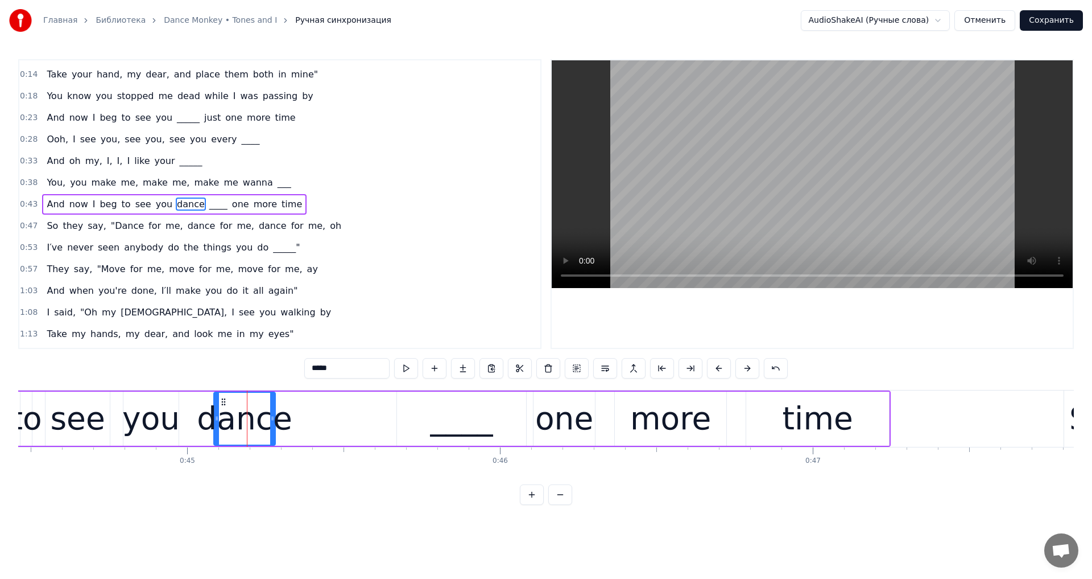
drag, startPoint x: 249, startPoint y: 417, endPoint x: 279, endPoint y: 424, distance: 31.0
click at [275, 424] on div at bounding box center [272, 419] width 5 height 52
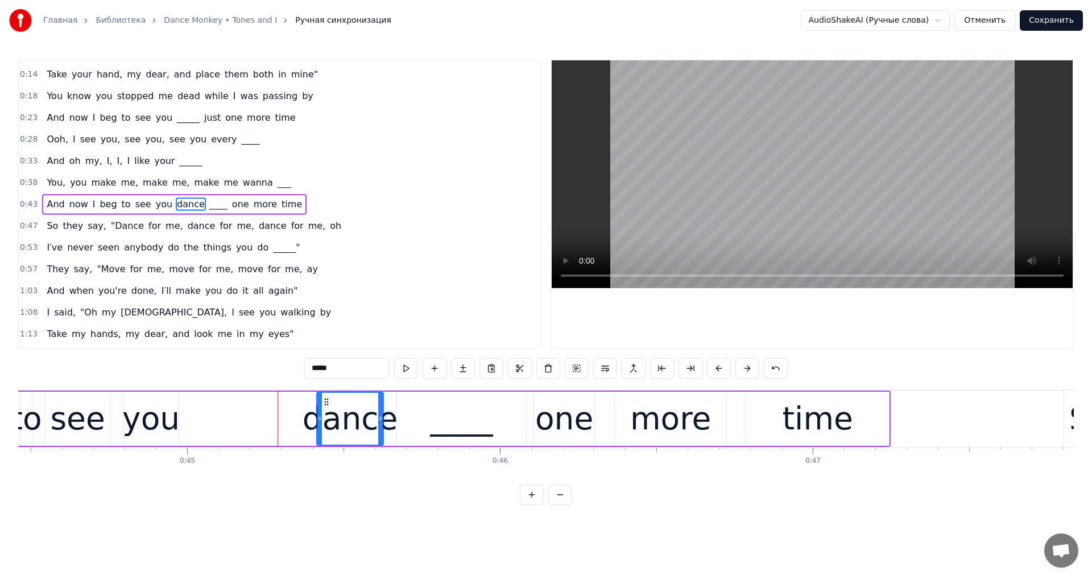
drag, startPoint x: 290, startPoint y: 405, endPoint x: 326, endPoint y: 414, distance: 37.0
click at [326, 414] on div "dance" at bounding box center [349, 419] width 65 height 52
click at [158, 428] on div "you" at bounding box center [150, 418] width 57 height 47
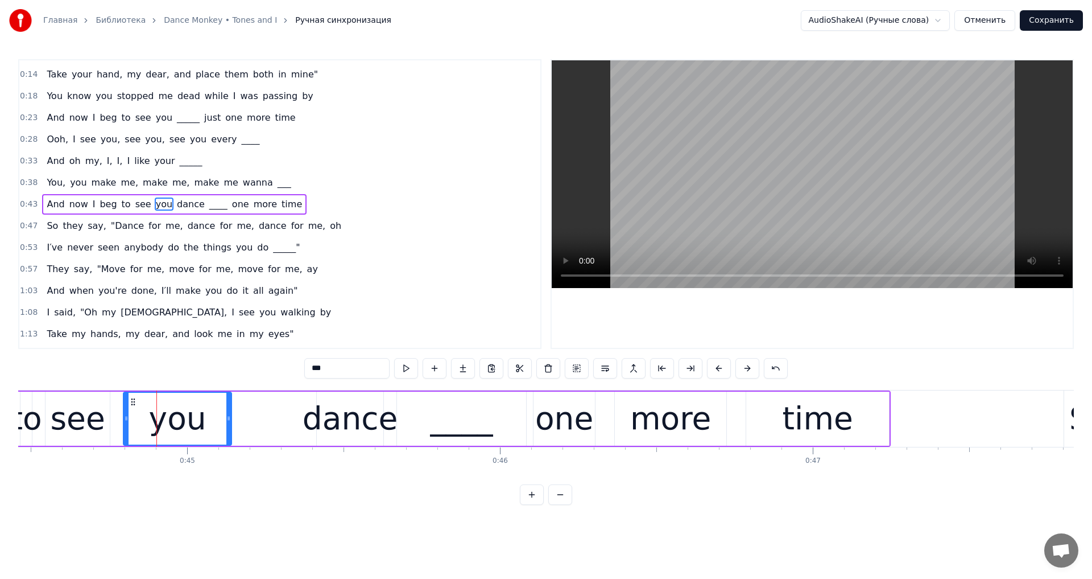
drag, startPoint x: 158, startPoint y: 428, endPoint x: 229, endPoint y: 431, distance: 71.7
click at [229, 431] on div at bounding box center [228, 419] width 5 height 52
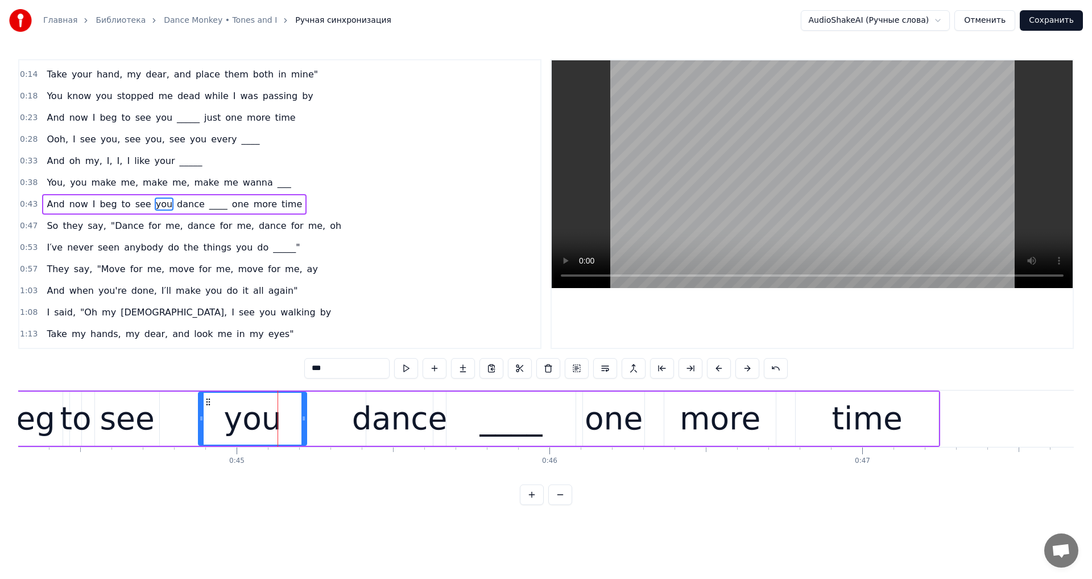
scroll to position [0, 13860]
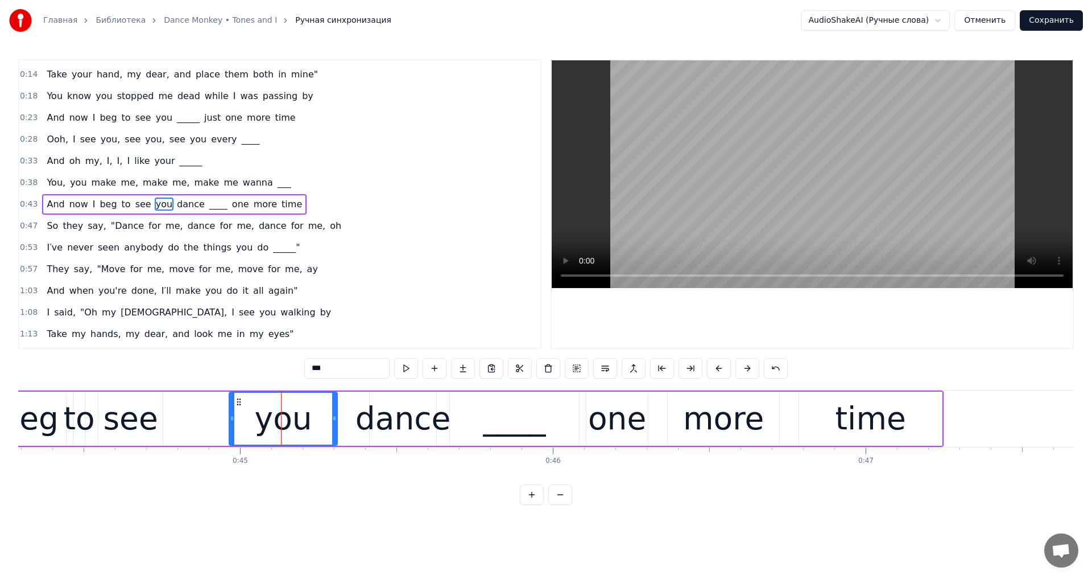
drag, startPoint x: 170, startPoint y: 406, endPoint x: 180, endPoint y: 437, distance: 32.9
click at [246, 418] on div "you" at bounding box center [283, 419] width 107 height 52
click at [131, 430] on div "see" at bounding box center [130, 418] width 55 height 47
type input "***"
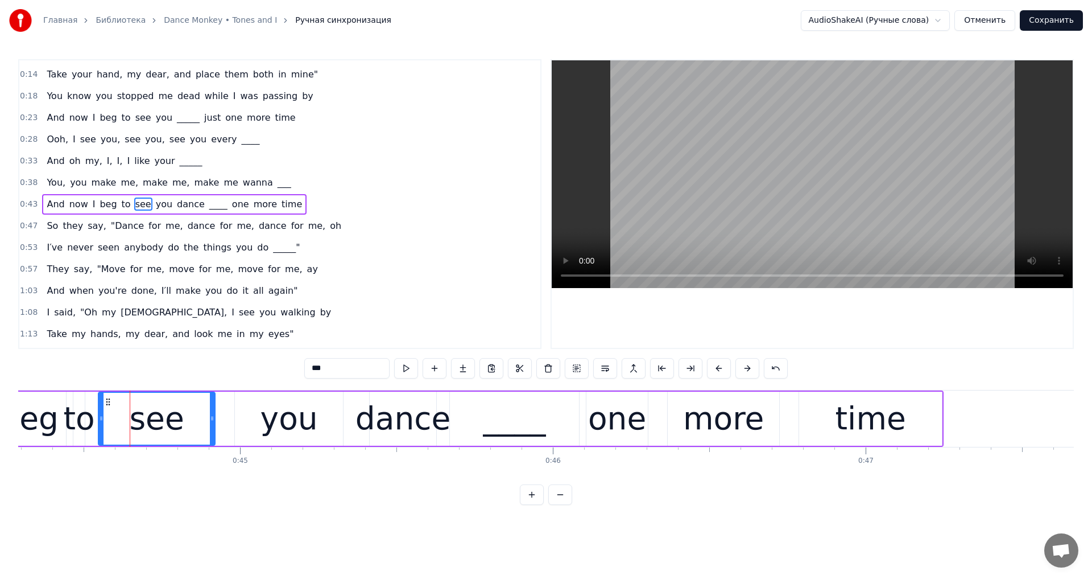
drag, startPoint x: 162, startPoint y: 422, endPoint x: 214, endPoint y: 424, distance: 52.4
click at [214, 424] on div at bounding box center [212, 419] width 5 height 52
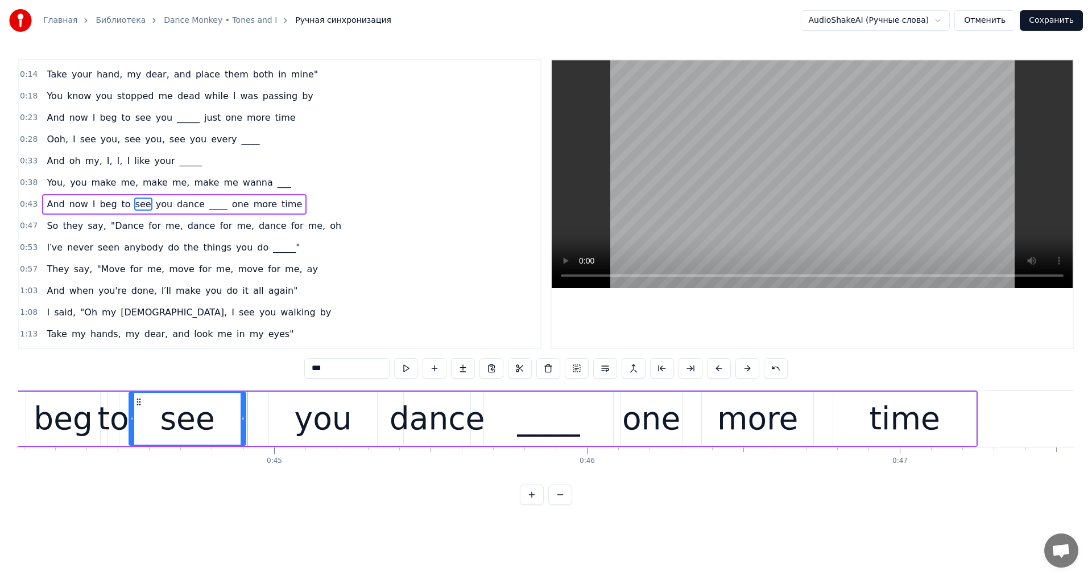
drag, startPoint x: 110, startPoint y: 403, endPoint x: 129, endPoint y: 409, distance: 19.6
click at [130, 409] on div "see" at bounding box center [187, 419] width 115 height 52
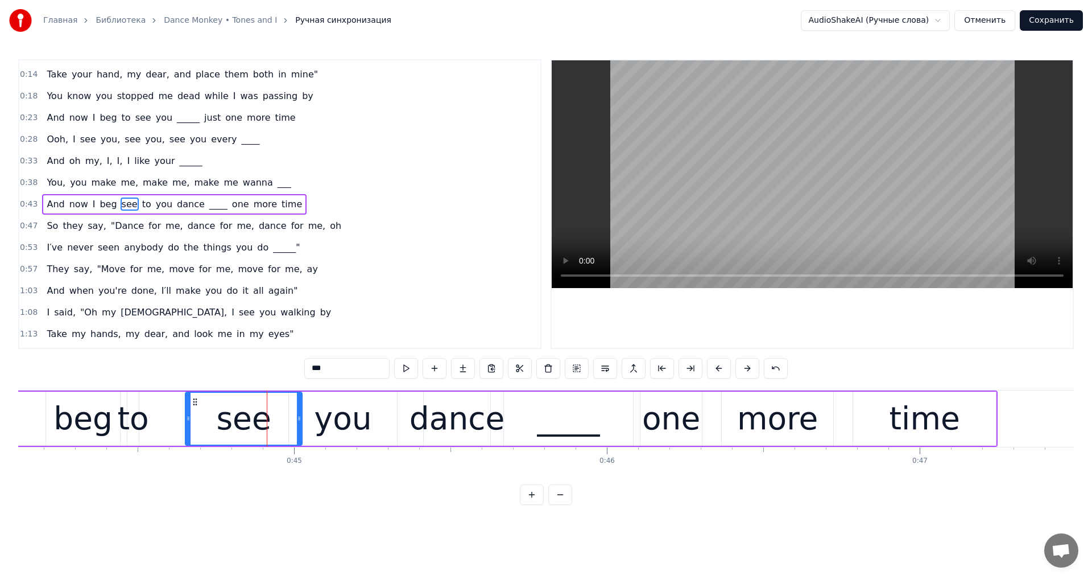
drag, startPoint x: 129, startPoint y: 403, endPoint x: 189, endPoint y: 410, distance: 60.6
click at [187, 410] on div "see" at bounding box center [243, 419] width 115 height 52
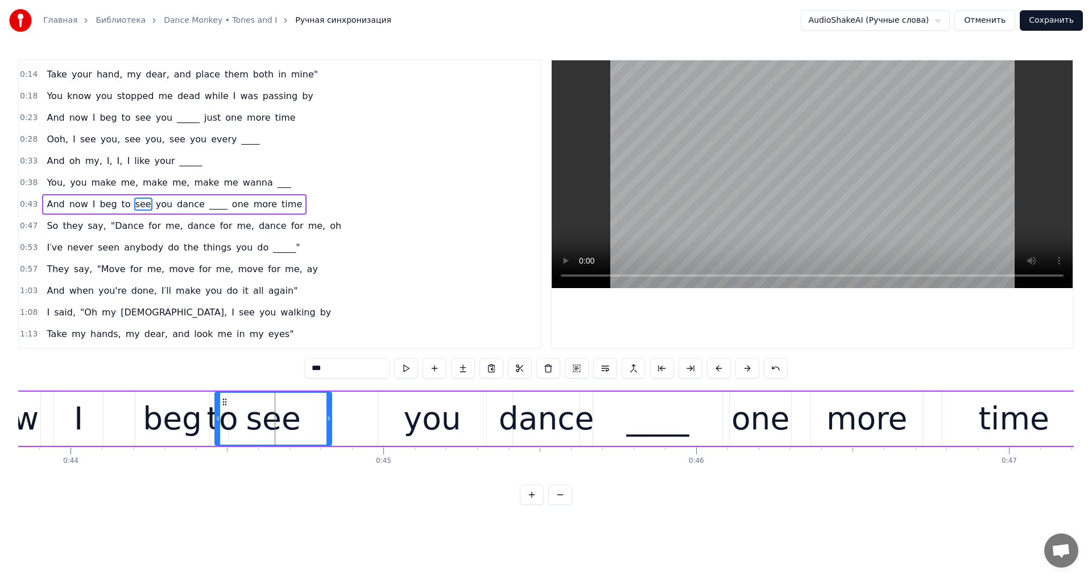
scroll to position [0, 13713]
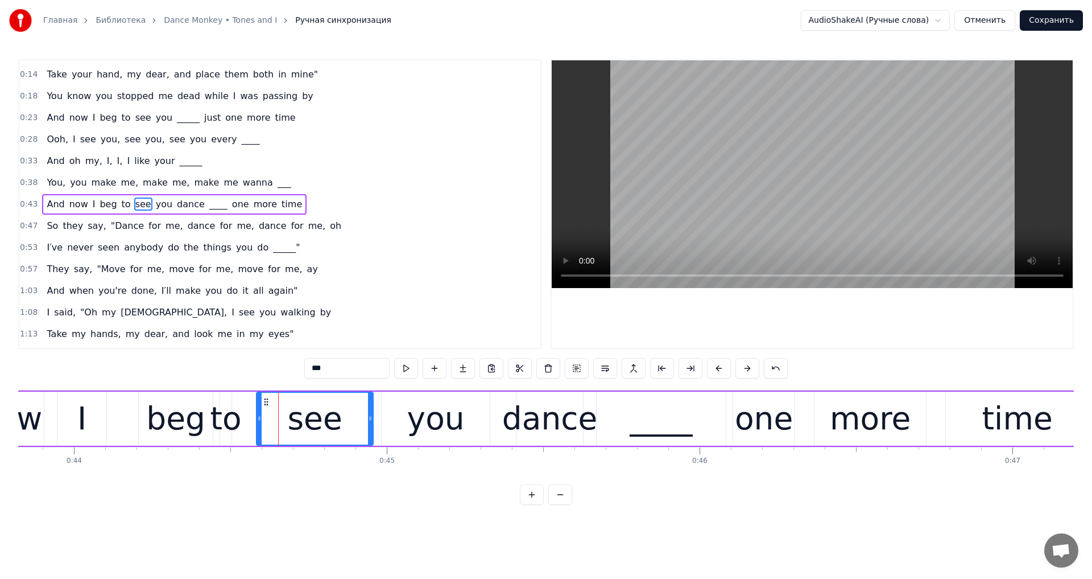
drag, startPoint x: 187, startPoint y: 399, endPoint x: 267, endPoint y: 418, distance: 81.7
click at [267, 418] on div "see" at bounding box center [314, 419] width 115 height 52
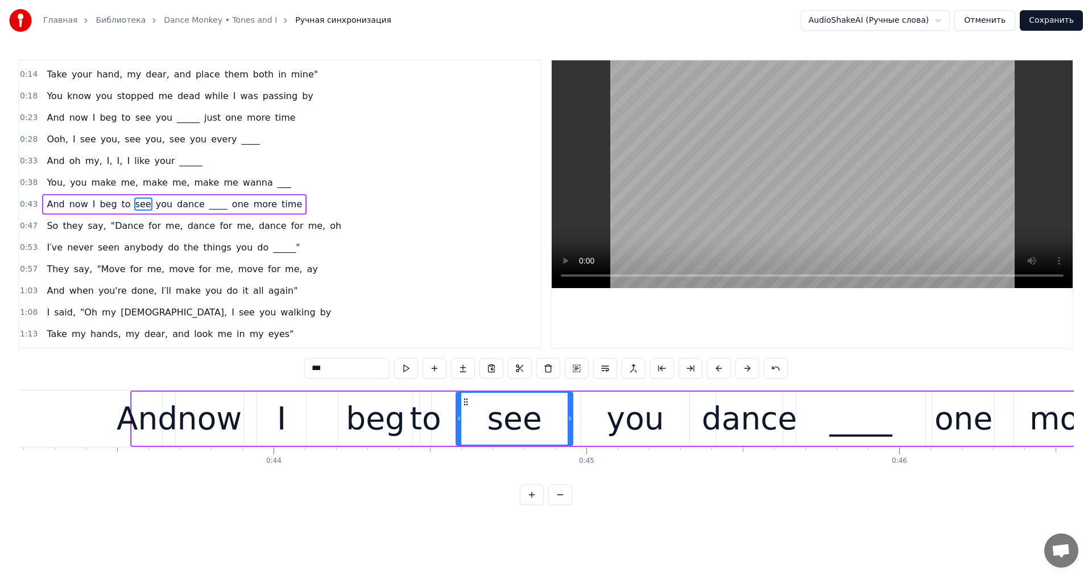
click at [746, 225] on video at bounding box center [812, 174] width 521 height 228
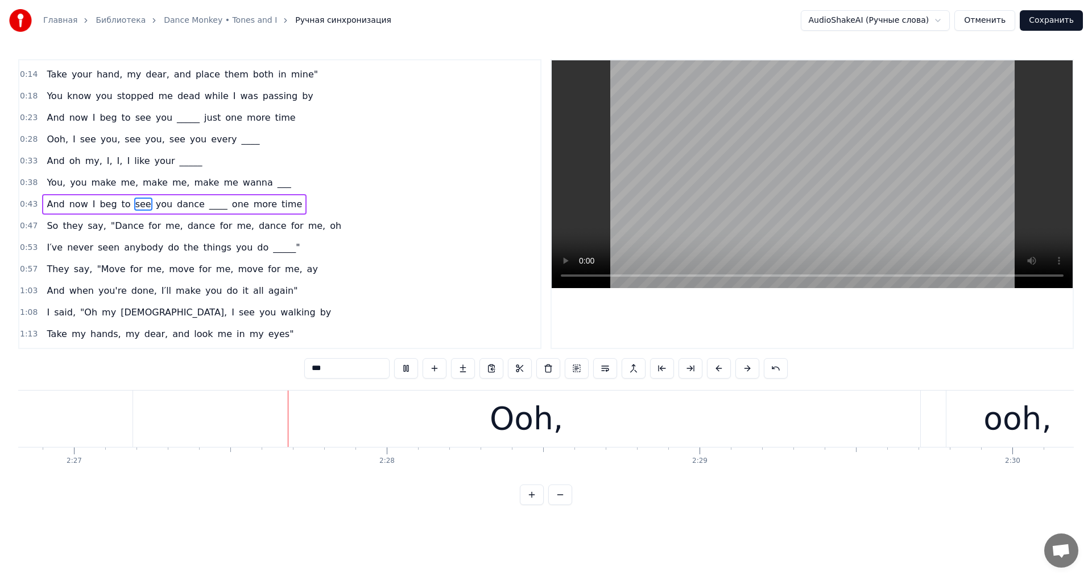
scroll to position [0, 45948]
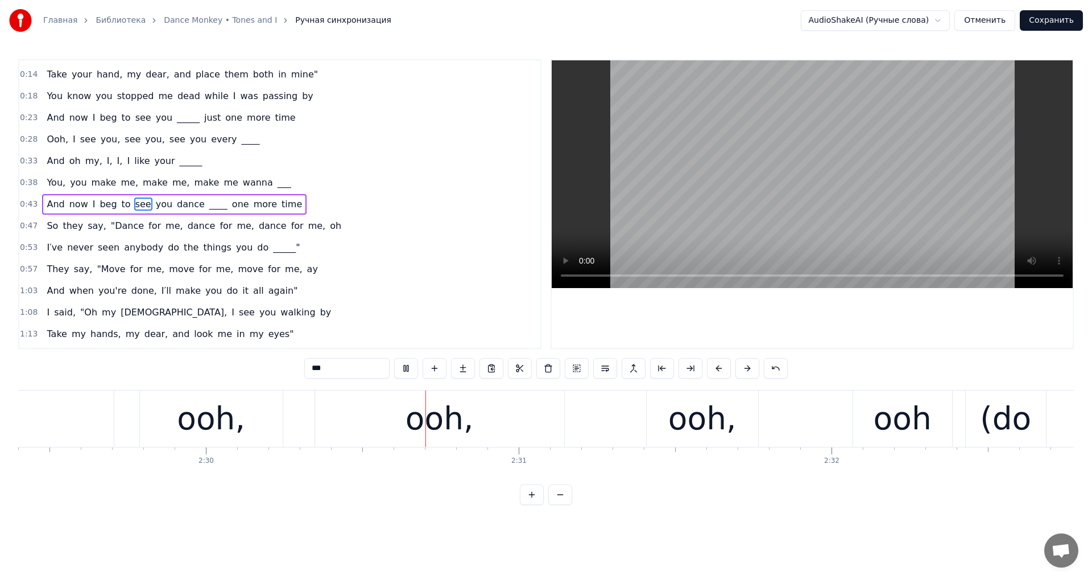
click at [841, 173] on video at bounding box center [812, 174] width 521 height 228
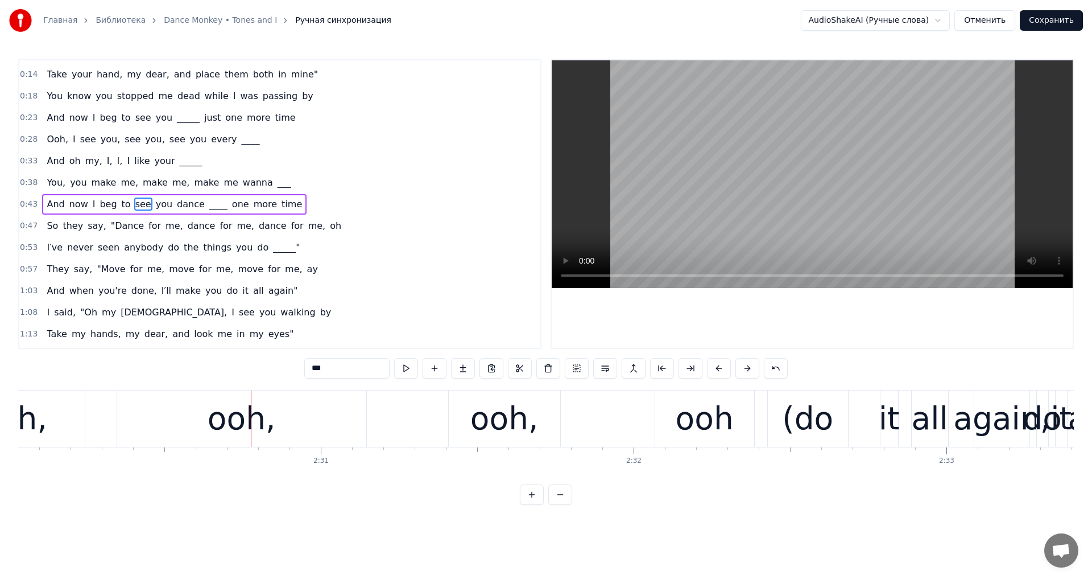
scroll to position [0, 46950]
click at [1067, 18] on button "Сохранить" at bounding box center [1051, 20] width 63 height 20
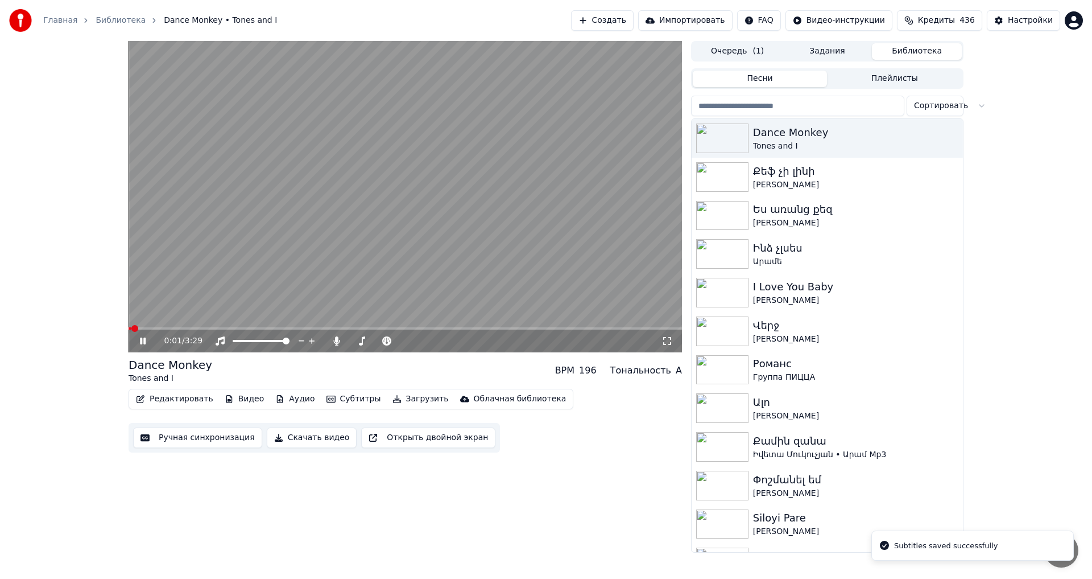
click at [143, 344] on icon at bounding box center [151, 340] width 27 height 9
click at [352, 340] on span at bounding box center [350, 341] width 2 height 2
click at [419, 345] on icon at bounding box center [418, 340] width 11 height 11
click at [214, 327] on span at bounding box center [406, 328] width 554 height 2
click at [236, 244] on video at bounding box center [406, 196] width 554 height 311
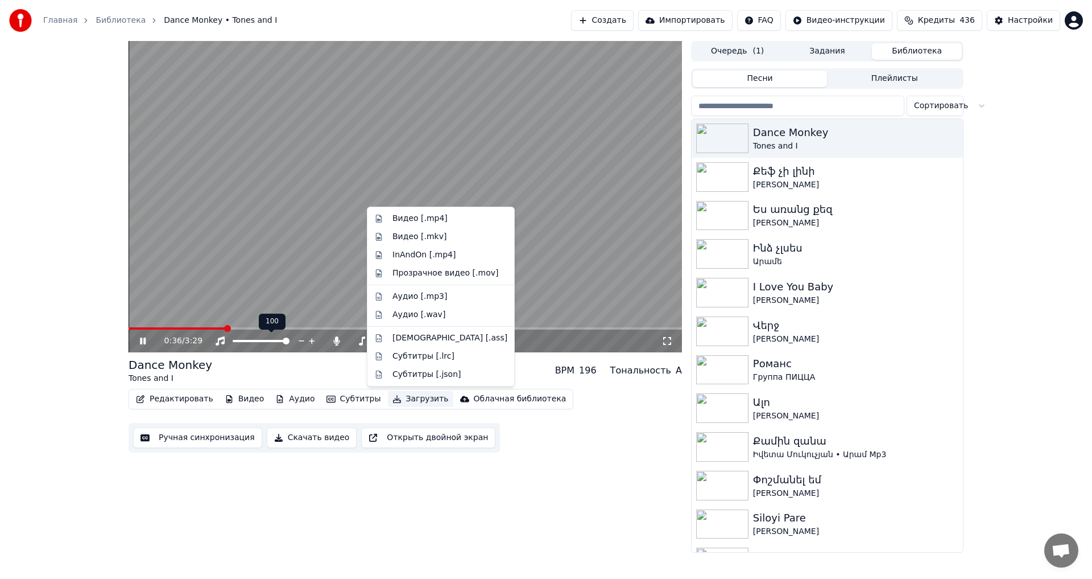
click at [388, 401] on button "Загрузить" at bounding box center [420, 399] width 65 height 16
click at [414, 210] on div "Видео [.mp4]" at bounding box center [441, 218] width 142 height 18
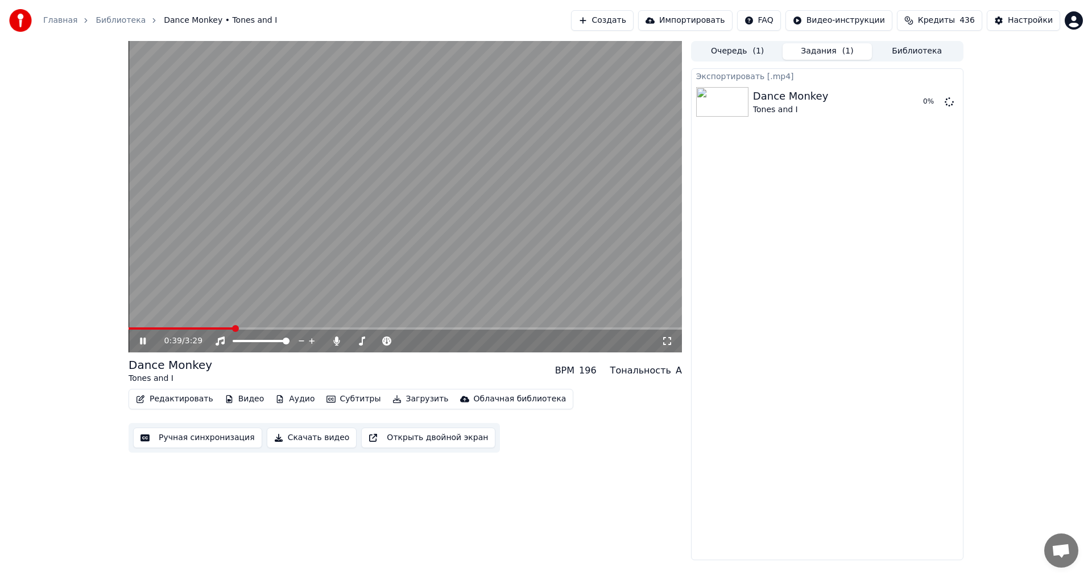
click at [141, 341] on icon at bounding box center [143, 340] width 6 height 7
click at [918, 108] on button "Показать" at bounding box center [911, 102] width 59 height 20
